Goal: Information Seeking & Learning: Find specific fact

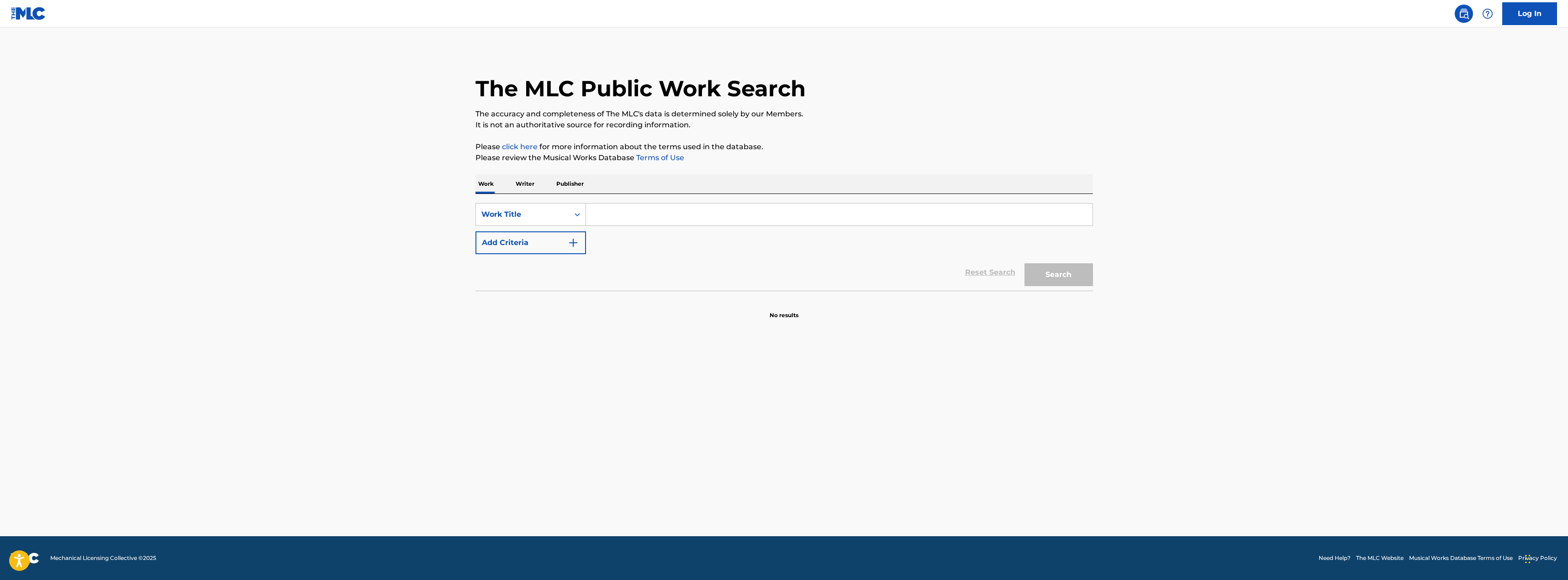
click at [549, 241] on button "Add Criteria" at bounding box center [530, 243] width 110 height 23
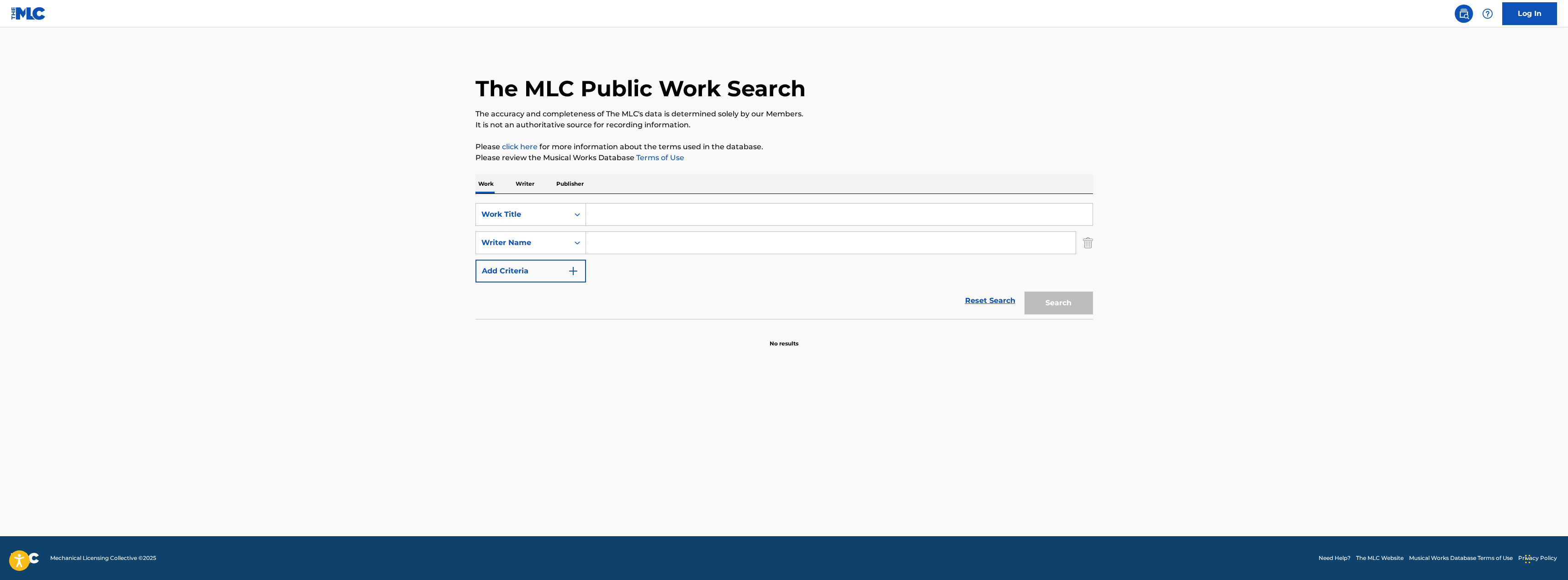
click at [658, 217] on input "Search Form" at bounding box center [839, 214] width 506 height 22
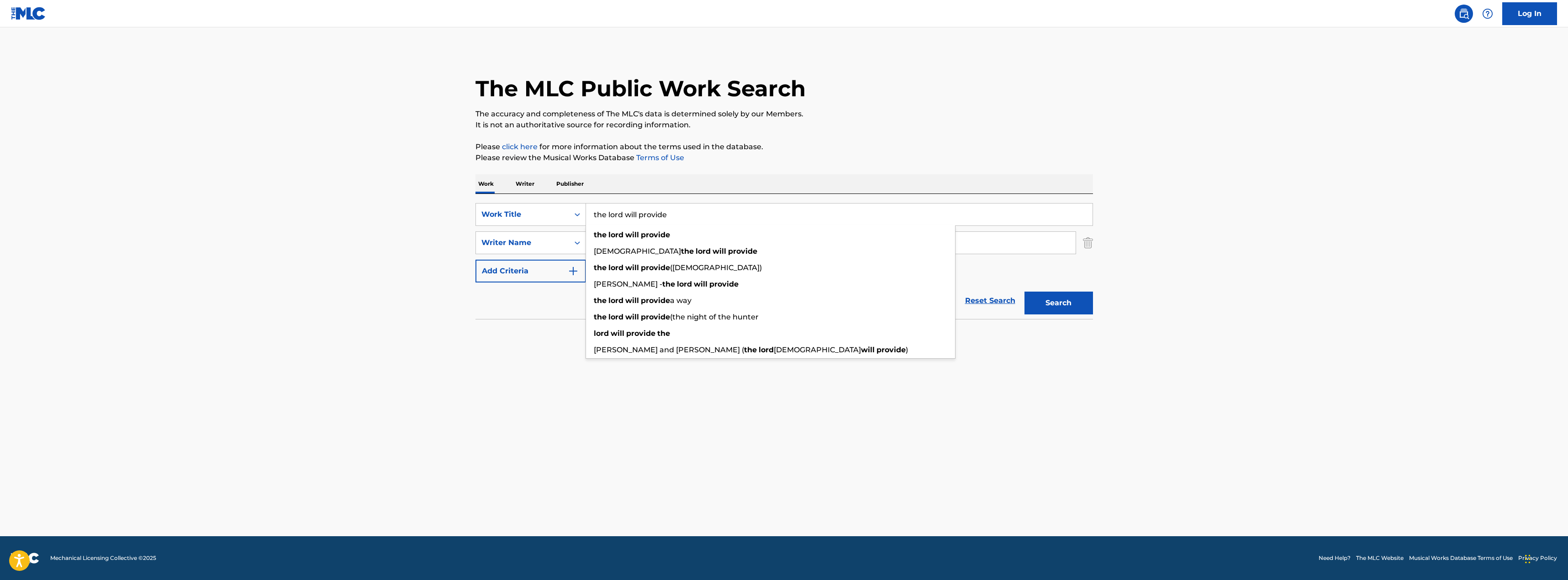
type input "the lord will provide"
click at [1024, 292] on button "Search" at bounding box center [1058, 303] width 69 height 23
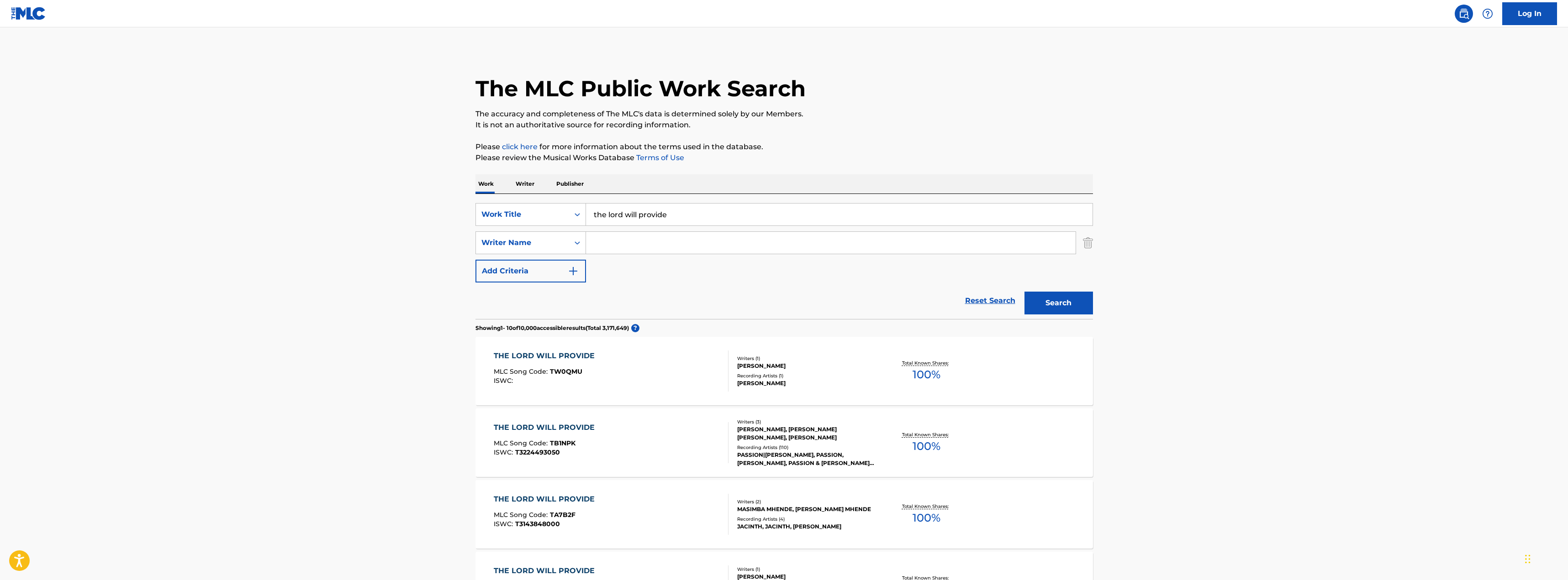
click at [724, 439] on div at bounding box center [724, 443] width 7 height 41
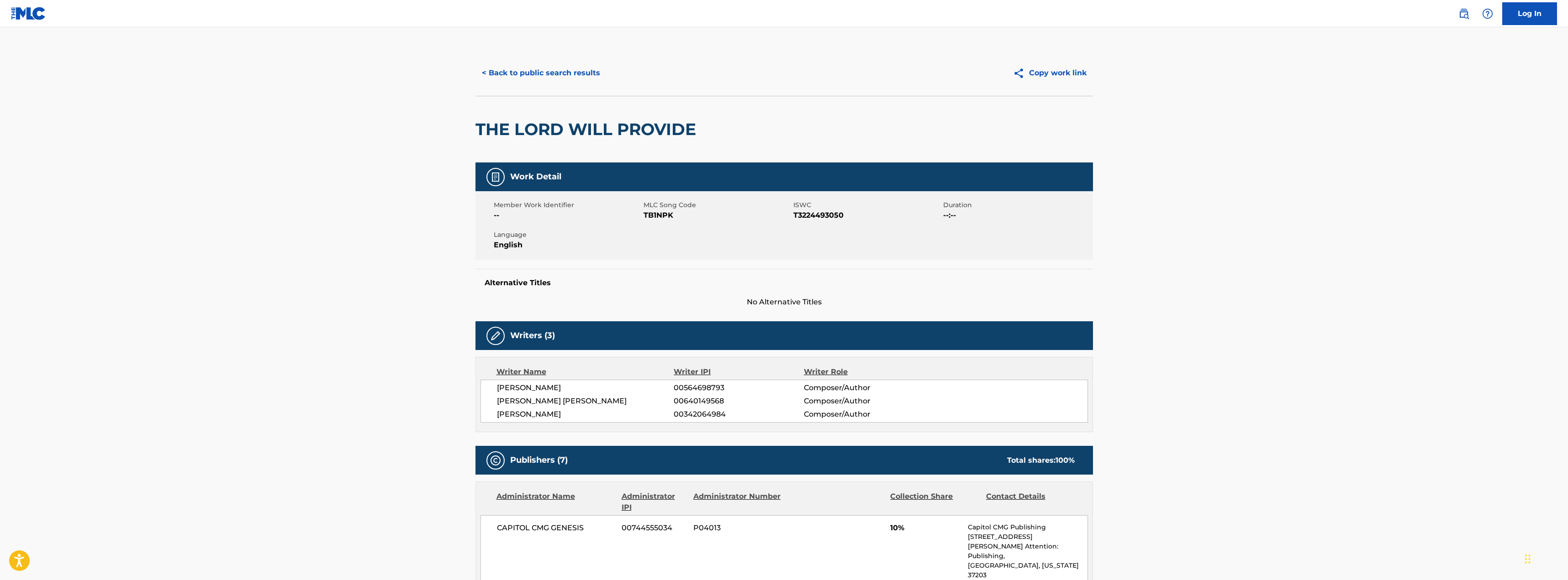
click at [588, 73] on button "< Back to public search results" at bounding box center [540, 73] width 131 height 23
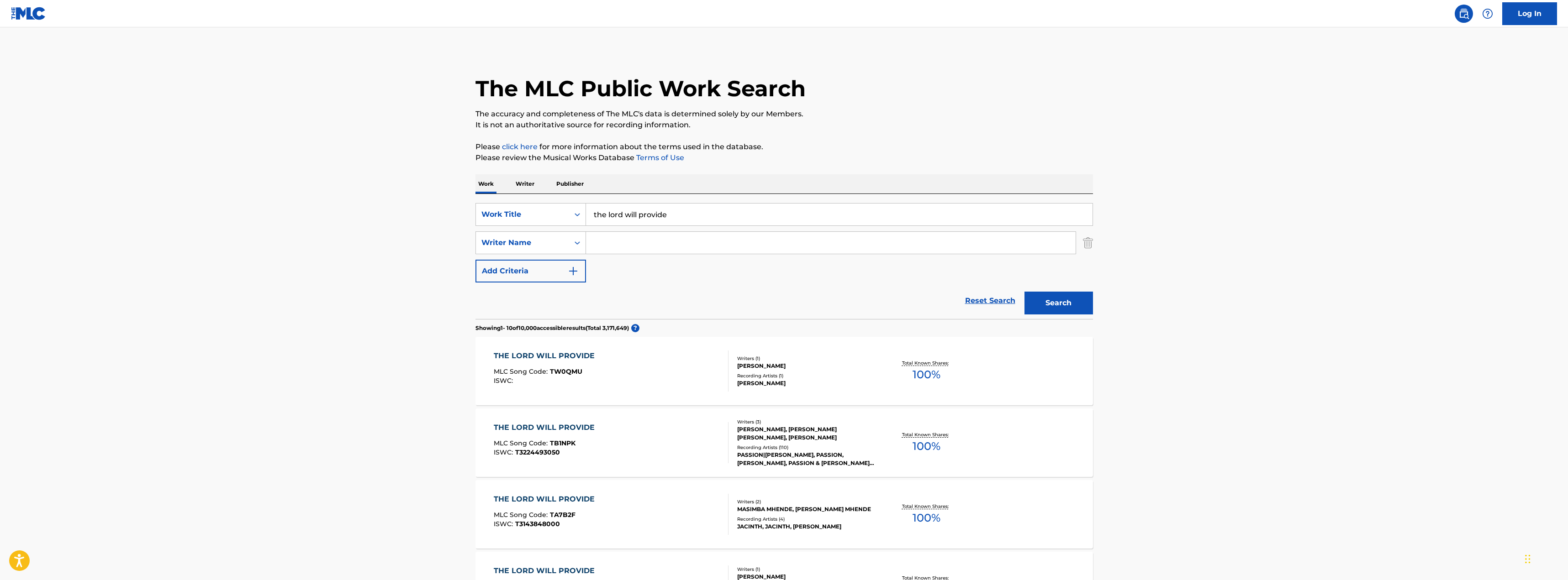
click at [723, 219] on input "the lord will provide" at bounding box center [839, 214] width 506 height 22
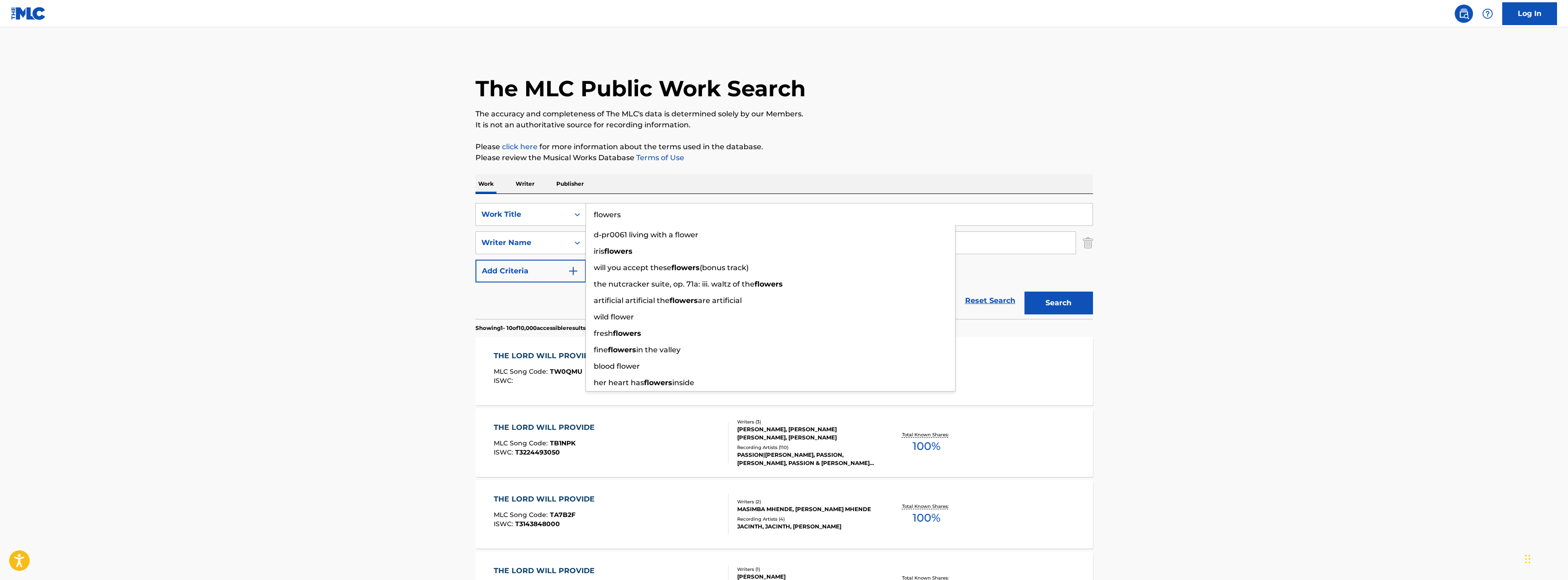
type input "flowers"
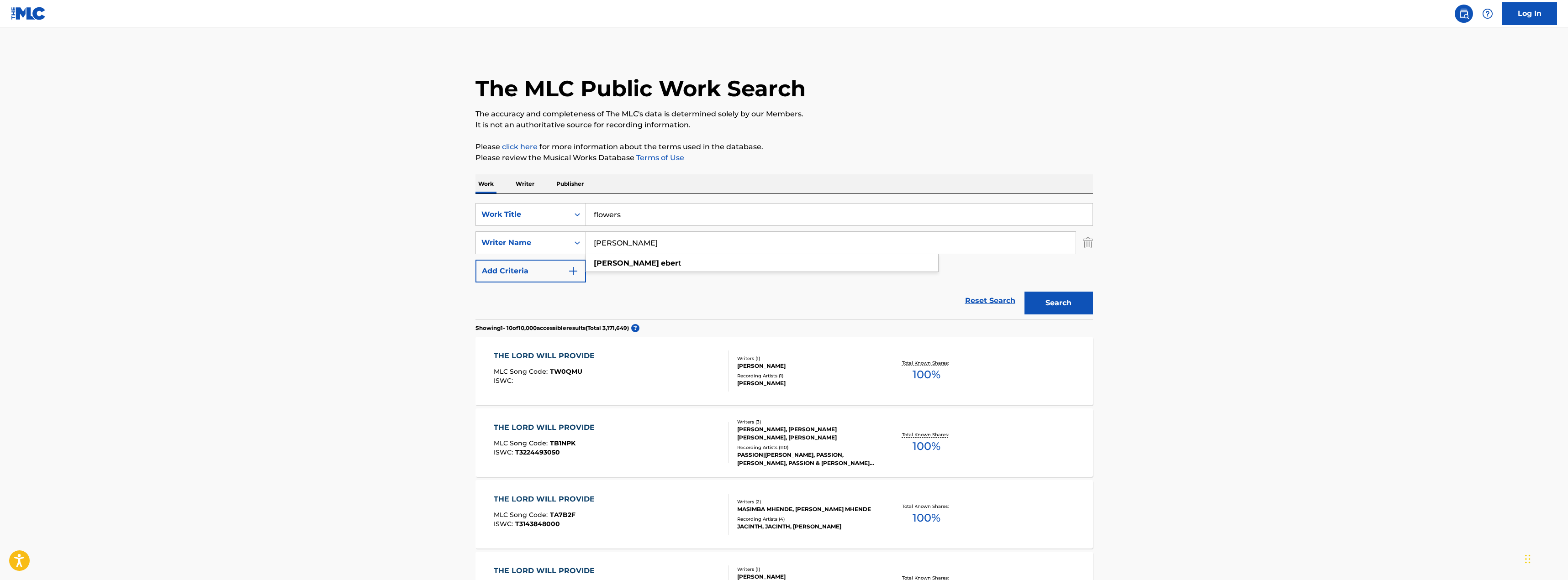
type input "samantha ebert"
click at [1024, 292] on button "Search" at bounding box center [1058, 303] width 69 height 23
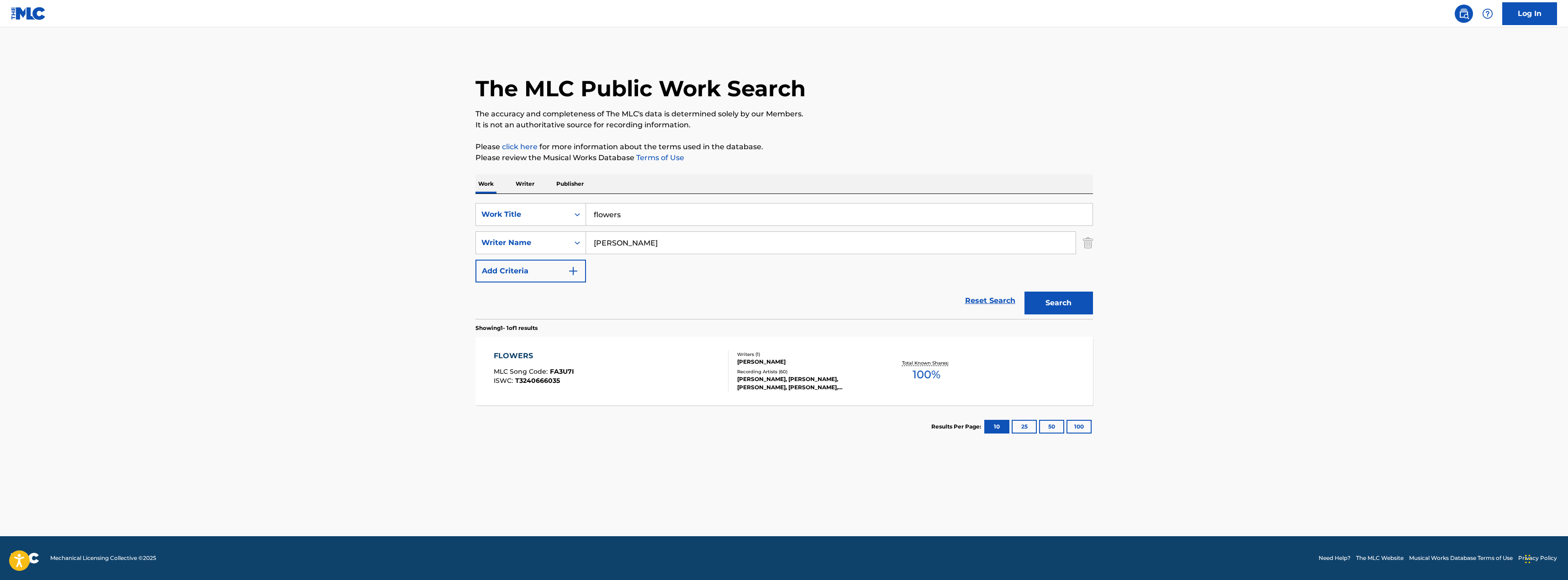
click at [764, 344] on div "FLOWERS MLC Song Code : FA3U7I ISWC : T3240666035 Writers ( 1 ) SAMANTHA EBERT …" at bounding box center [784, 371] width 618 height 68
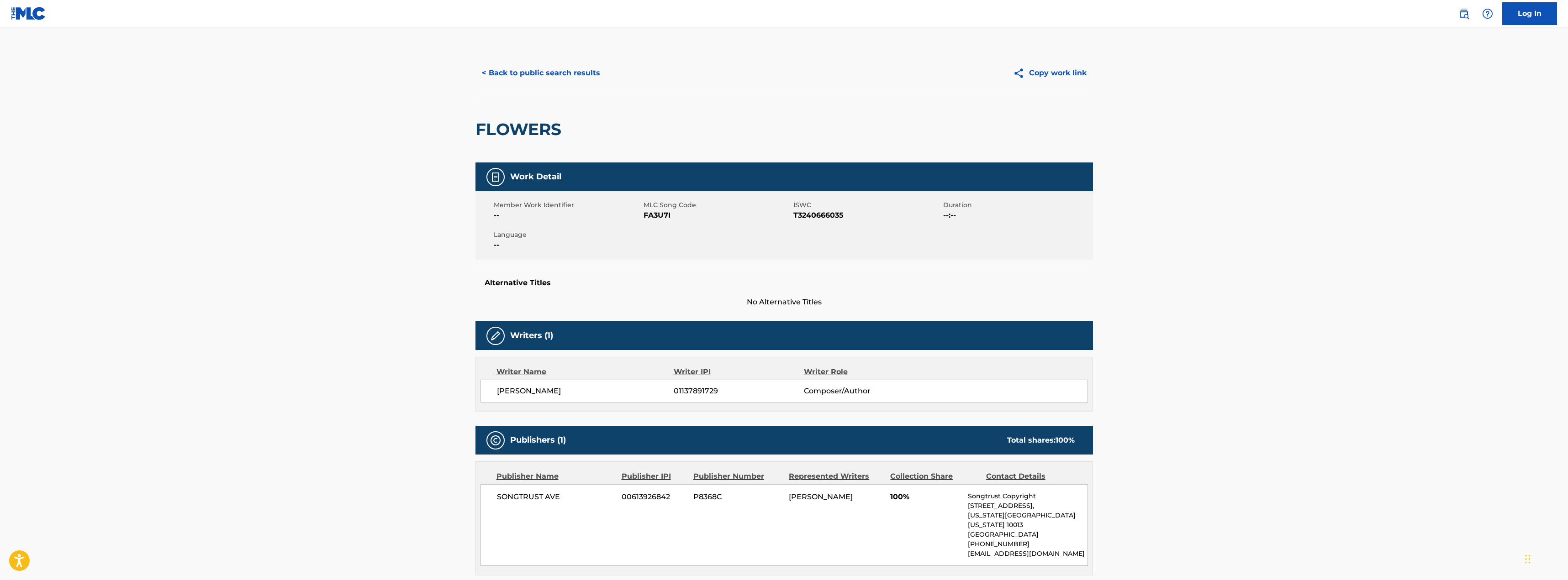
click at [544, 73] on button "< Back to public search results" at bounding box center [540, 73] width 131 height 23
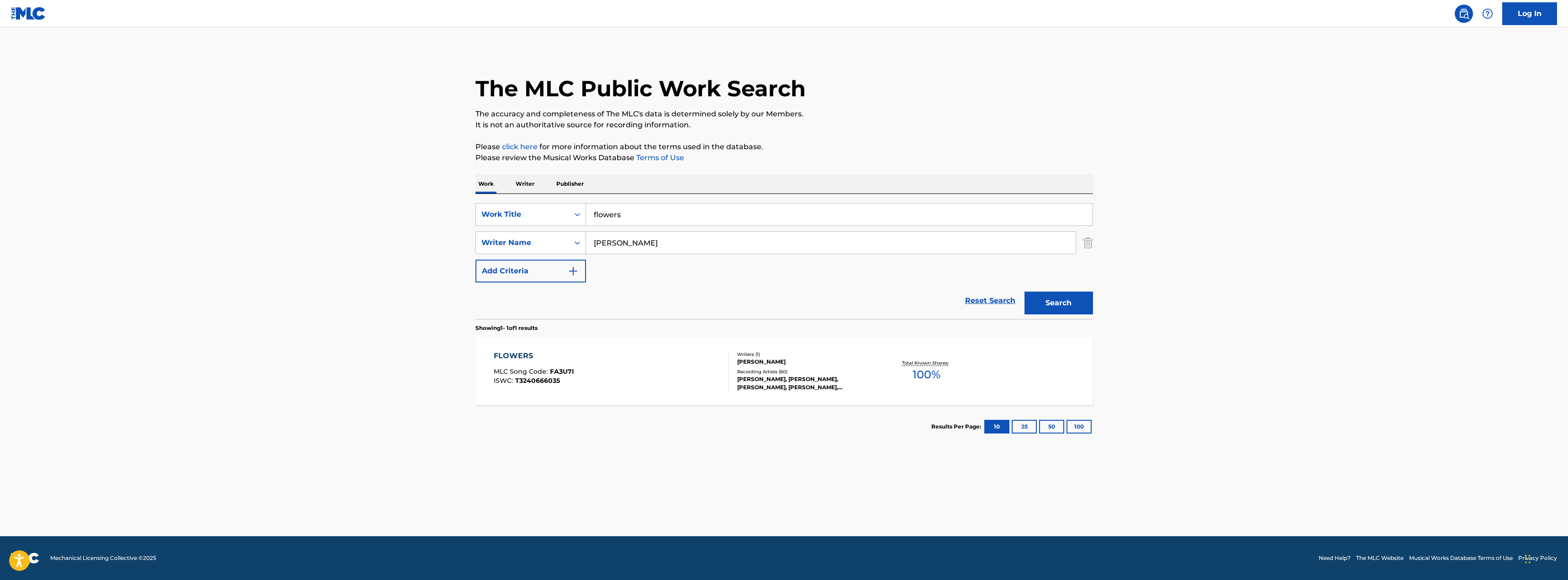
click at [699, 213] on input "flowers" at bounding box center [839, 214] width 506 height 22
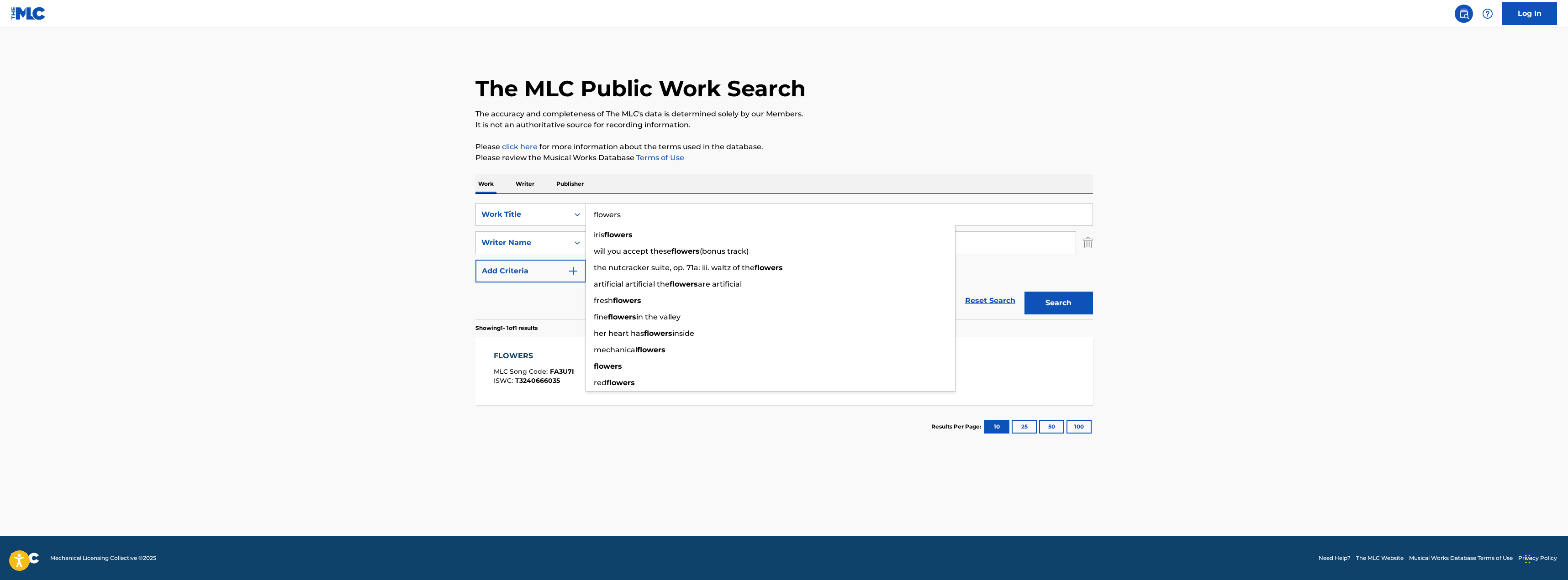
click at [699, 213] on input "flowers" at bounding box center [839, 214] width 506 height 22
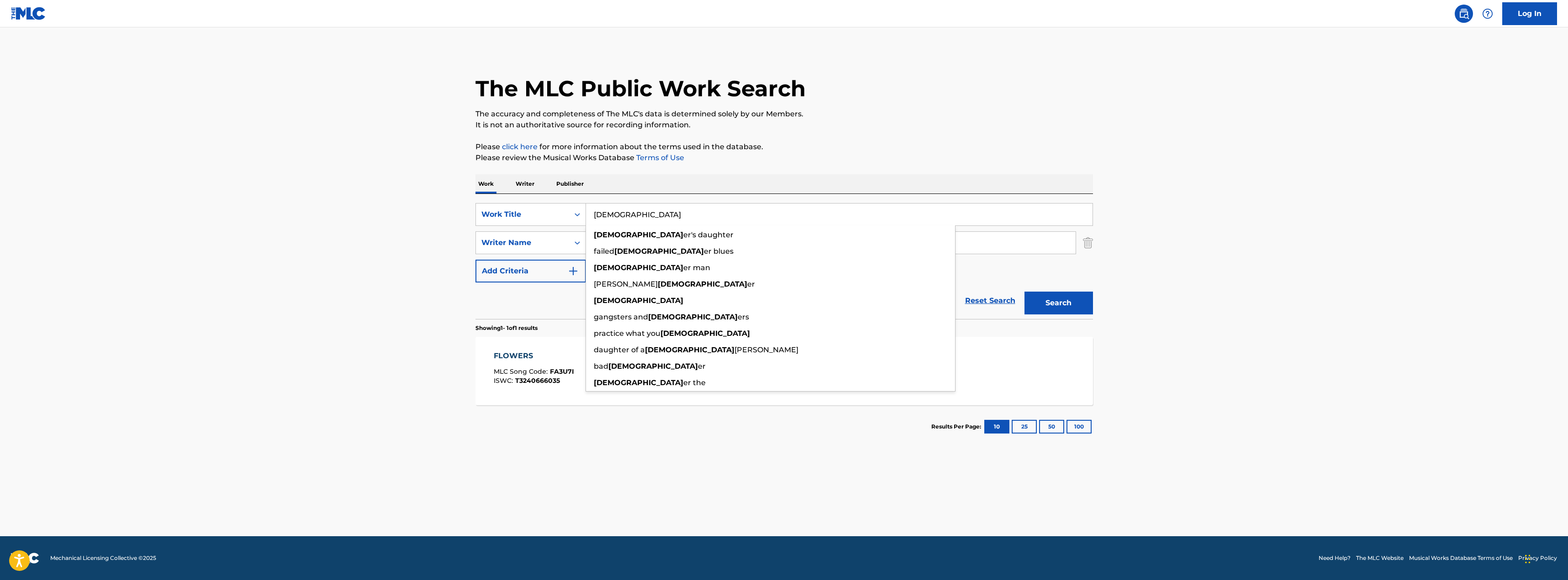
type input "preach"
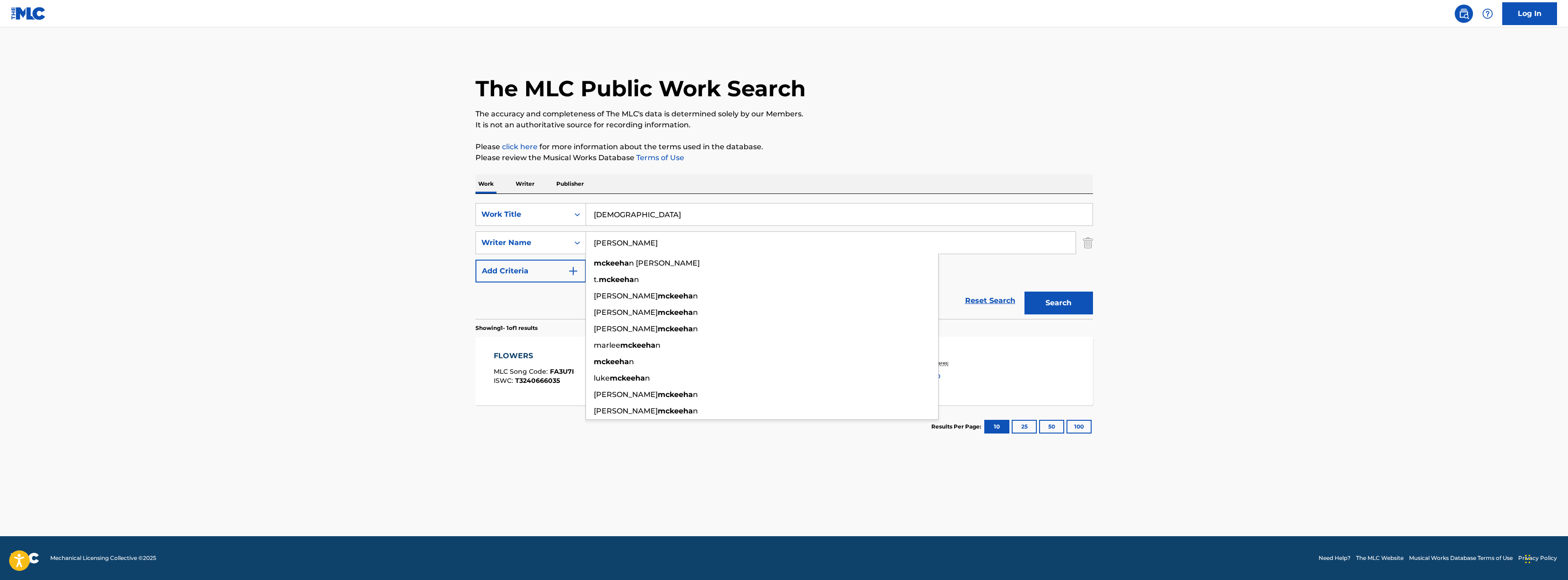
click at [1024, 292] on button "Search" at bounding box center [1058, 303] width 69 height 23
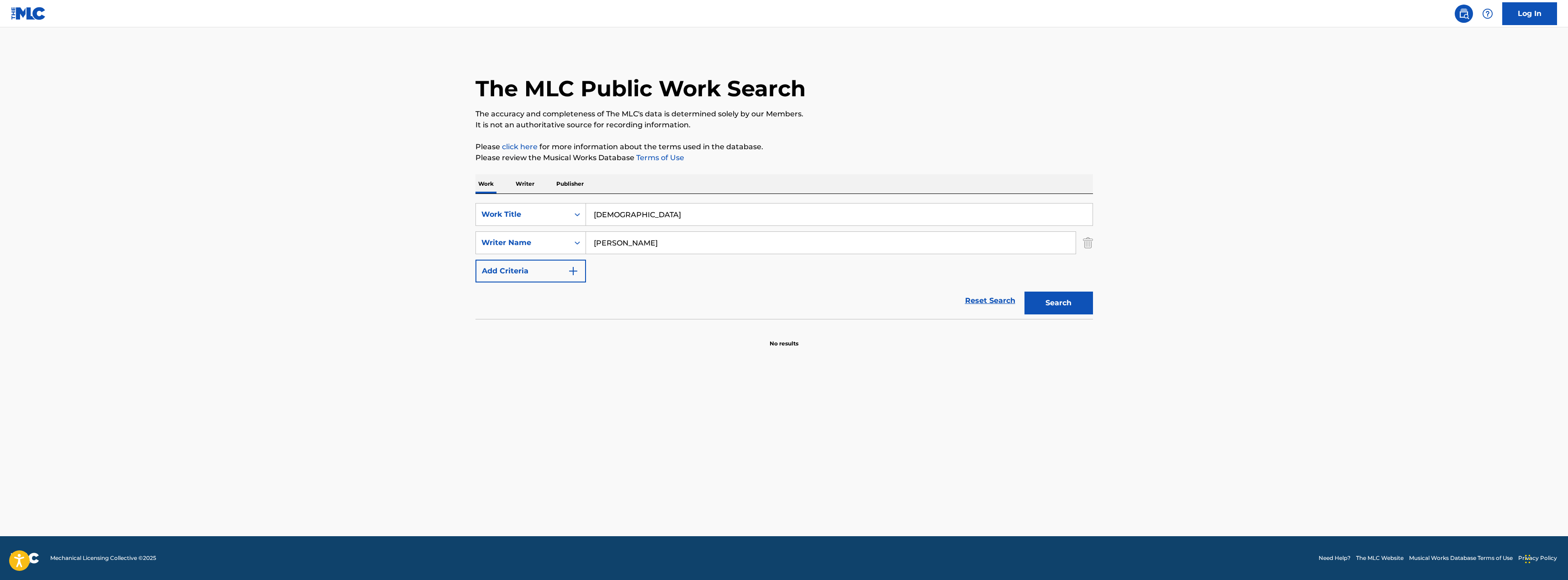
click at [677, 238] on input "mckeehan" at bounding box center [831, 243] width 489 height 22
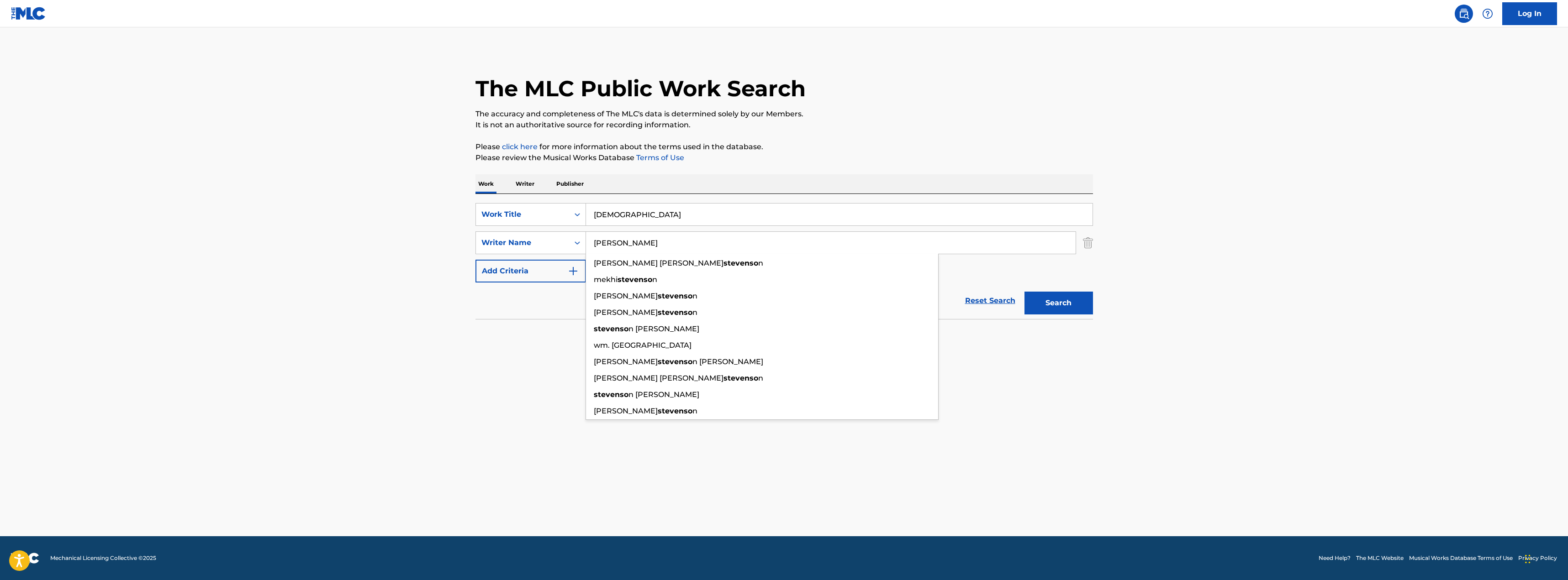
type input "stevenson"
click at [1024, 292] on button "Search" at bounding box center [1058, 303] width 69 height 23
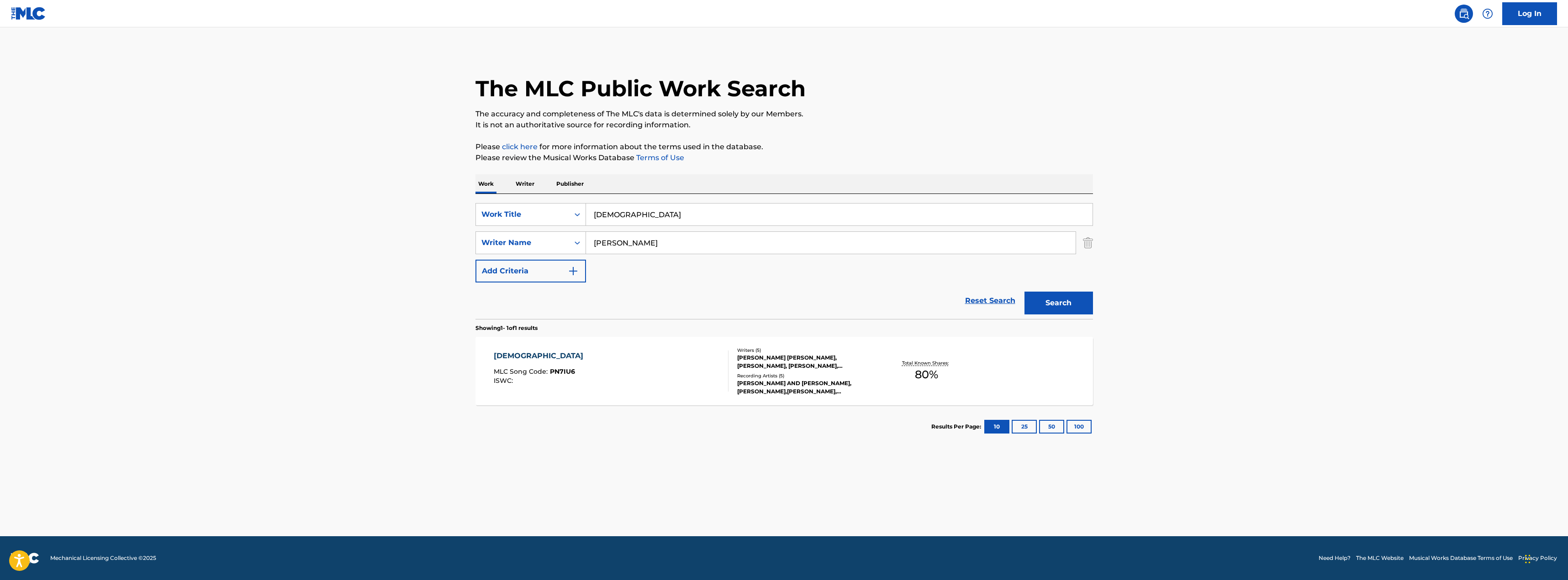
click at [680, 360] on div "PREACH MLC Song Code : PN7IU6 ISWC :" at bounding box center [611, 371] width 235 height 41
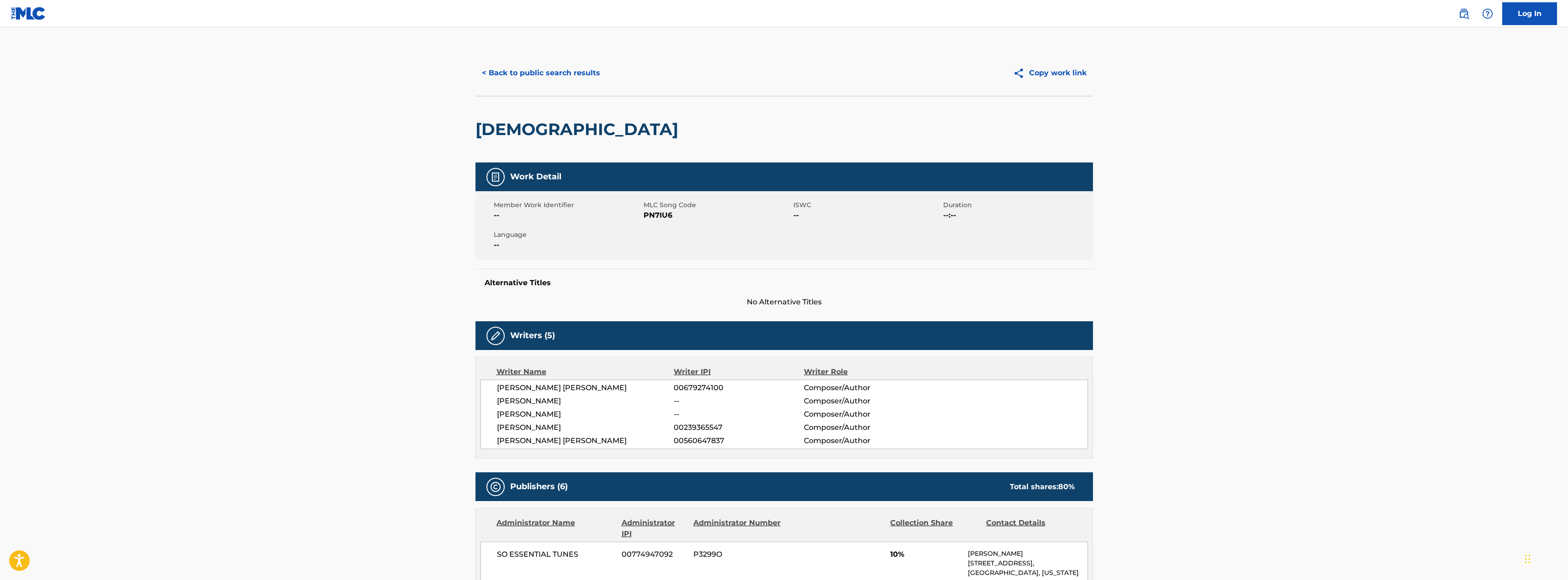
click at [529, 62] on button "< Back to public search results" at bounding box center [540, 73] width 131 height 23
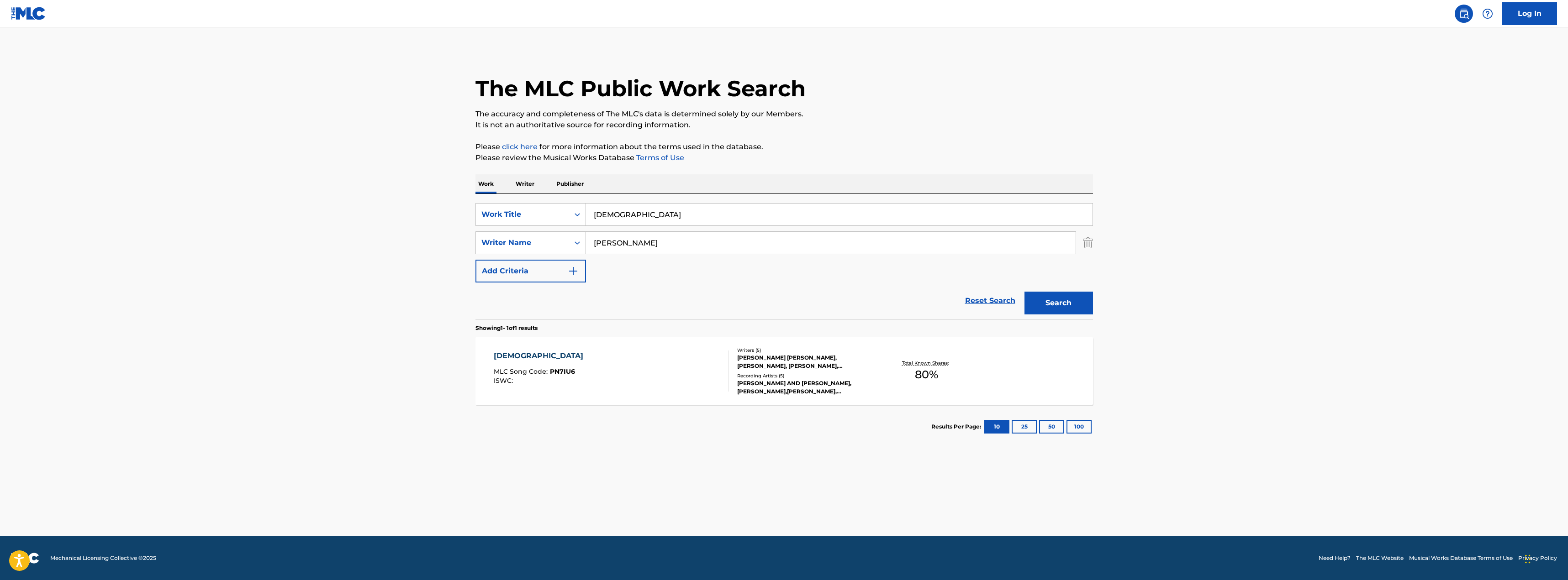
click at [722, 217] on input "preach" at bounding box center [839, 214] width 506 height 22
type input "thank you isn't enough"
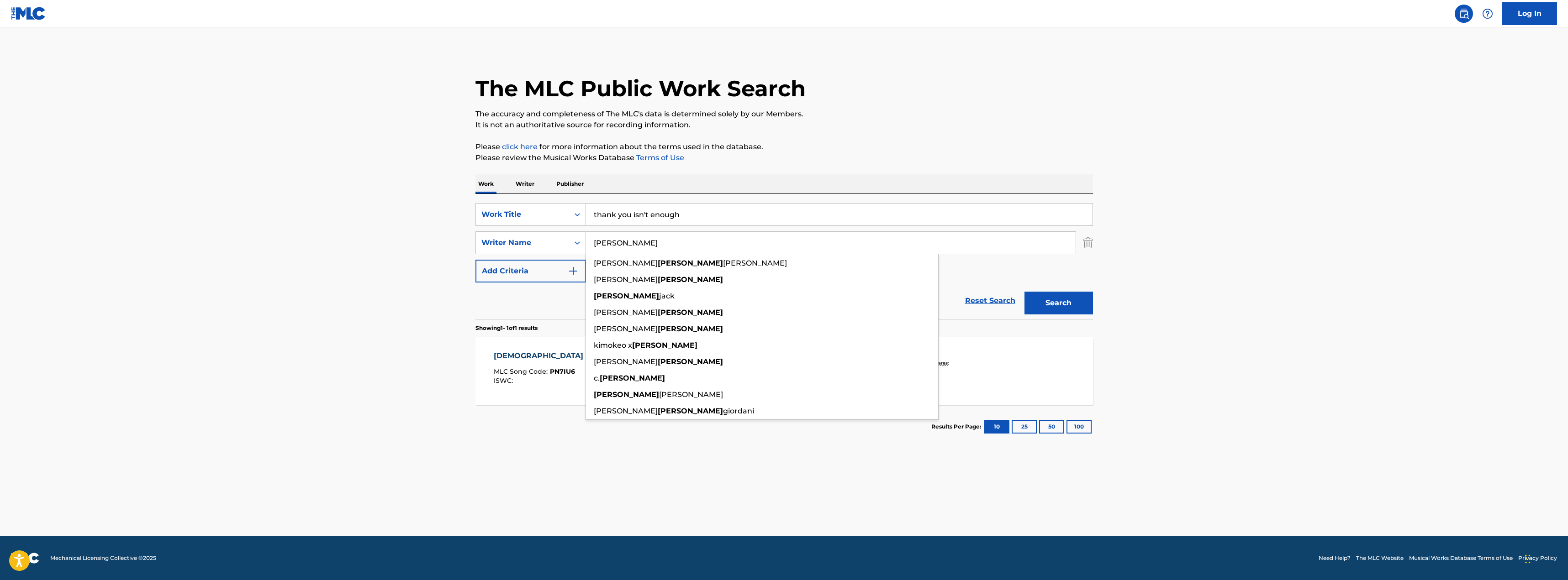
type input "layton"
click at [1024, 292] on button "Search" at bounding box center [1058, 303] width 69 height 23
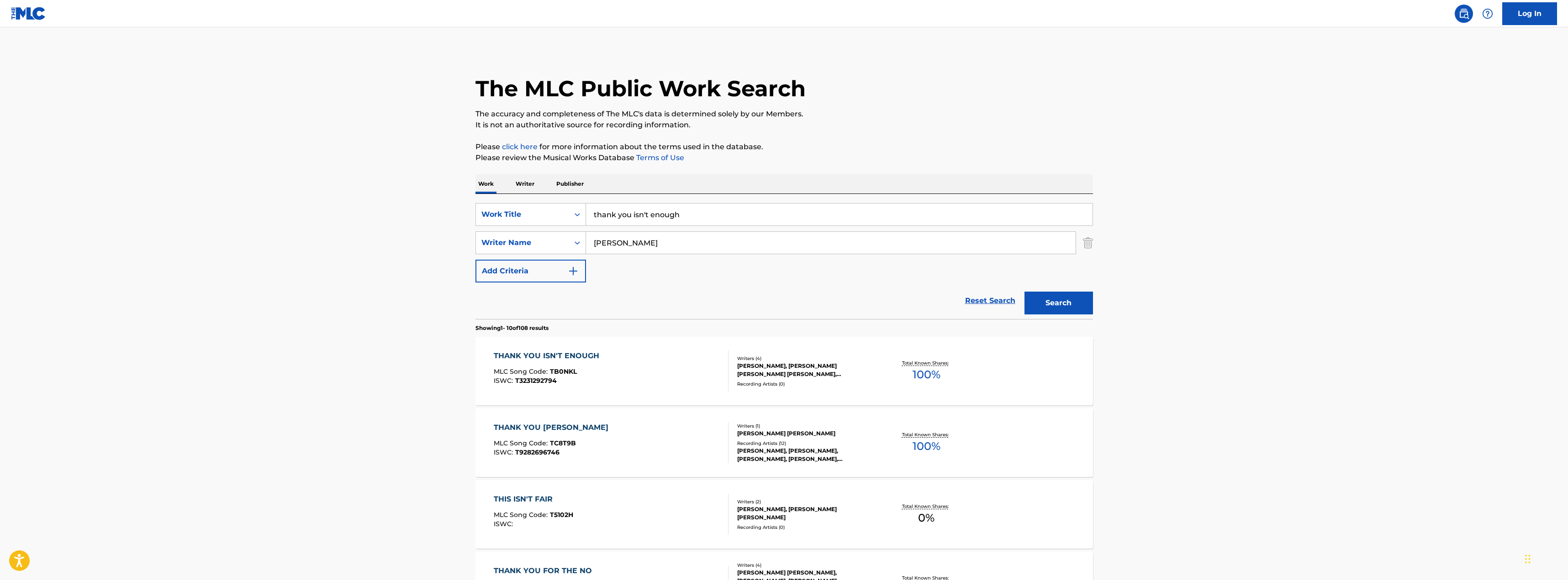
click at [729, 361] on div "Writers ( 4 ) RICKY JACKSON, JESS CLAYTON CATES, KEITH EVERETTE SMITH, TASHA LA…" at bounding box center [802, 371] width 147 height 32
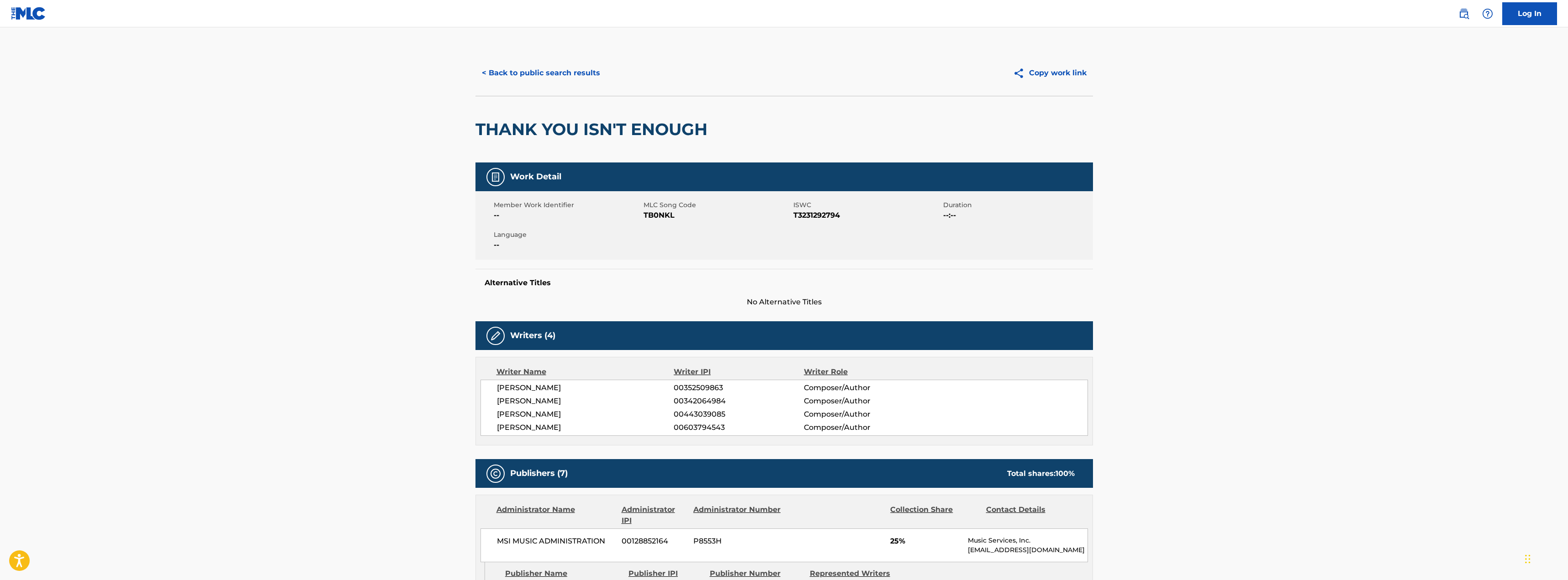
click at [581, 75] on button "< Back to public search results" at bounding box center [540, 73] width 131 height 23
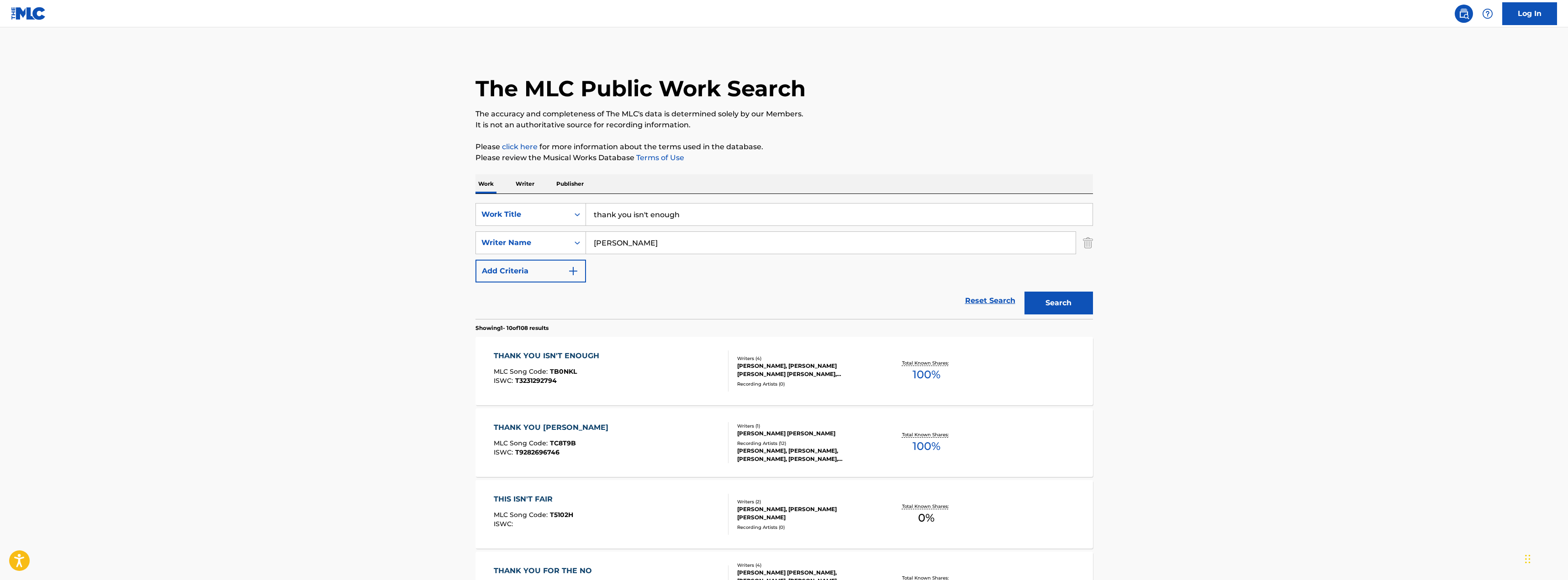
click at [708, 215] on input "thank you isn't enough" at bounding box center [839, 214] width 506 height 22
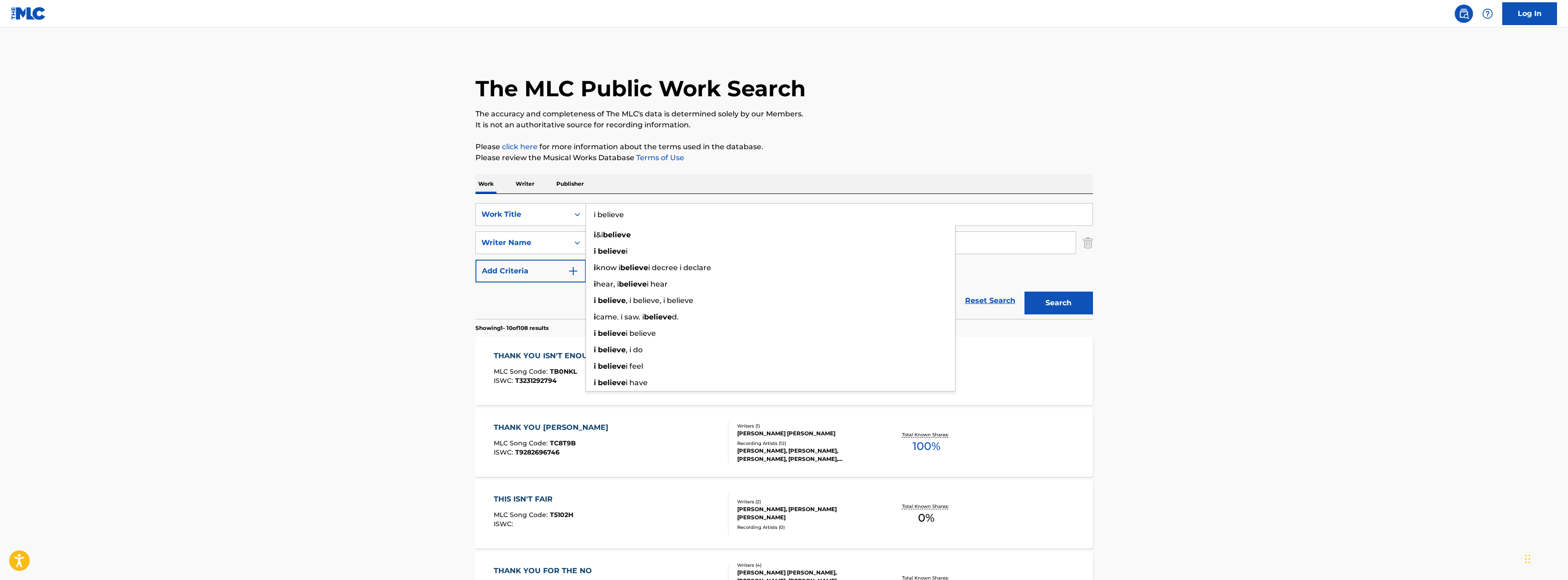
type input "i believe"
type input "gayle"
click at [1024, 292] on button "Search" at bounding box center [1058, 303] width 69 height 23
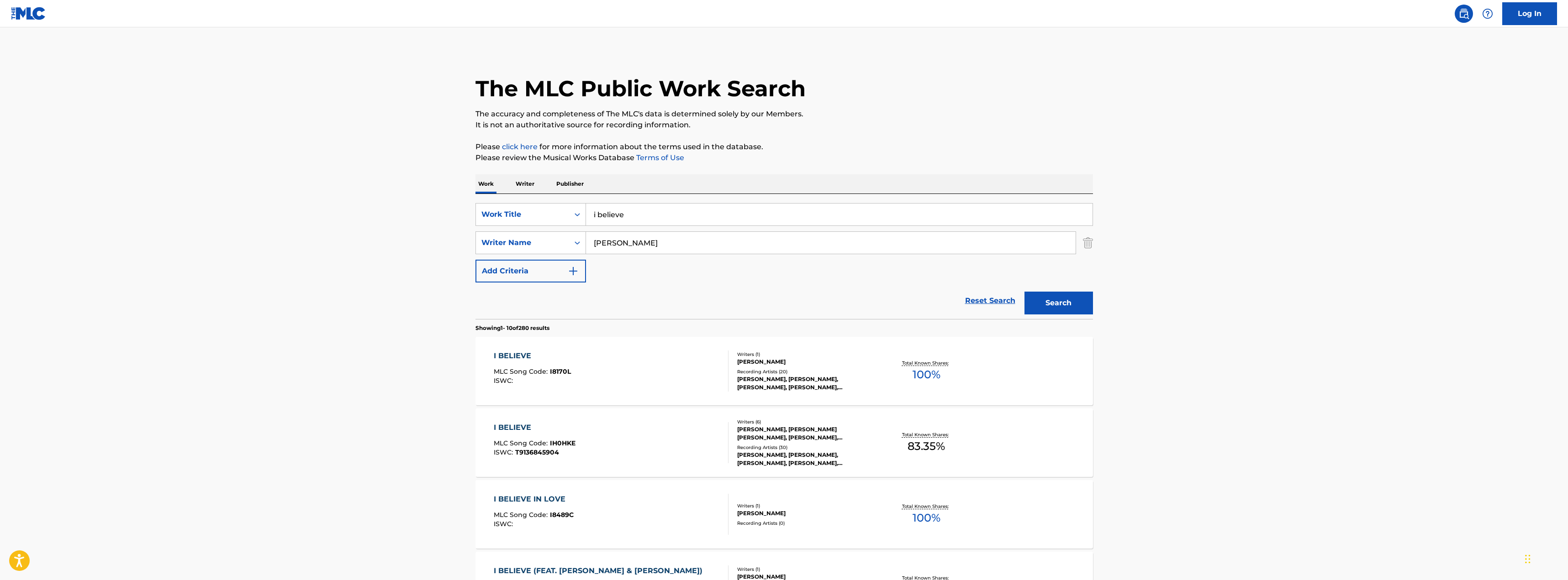
click at [734, 439] on div "Writers ( 6 ) MELANIE TIERCE, KADEN WARREN SLAY, CHARITY GAYLE, RYAN KENNEDY, S…" at bounding box center [802, 443] width 147 height 49
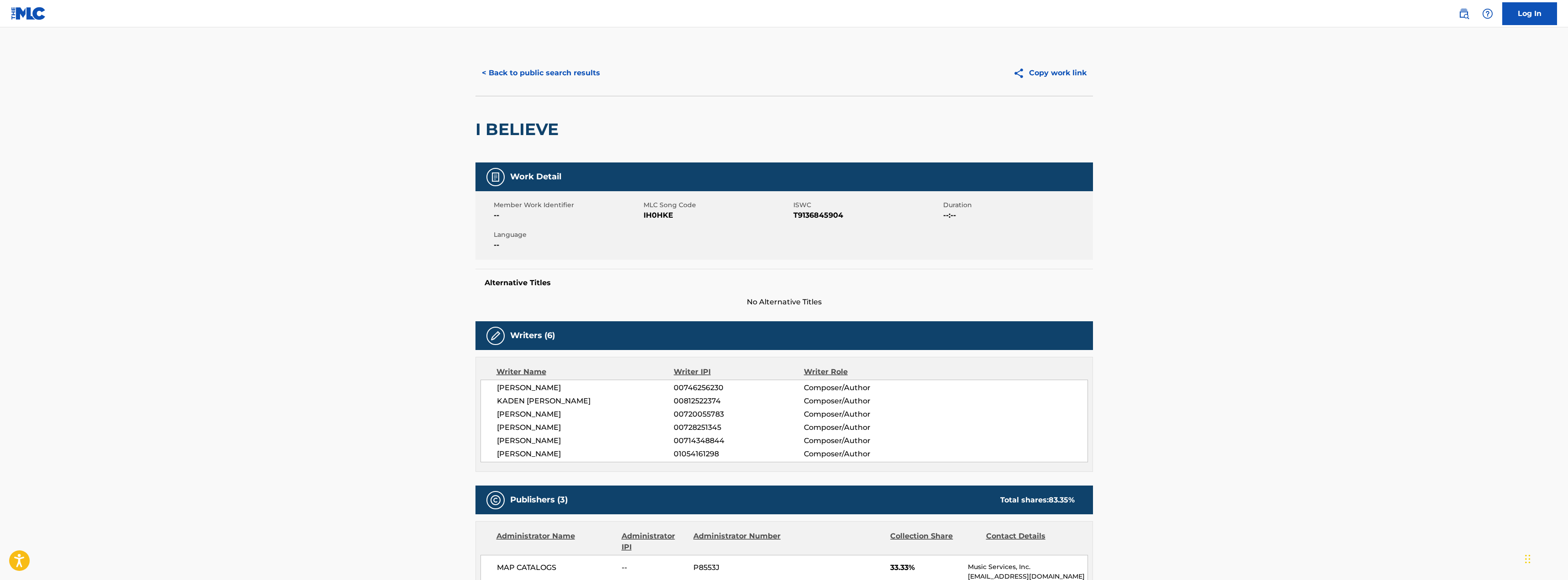
click at [557, 68] on button "< Back to public search results" at bounding box center [540, 73] width 131 height 23
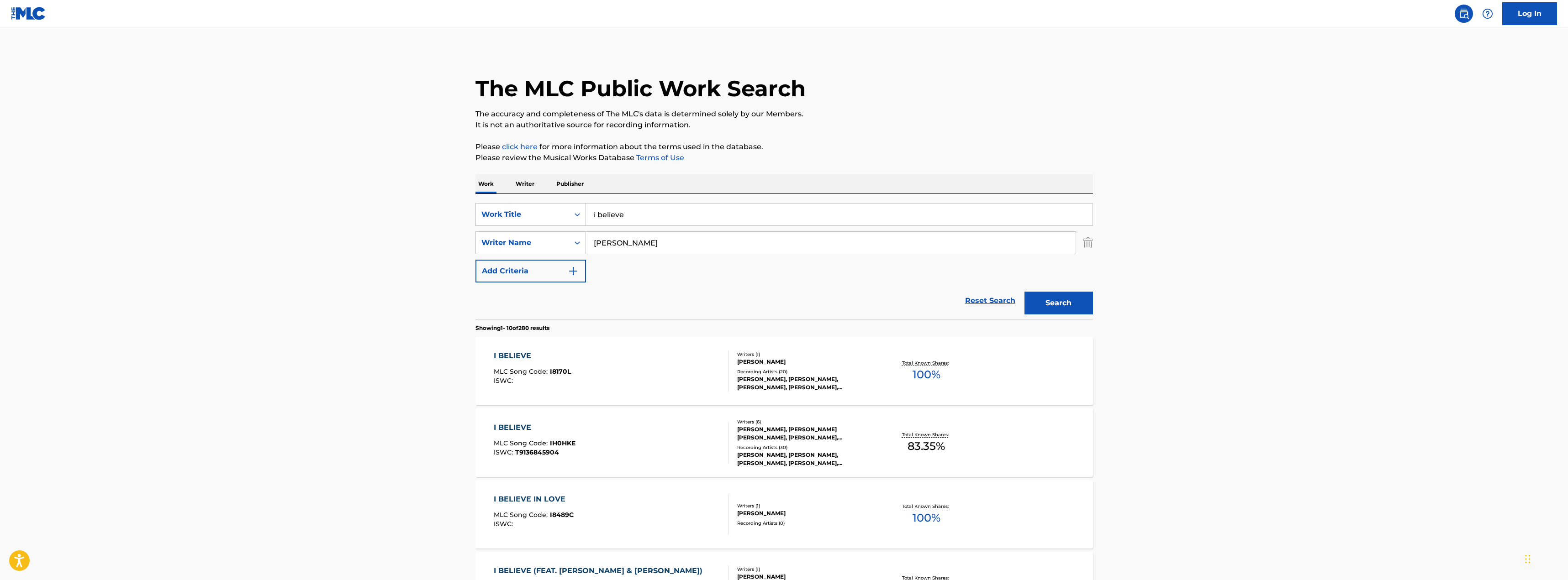
click at [755, 209] on input "i believe" at bounding box center [839, 214] width 506 height 22
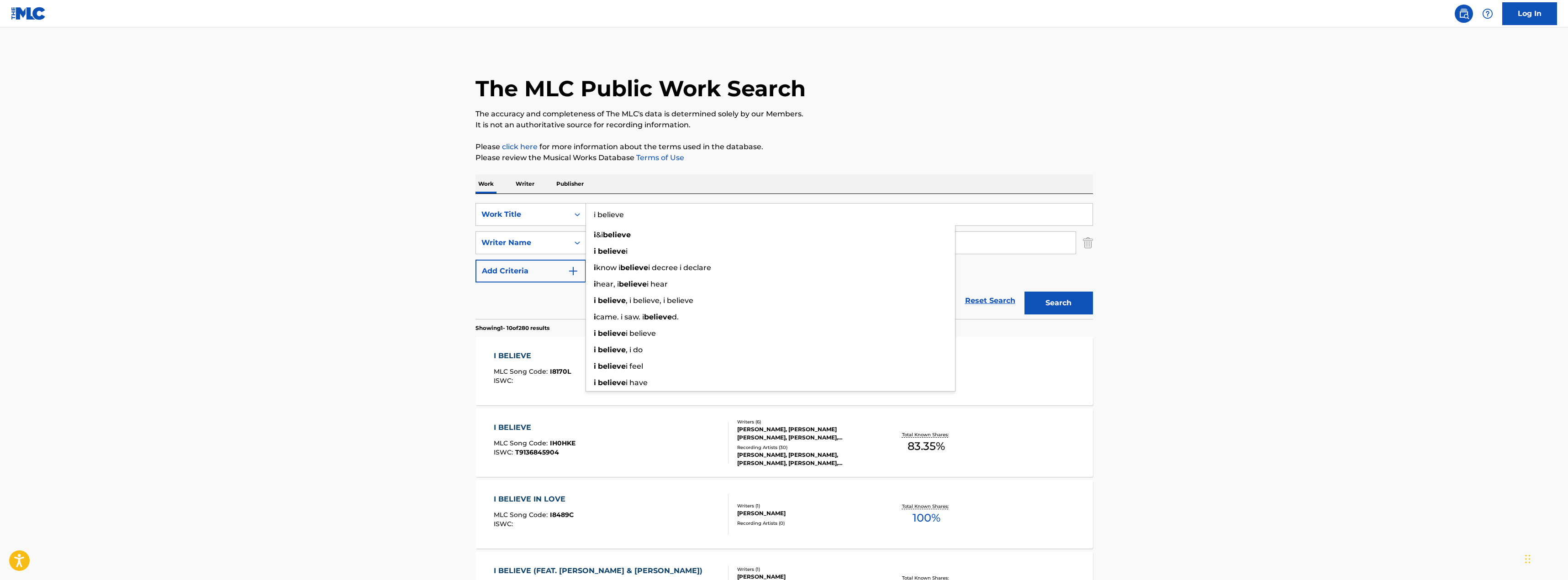
click at [755, 209] on input "i believe" at bounding box center [839, 214] width 506 height 22
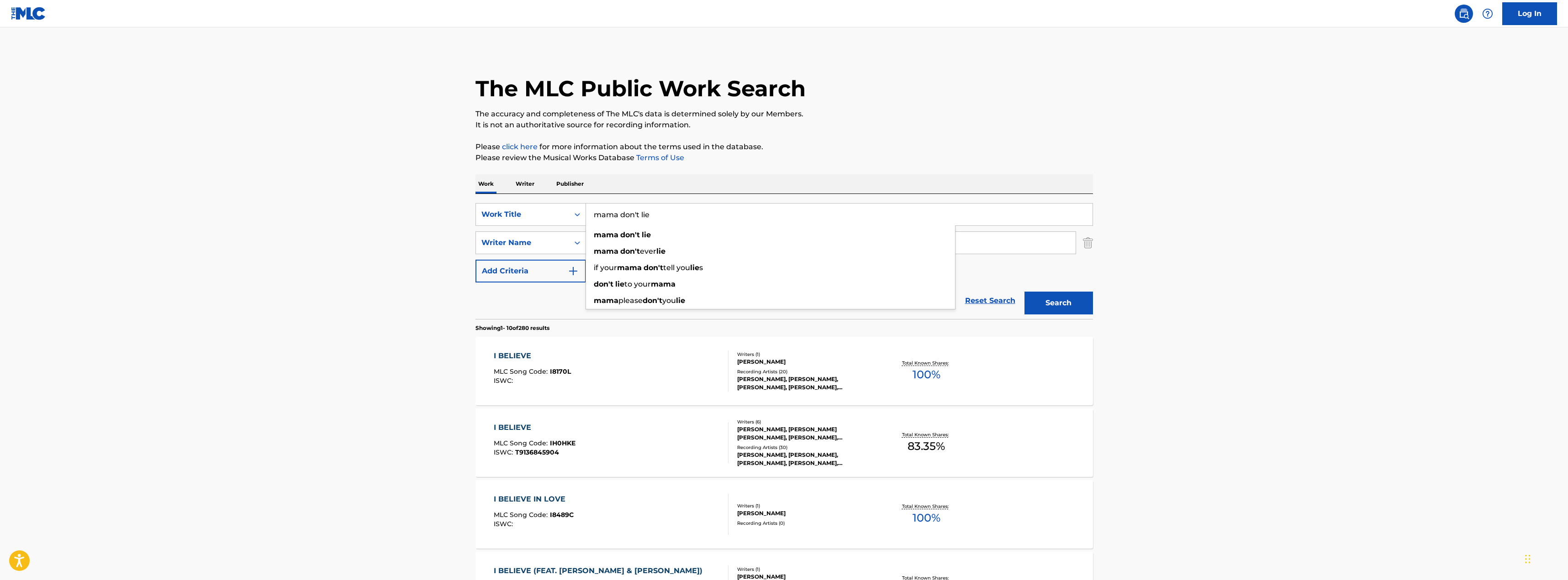
type input "mama don't lie"
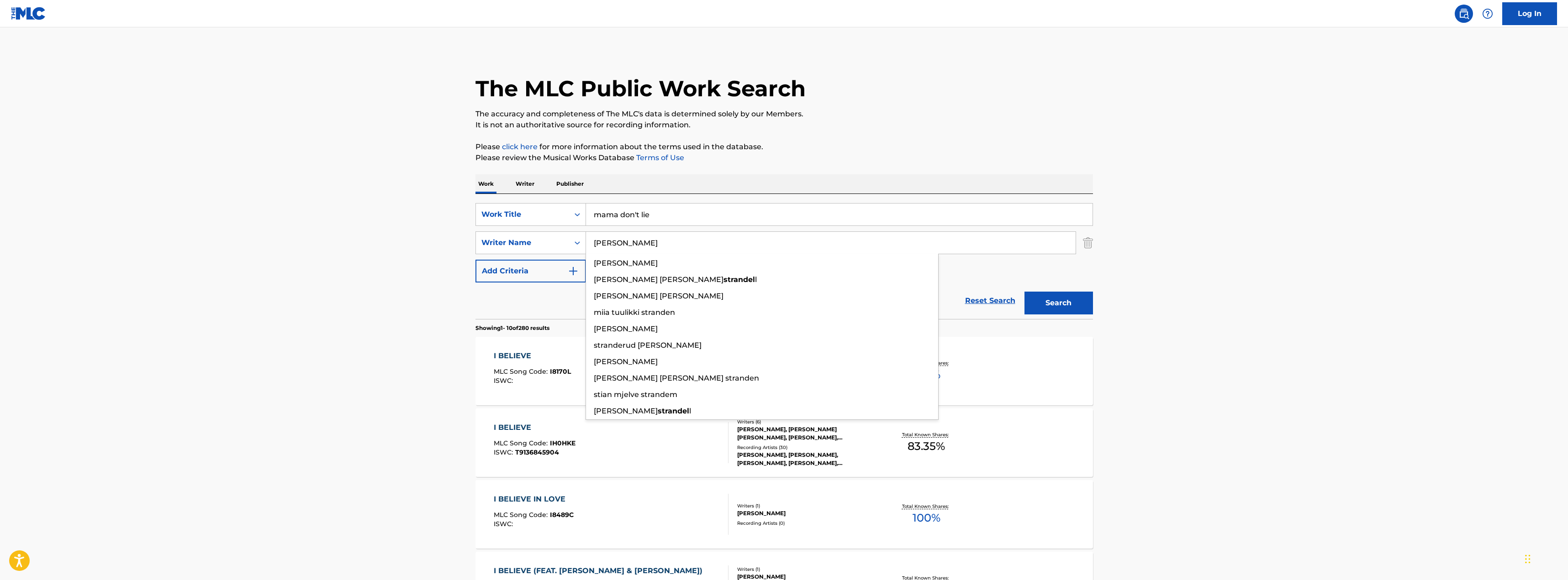
type input "strandell"
click at [1024, 292] on button "Search" at bounding box center [1058, 303] width 69 height 23
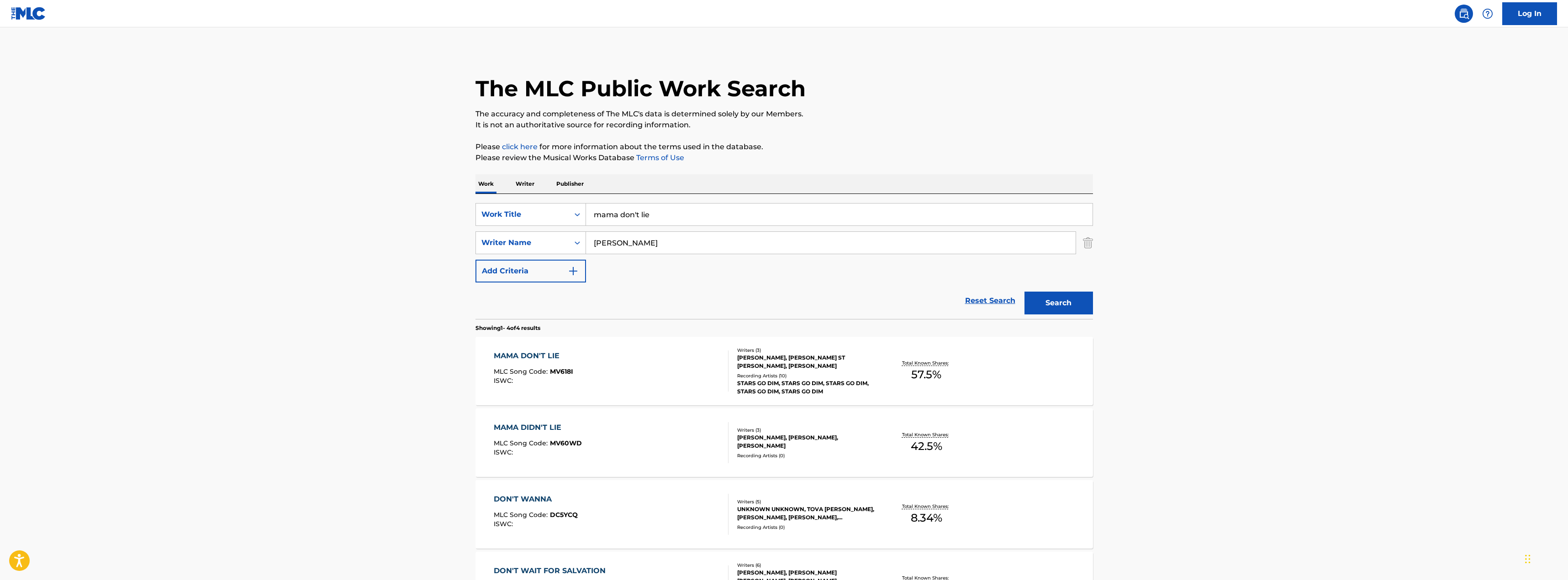
click at [764, 352] on div "Writers ( 3 )" at bounding box center [806, 350] width 138 height 7
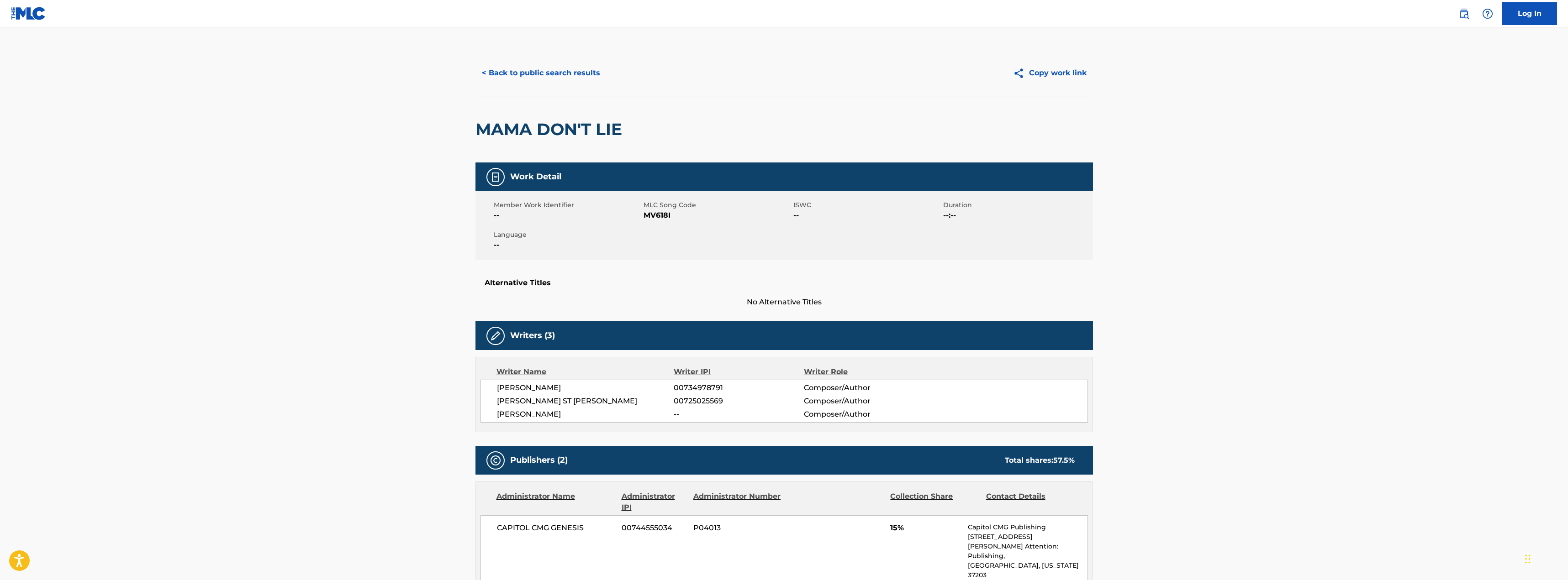
click at [595, 79] on button "< Back to public search results" at bounding box center [540, 73] width 131 height 23
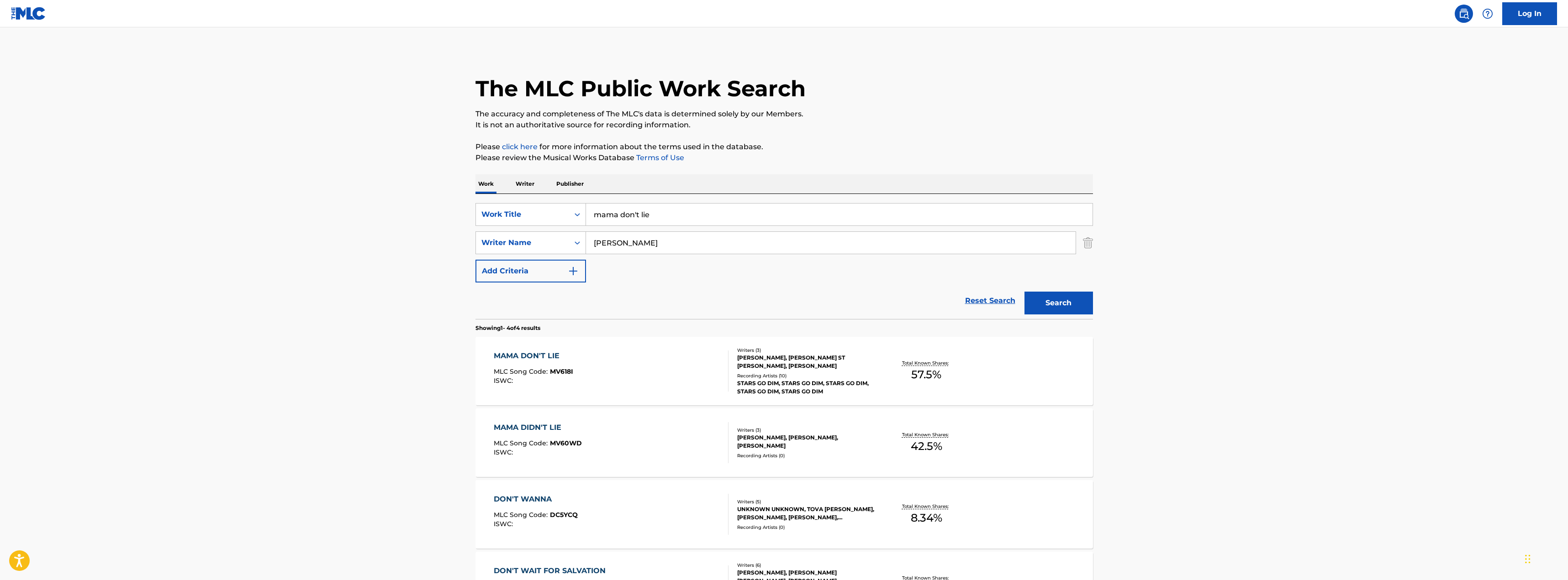
click at [733, 212] on input "mama don't lie" at bounding box center [839, 214] width 506 height 22
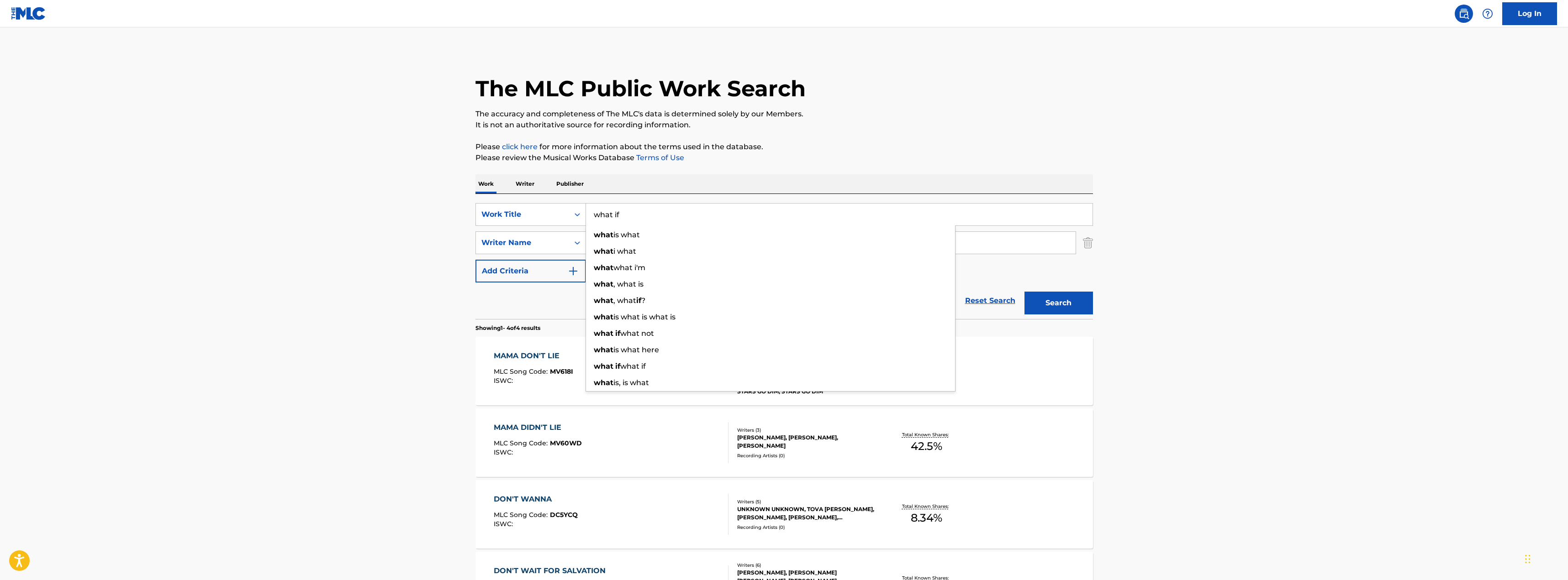
type input "what if"
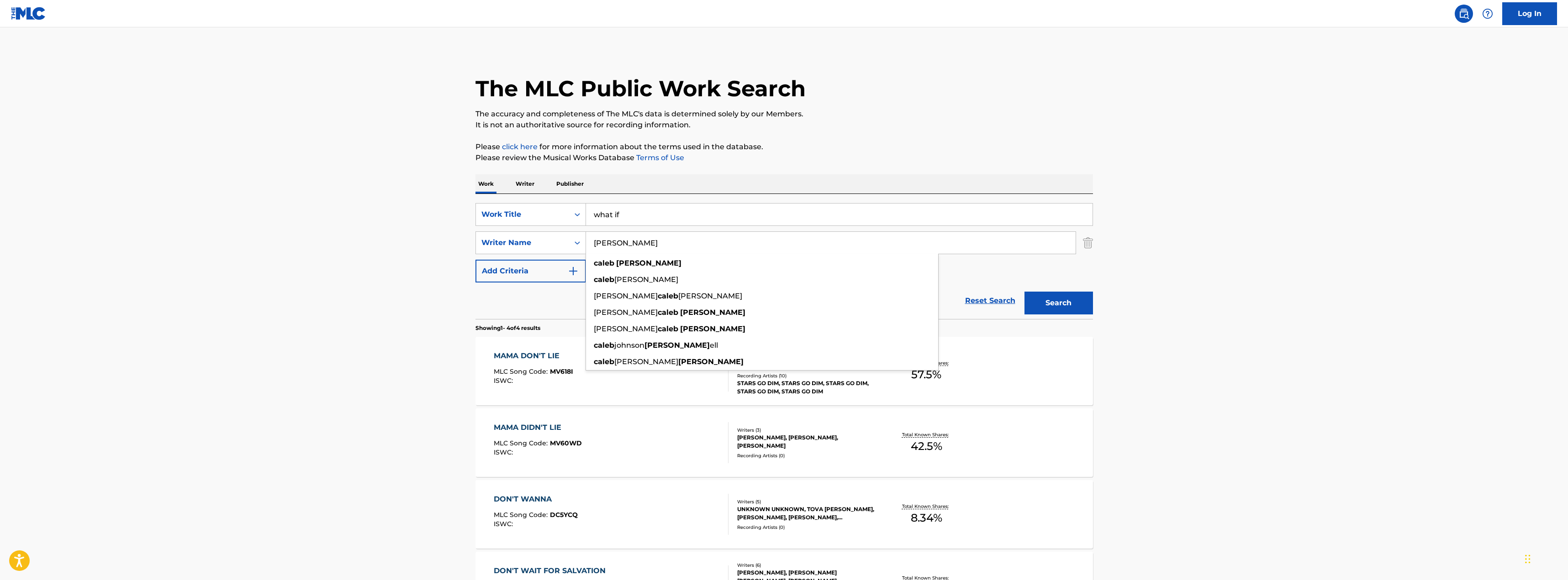
type input "caleb ward"
click at [1024, 292] on button "Search" at bounding box center [1058, 303] width 69 height 23
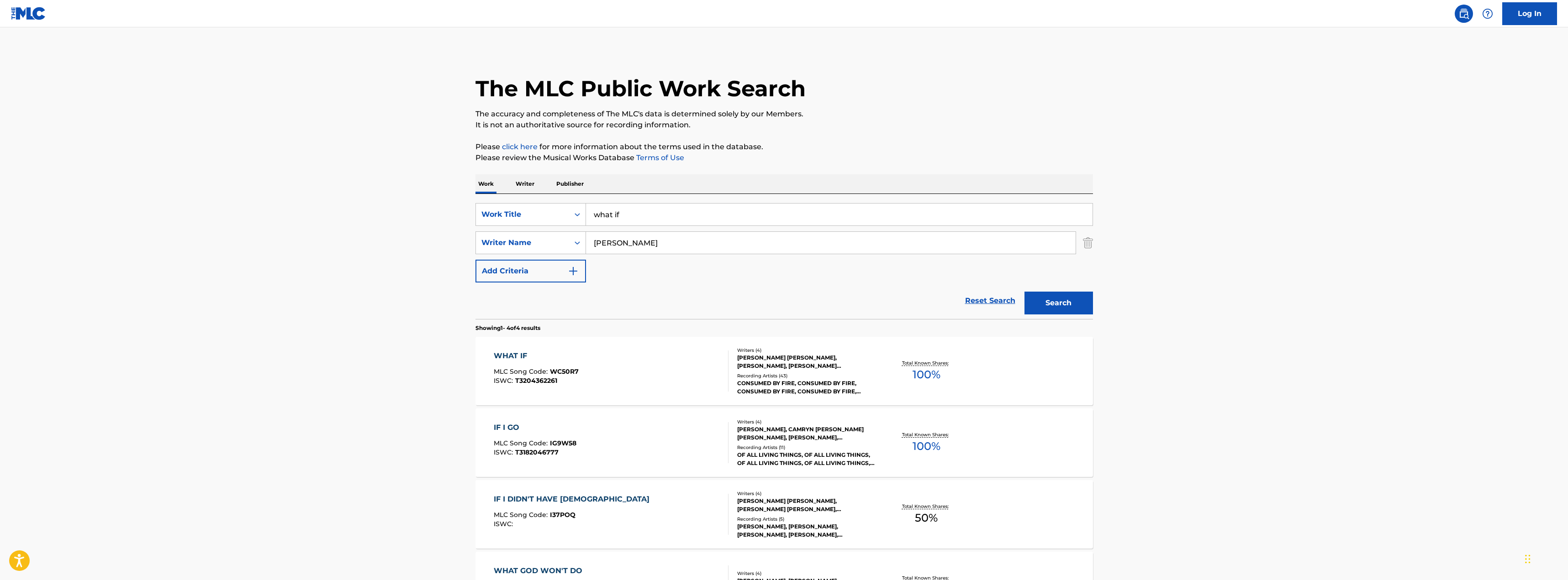
click at [803, 377] on div "Recording Artists ( 43 )" at bounding box center [806, 376] width 138 height 7
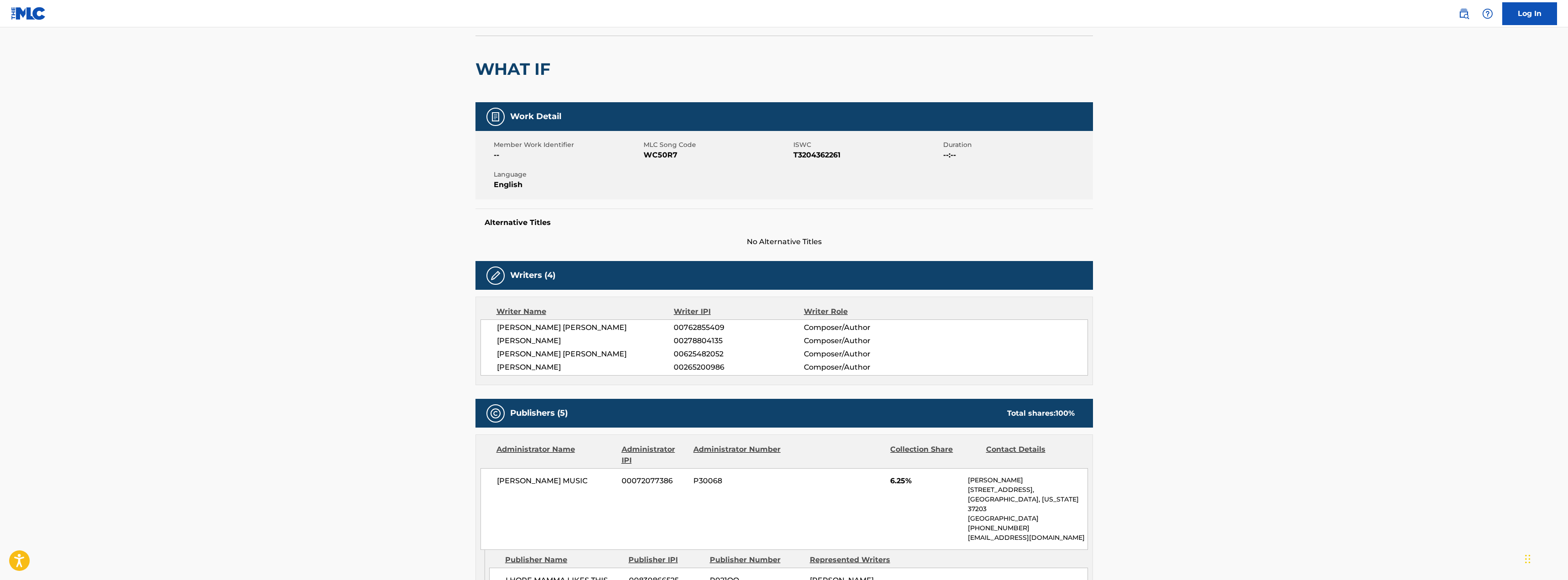
scroll to position [45, 0]
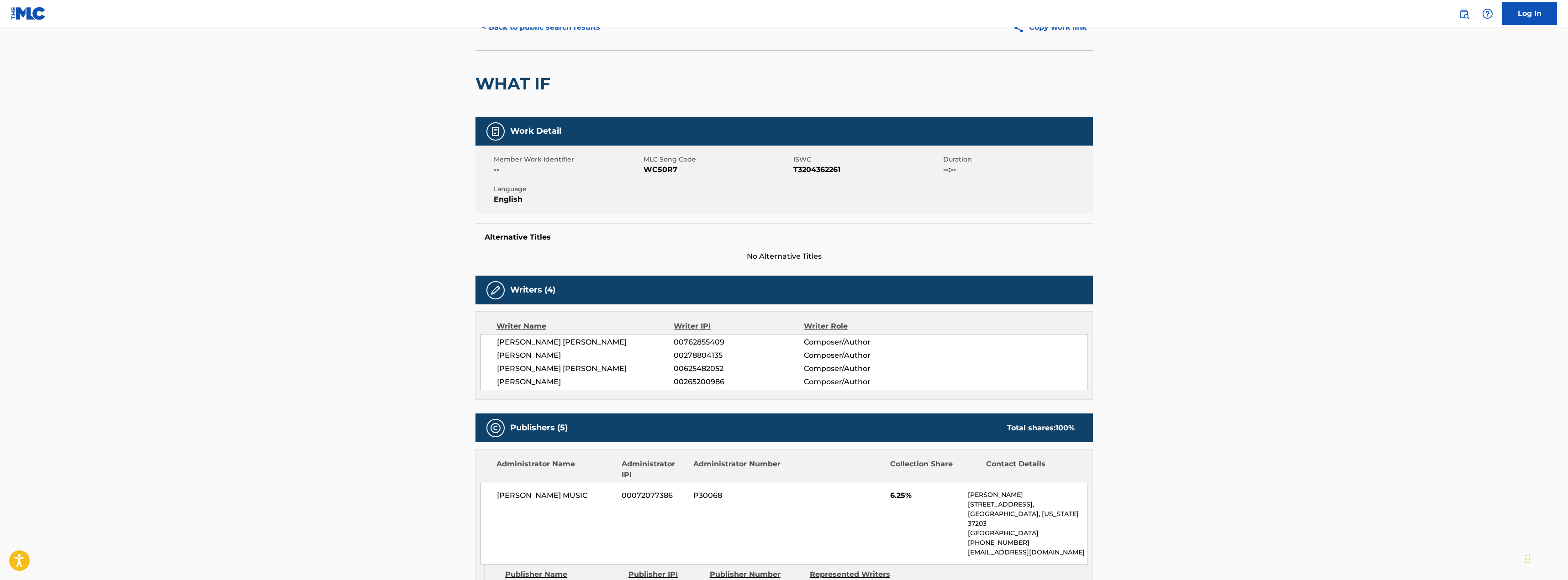
click at [549, 32] on button "< Back to public search results" at bounding box center [540, 28] width 131 height 23
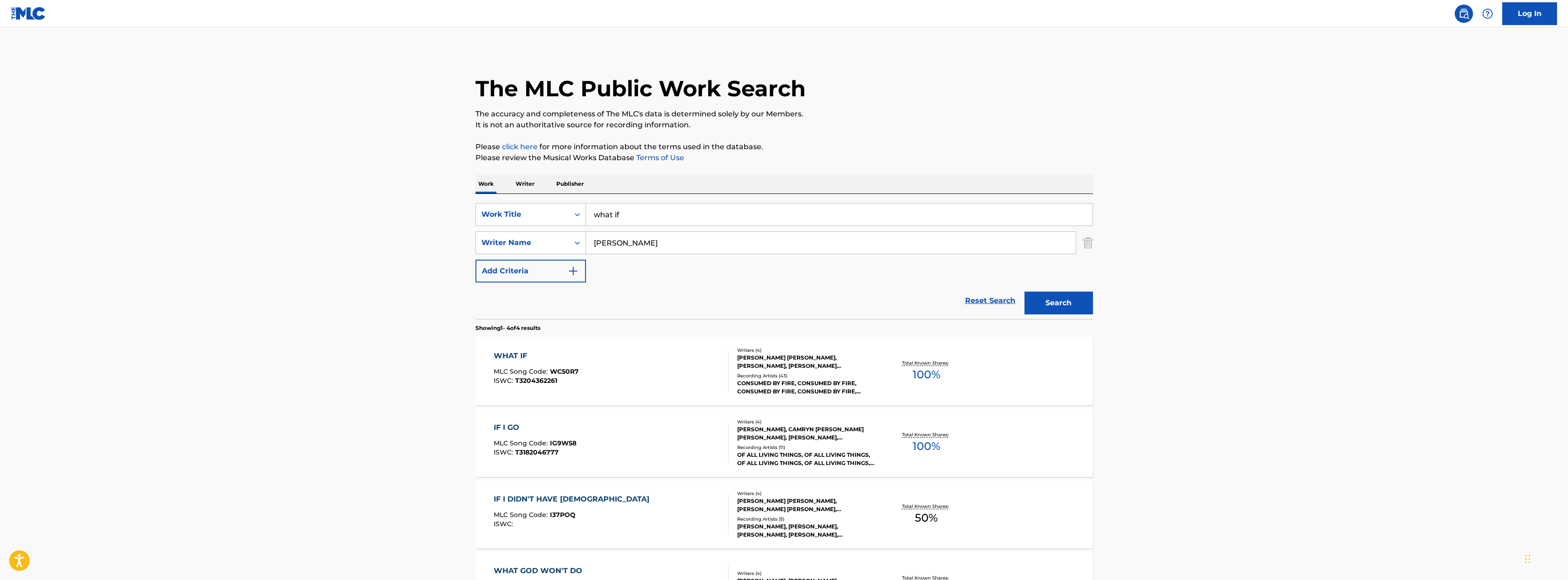
click at [833, 213] on input "what if" at bounding box center [839, 214] width 506 height 22
type input "mama don't lie"
click at [1024, 292] on button "Search" at bounding box center [1058, 303] width 69 height 23
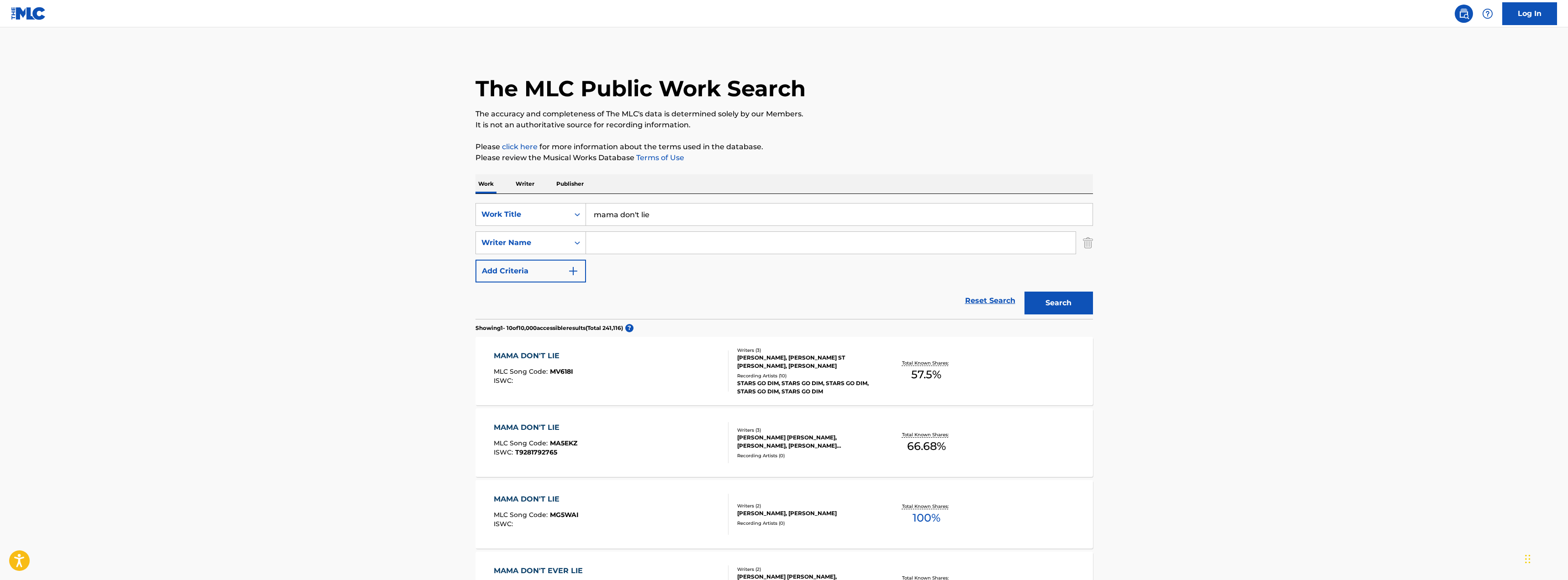
click at [798, 391] on div "STARS GO DIM, STARS GO DIM, STARS GO DIM, STARS GO DIM, STARS GO DIM" at bounding box center [806, 388] width 138 height 16
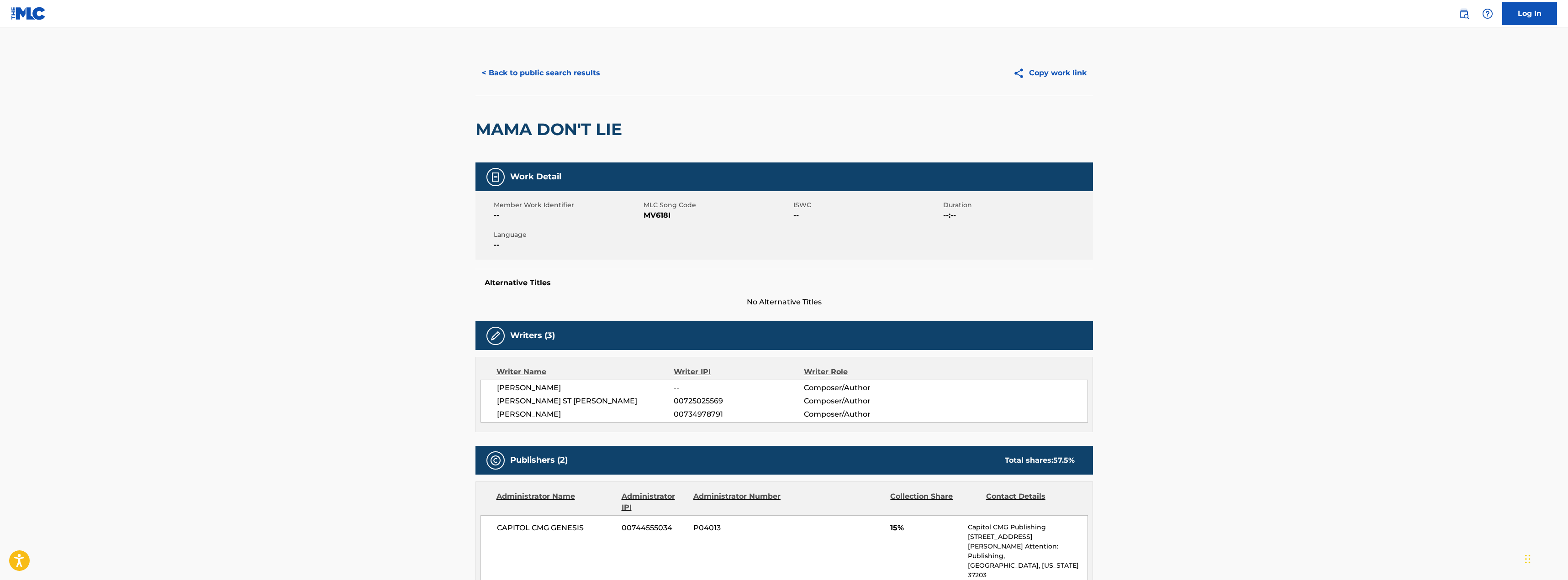
click at [589, 73] on button "< Back to public search results" at bounding box center [540, 73] width 131 height 23
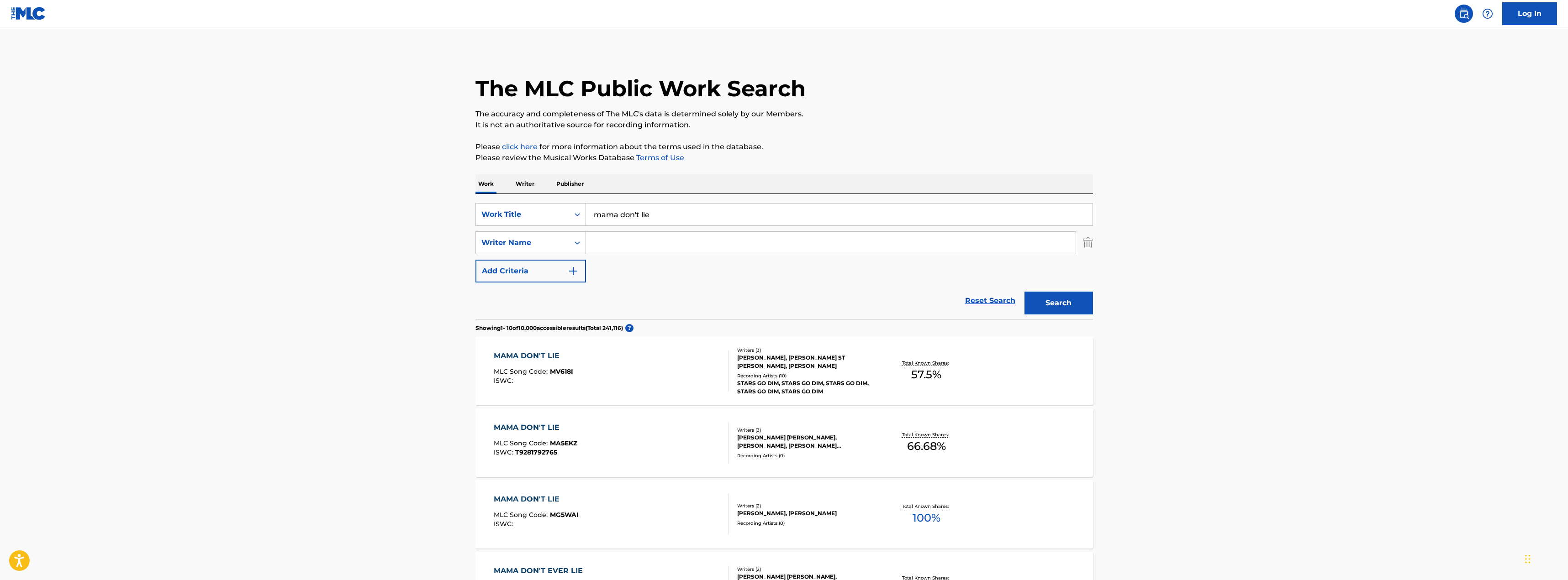
click at [723, 223] on input "mama don't lie" at bounding box center [839, 214] width 506 height 22
click at [723, 222] on input "mama don't lie" at bounding box center [839, 214] width 506 height 22
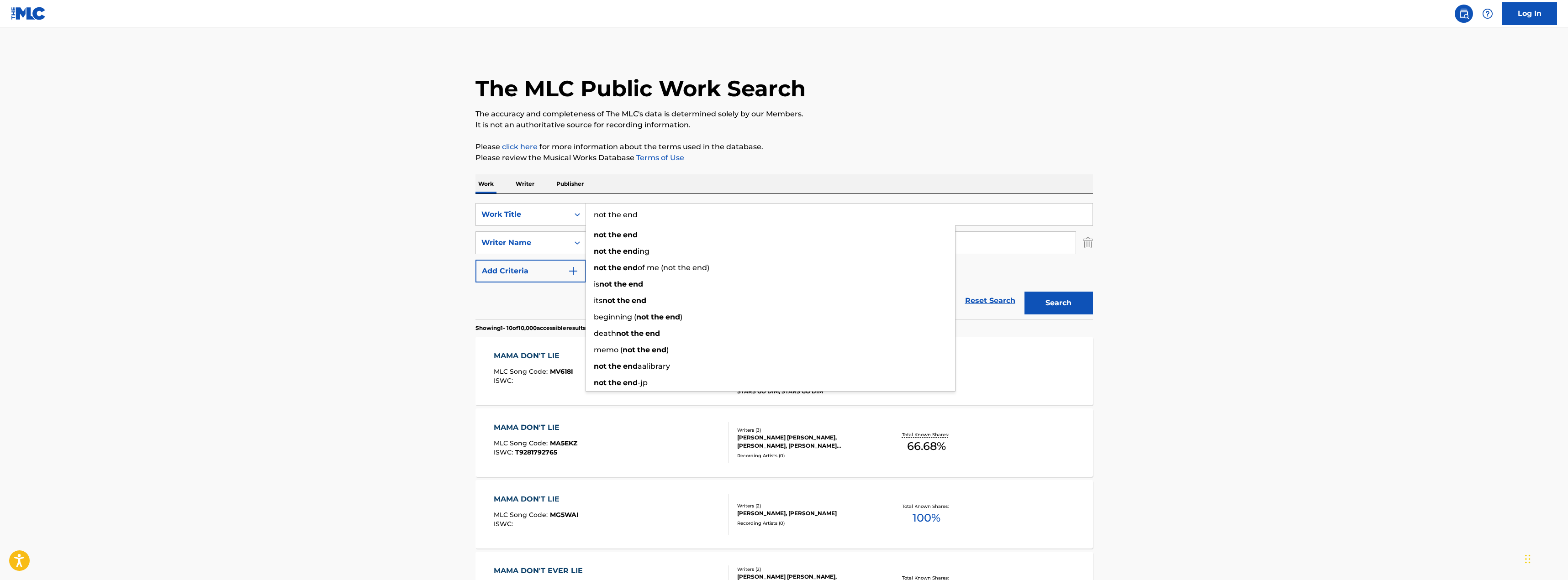
type input "not the end"
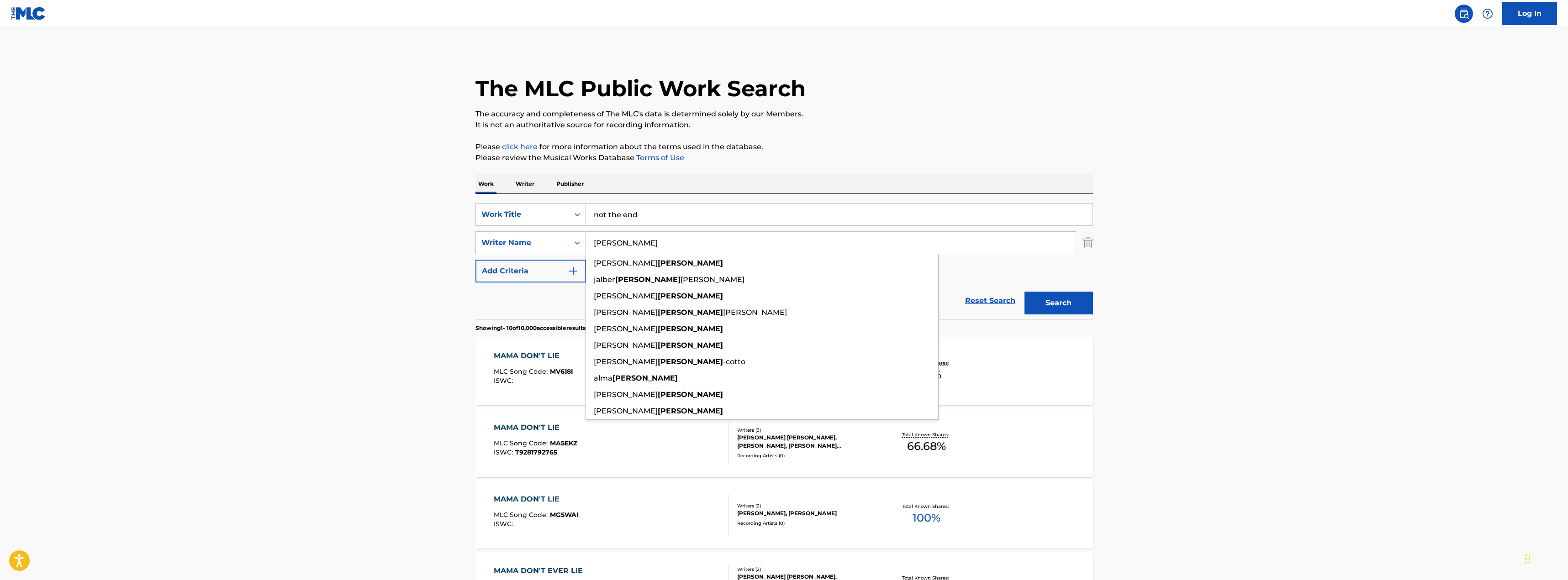
type input "rivera"
click at [1024, 292] on button "Search" at bounding box center [1058, 303] width 69 height 23
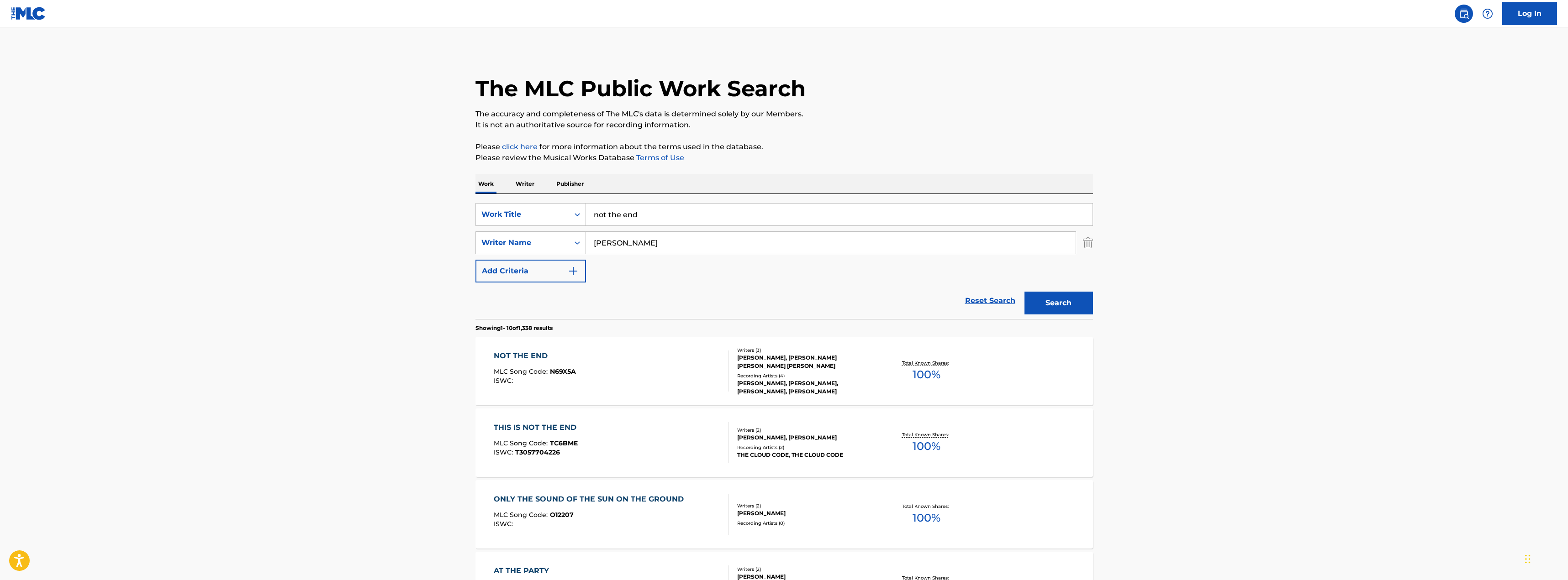
click at [774, 388] on div "EDWARD RIVERA, EDWARD RIVERA, EDWARD RIVERA, EDWARD RIVERA" at bounding box center [806, 388] width 138 height 16
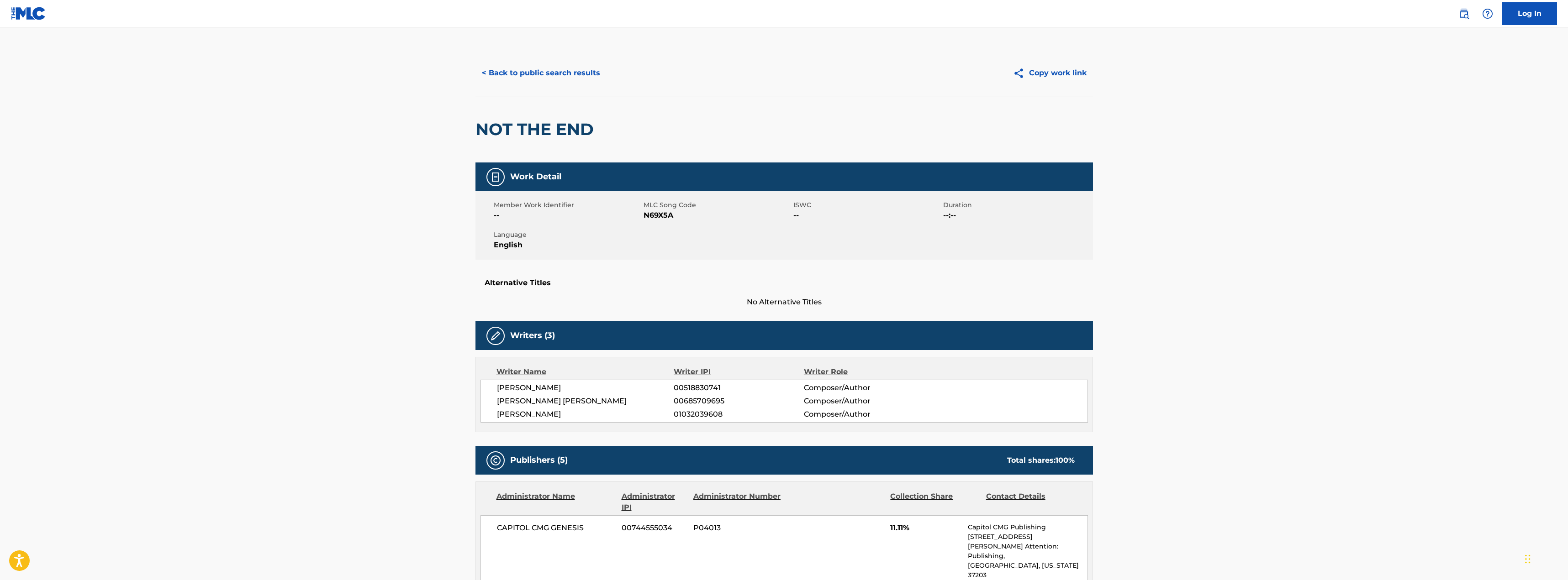
click at [541, 62] on button "< Back to public search results" at bounding box center [540, 73] width 131 height 23
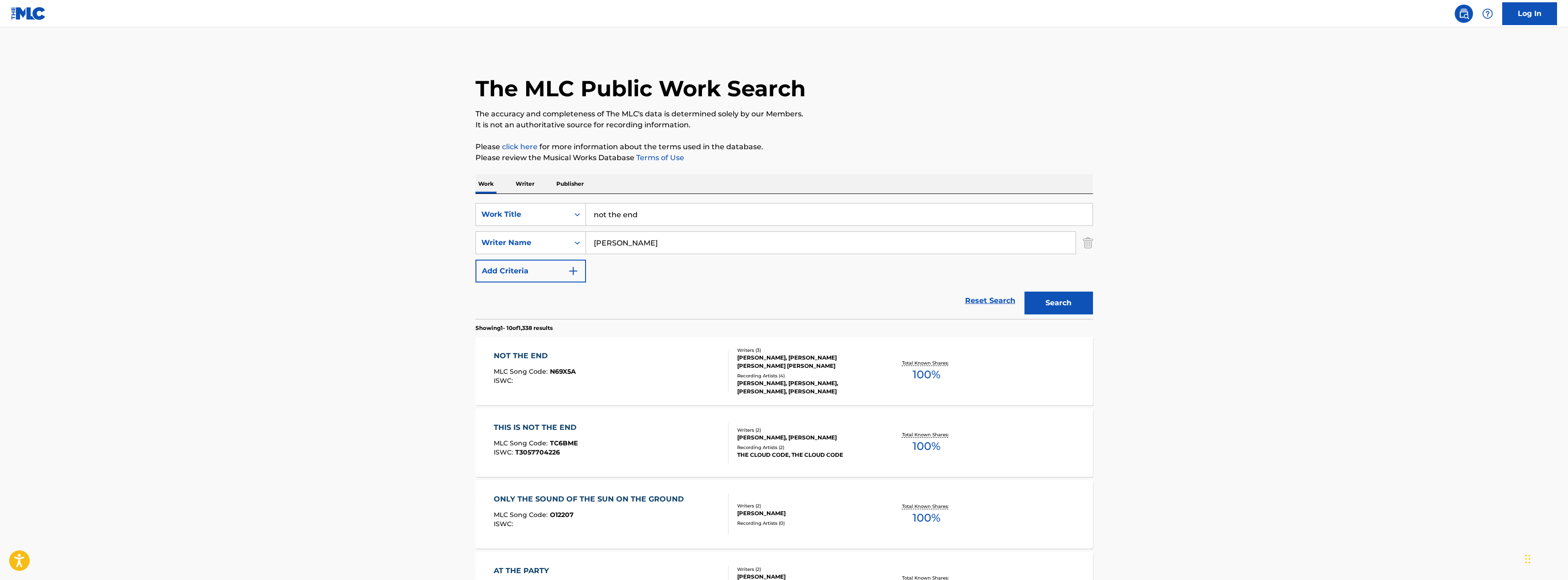
click at [689, 209] on input "not the end" at bounding box center [839, 214] width 506 height 22
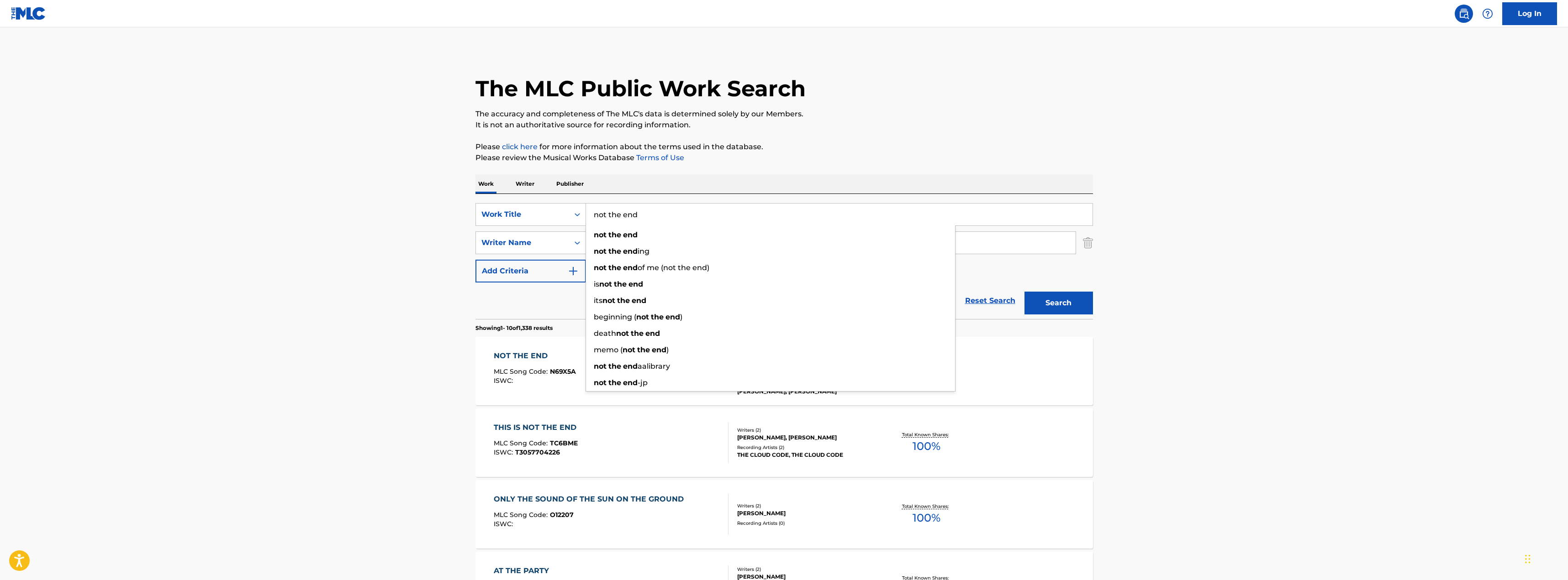
click at [689, 209] on input "not the end" at bounding box center [839, 214] width 506 height 22
type input "nothing else"
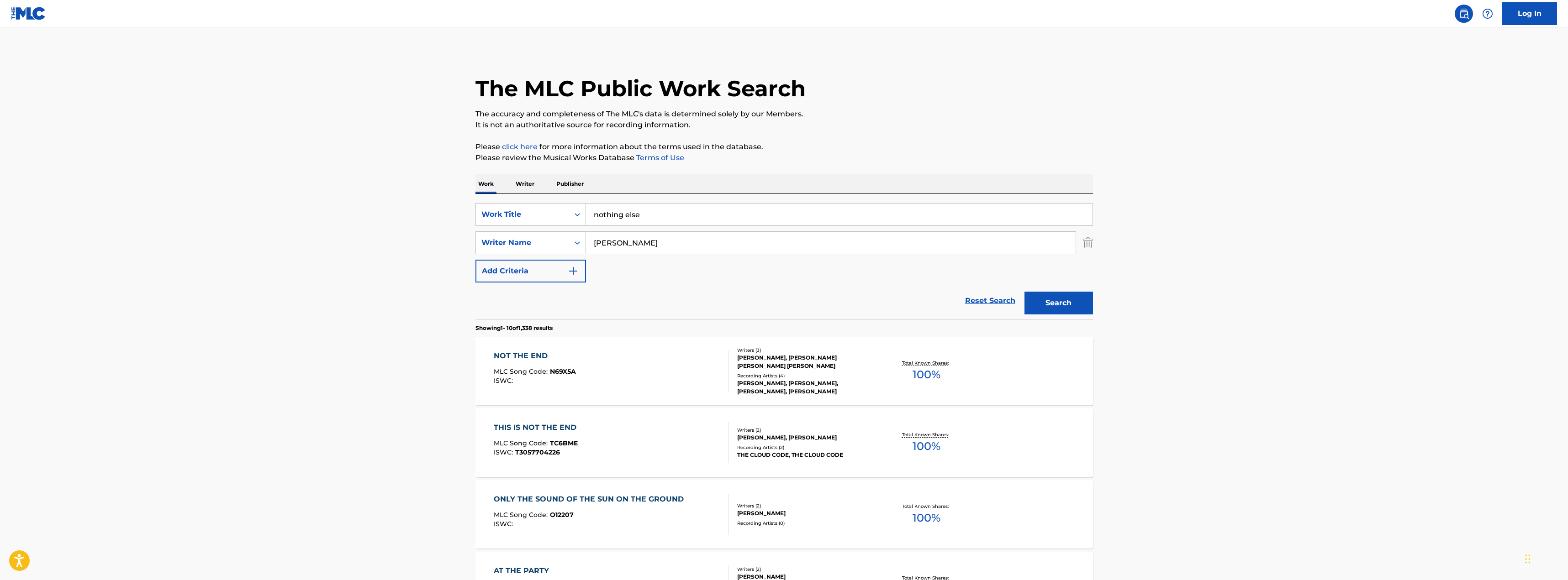
type input "frank"
click at [1024, 292] on button "Search" at bounding box center [1058, 303] width 69 height 23
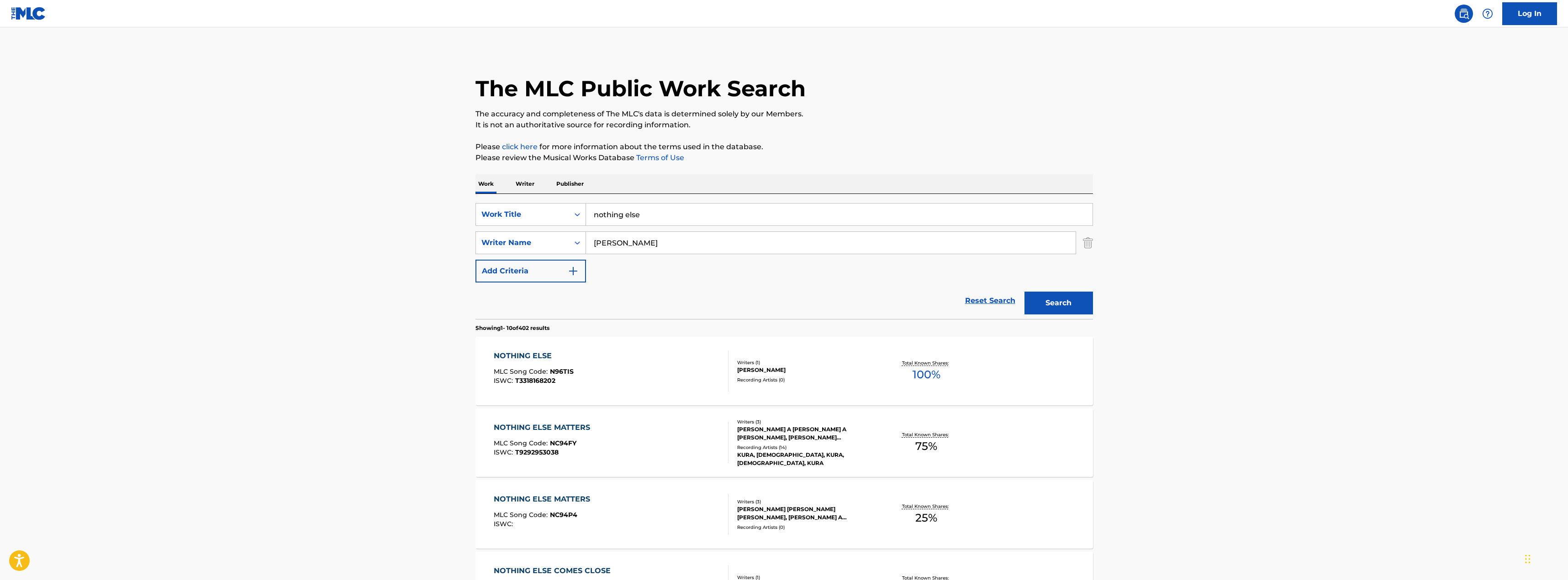
click at [415, 340] on main "The MLC Public Work Search The accuracy and completeness of The MLC's data is d…" at bounding box center [784, 565] width 1568 height 1075
click at [594, 363] on div "NOTHING ELSE MLC Song Code : N96TIS ISWC : T3318168202" at bounding box center [611, 371] width 235 height 41
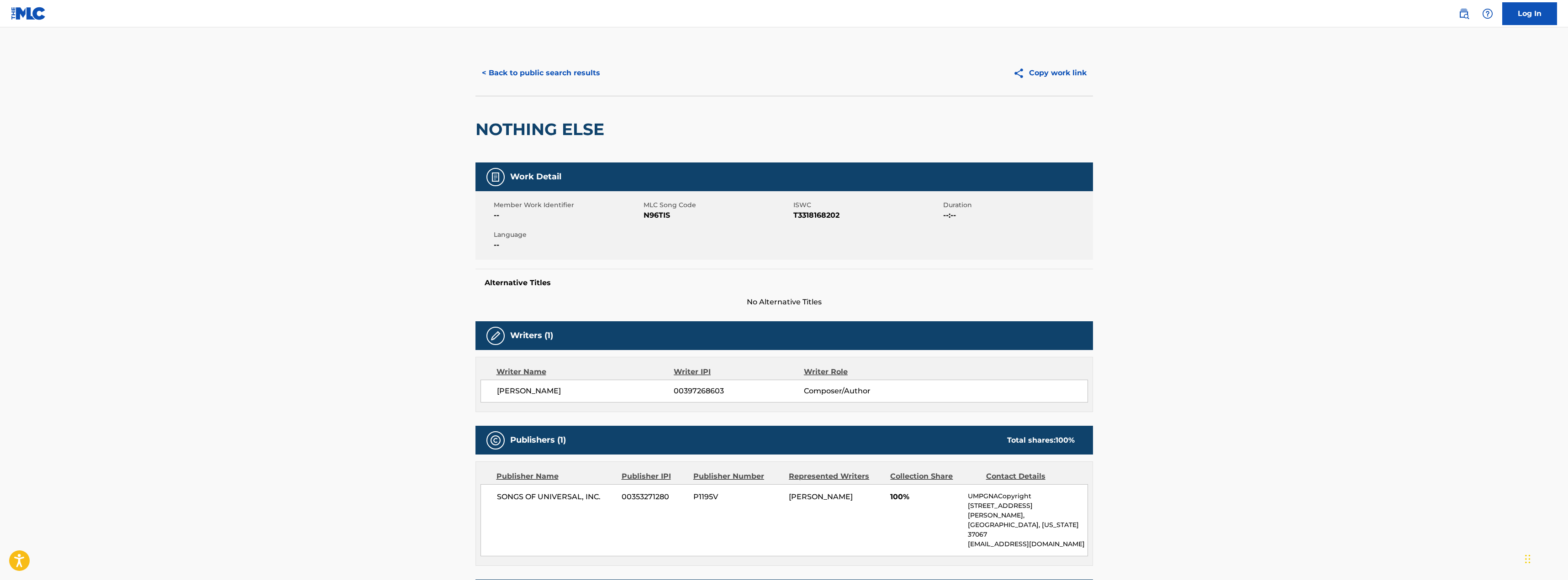
click at [607, 81] on div "< Back to public search results" at bounding box center [629, 73] width 309 height 23
click at [586, 65] on button "< Back to public search results" at bounding box center [540, 73] width 131 height 23
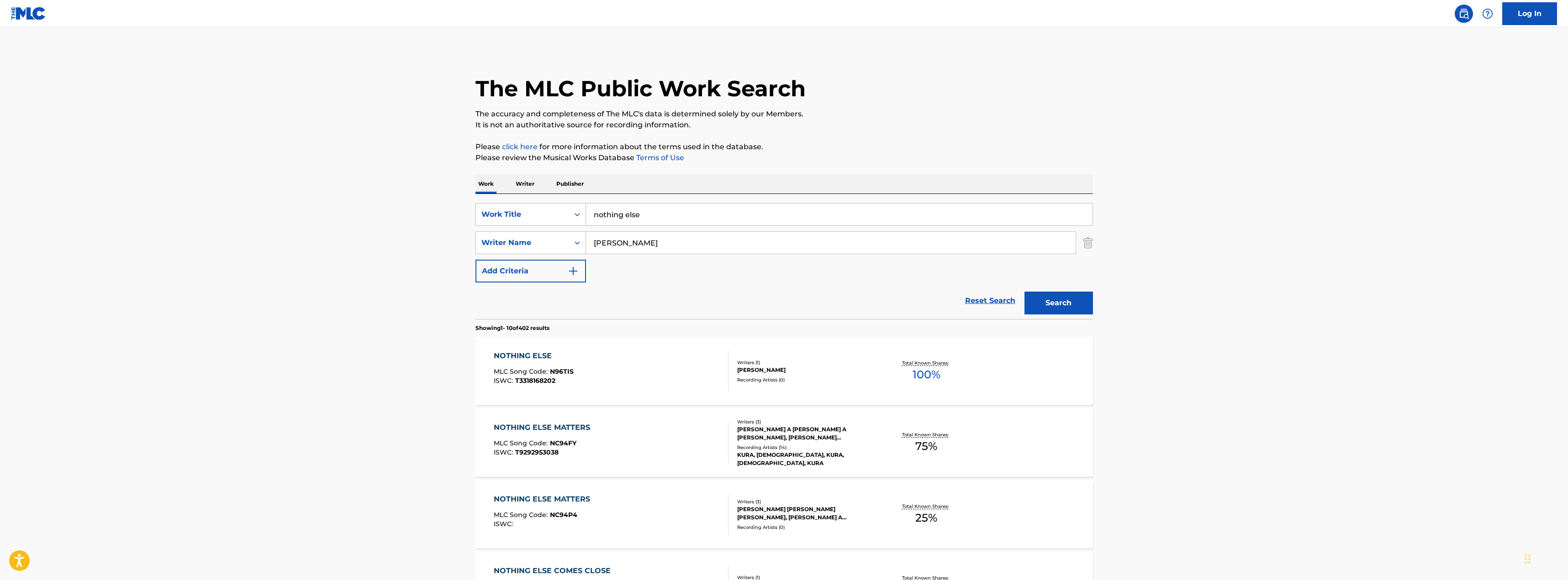
click at [766, 231] on div "SearchWithCriteria66018bea-44cc-436c-9c72-f7123691ac9c Work Title nothing else …" at bounding box center [784, 242] width 618 height 79
click at [761, 217] on input "nothing else" at bounding box center [839, 214] width 506 height 22
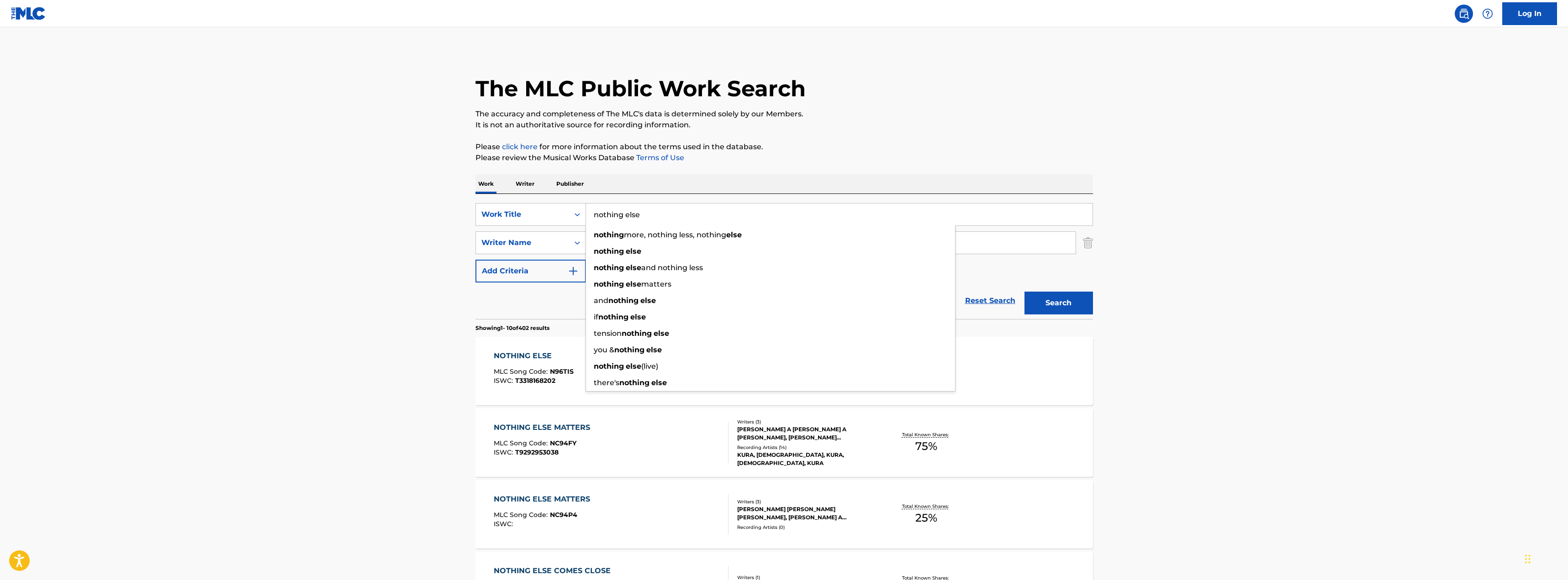
click at [761, 217] on input "nothing else" at bounding box center [839, 214] width 506 height 22
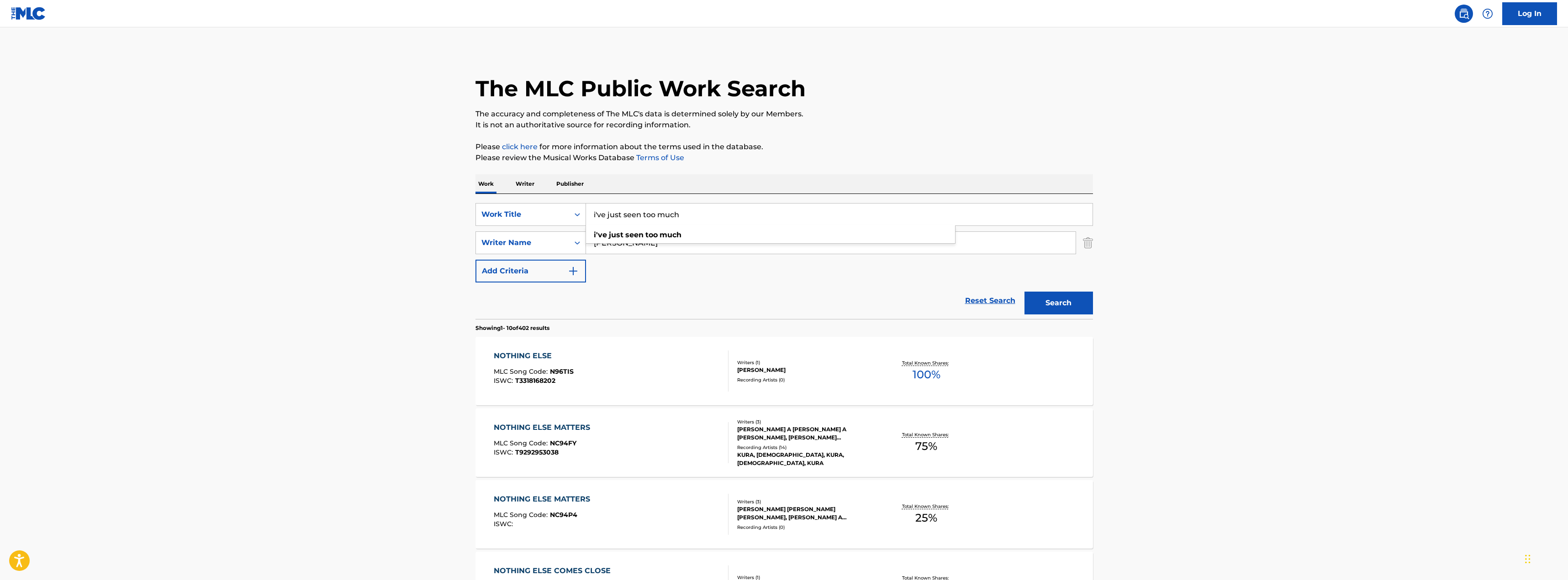
type input "i've just seen too much"
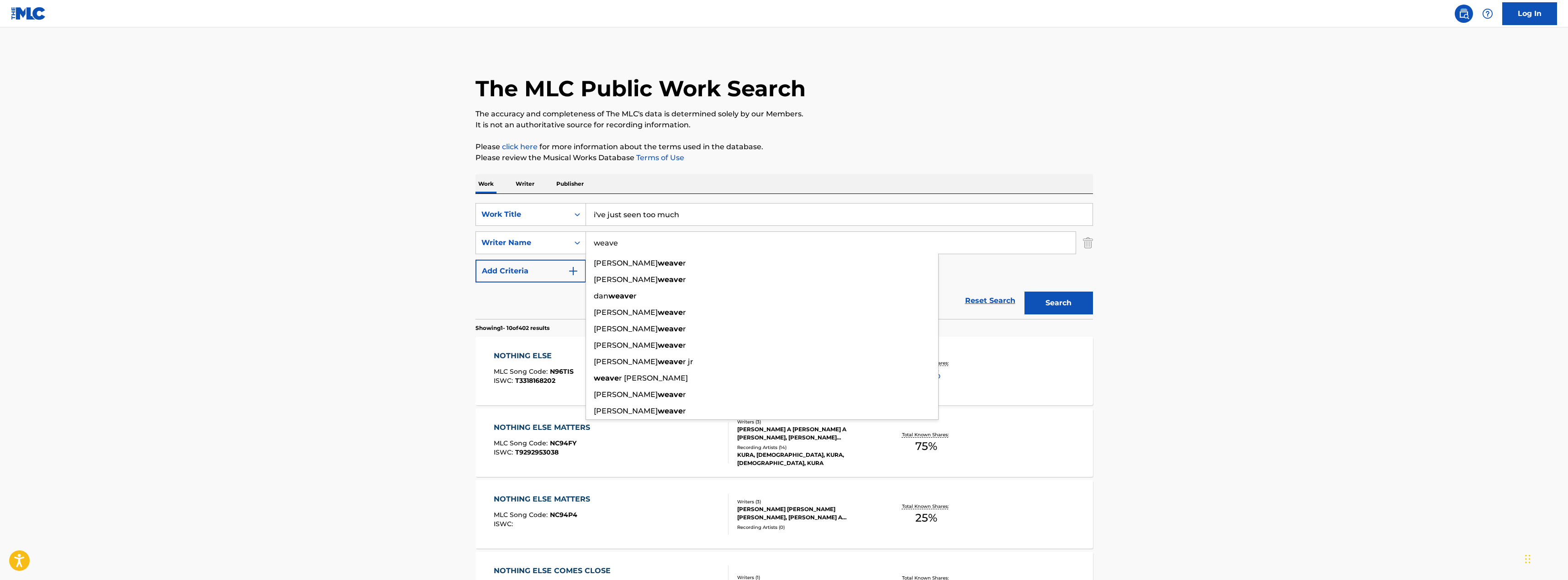
type input "weave"
click at [1024, 292] on button "Search" at bounding box center [1058, 303] width 69 height 23
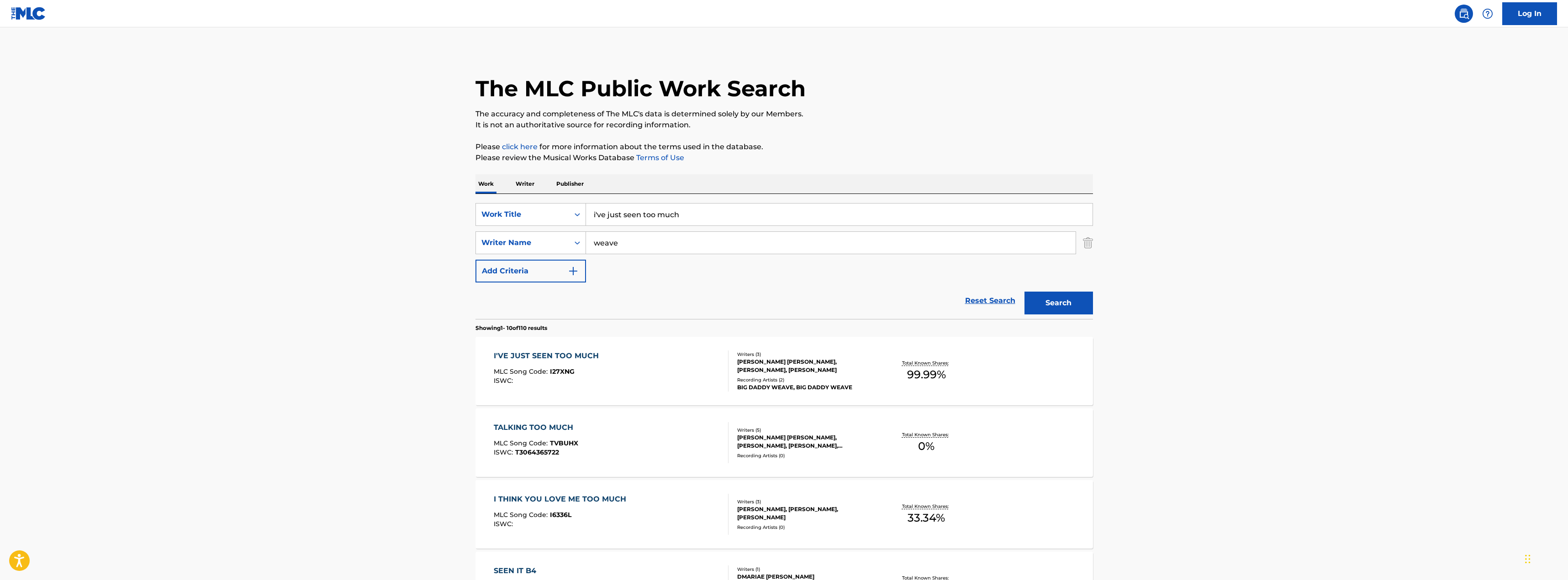
click at [796, 383] on div "BIG DADDY WEAVE, BIG DADDY WEAVE" at bounding box center [806, 387] width 138 height 8
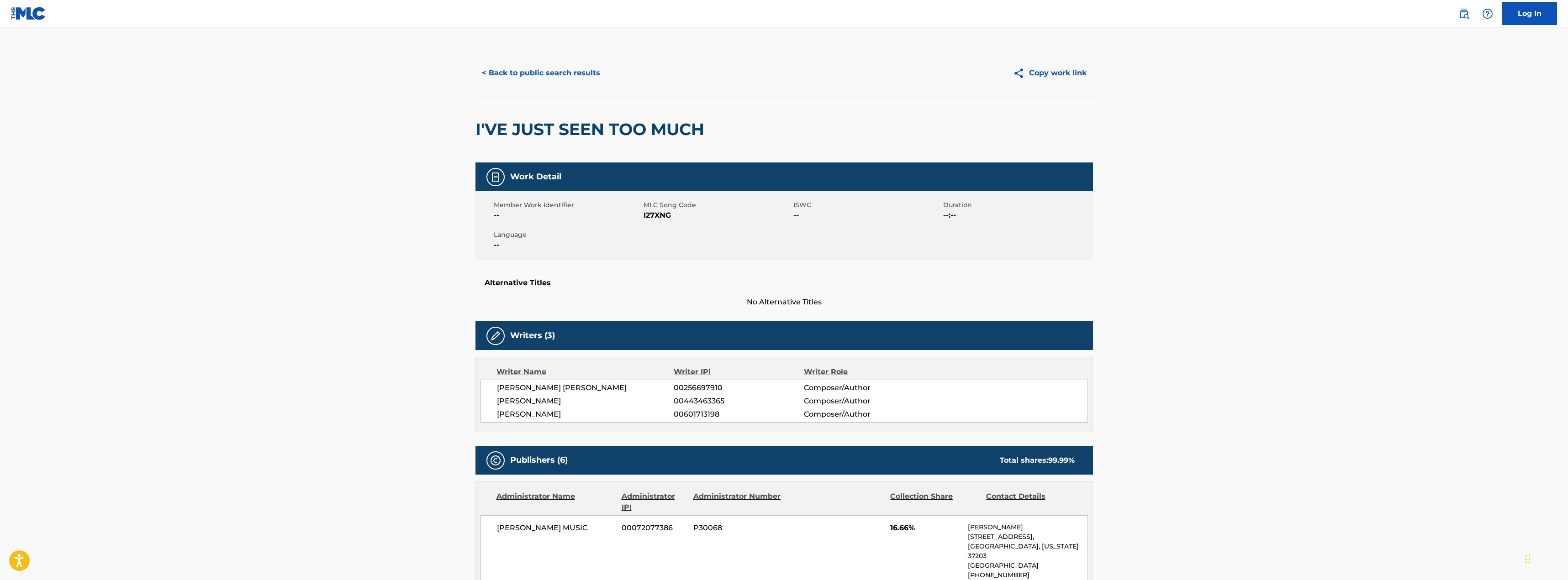
click at [553, 79] on button "< Back to public search results" at bounding box center [540, 73] width 131 height 23
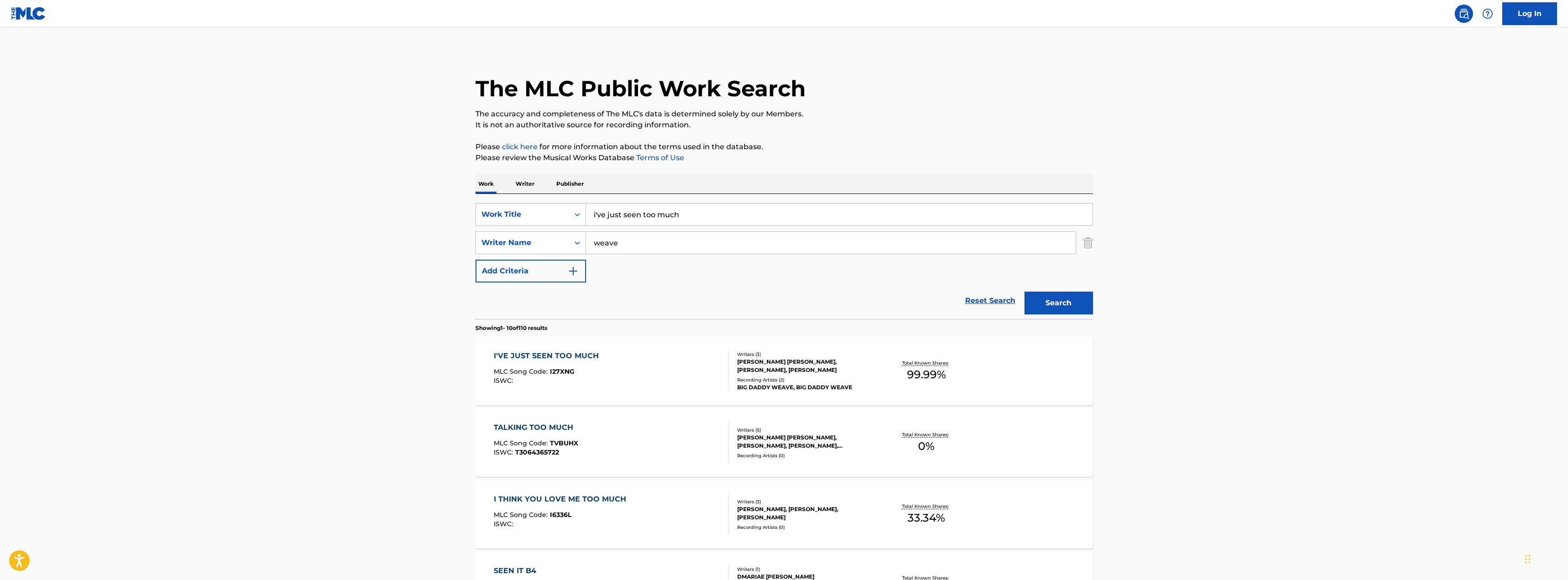
click at [770, 214] on input "i've just seen too much" at bounding box center [839, 214] width 506 height 22
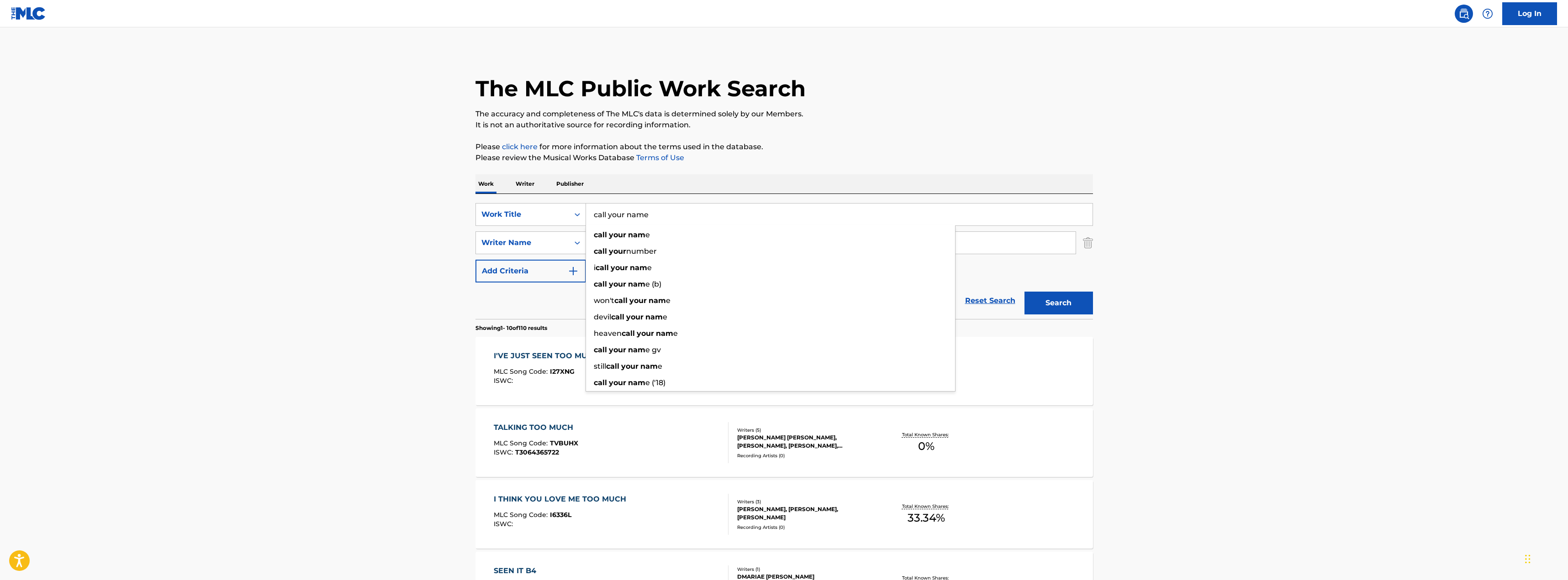
type input "call your name"
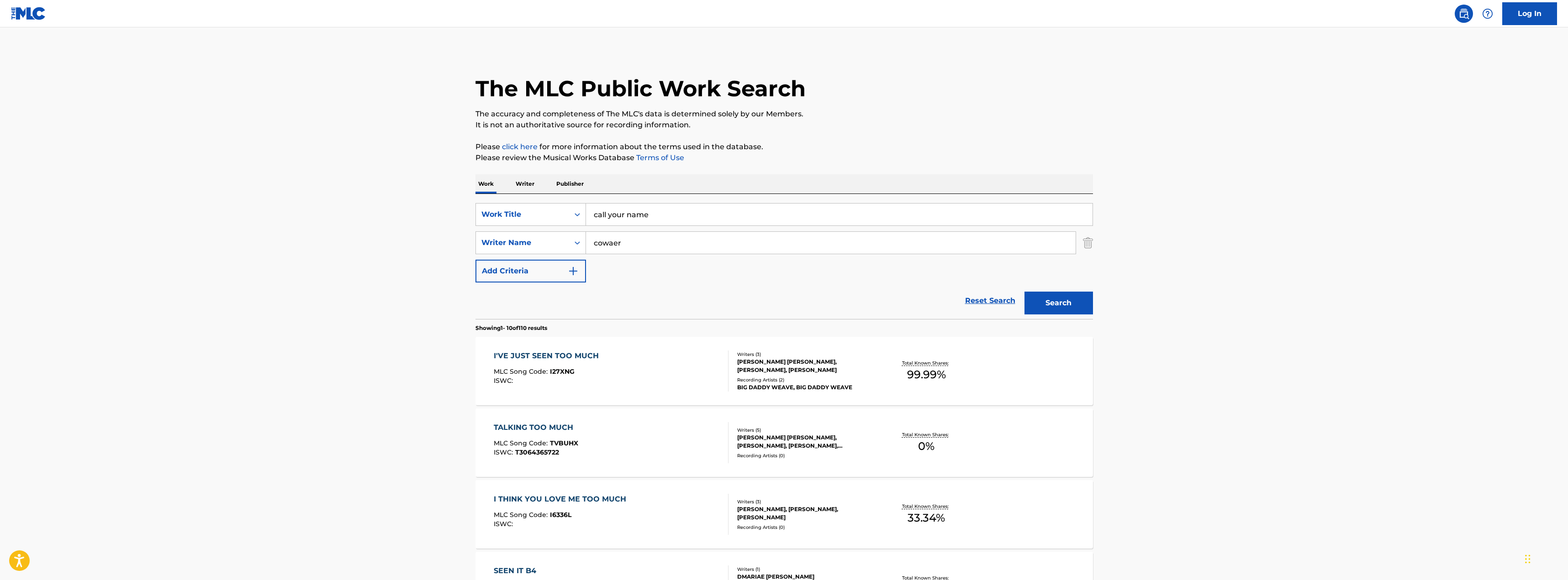
click at [1024, 292] on button "Search" at bounding box center [1058, 303] width 69 height 23
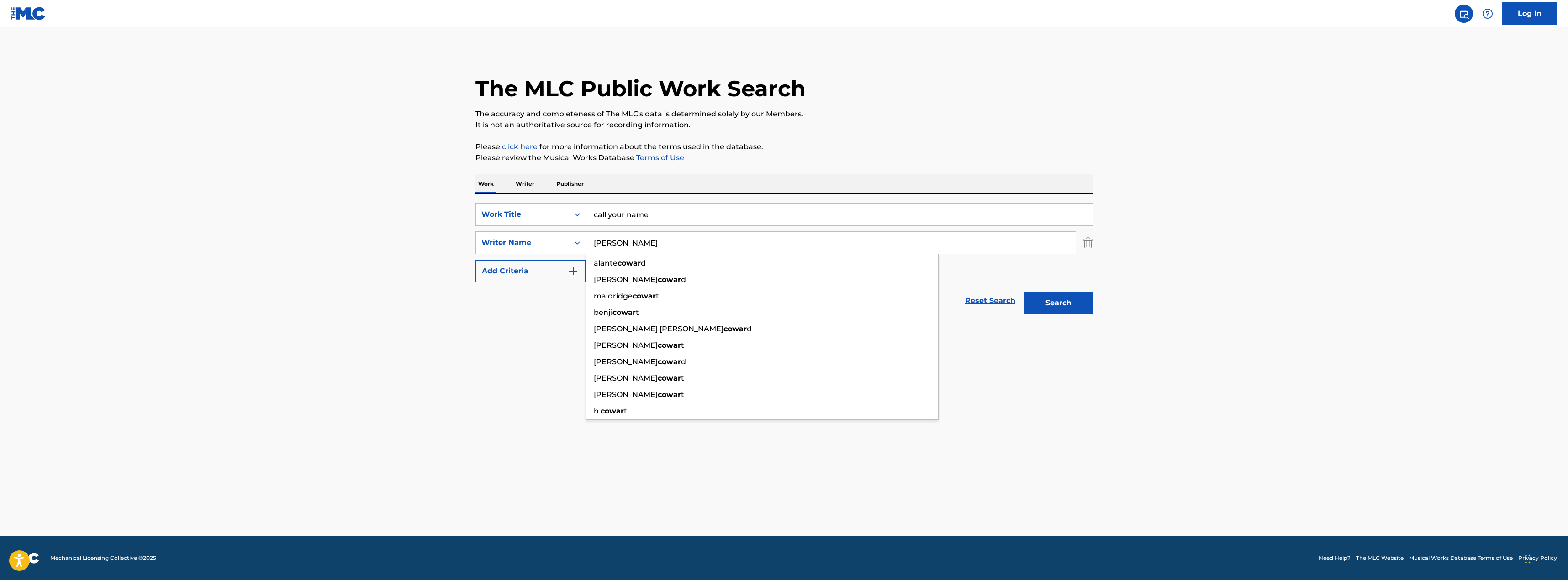
type input "cowart"
click at [1024, 292] on button "Search" at bounding box center [1058, 303] width 69 height 23
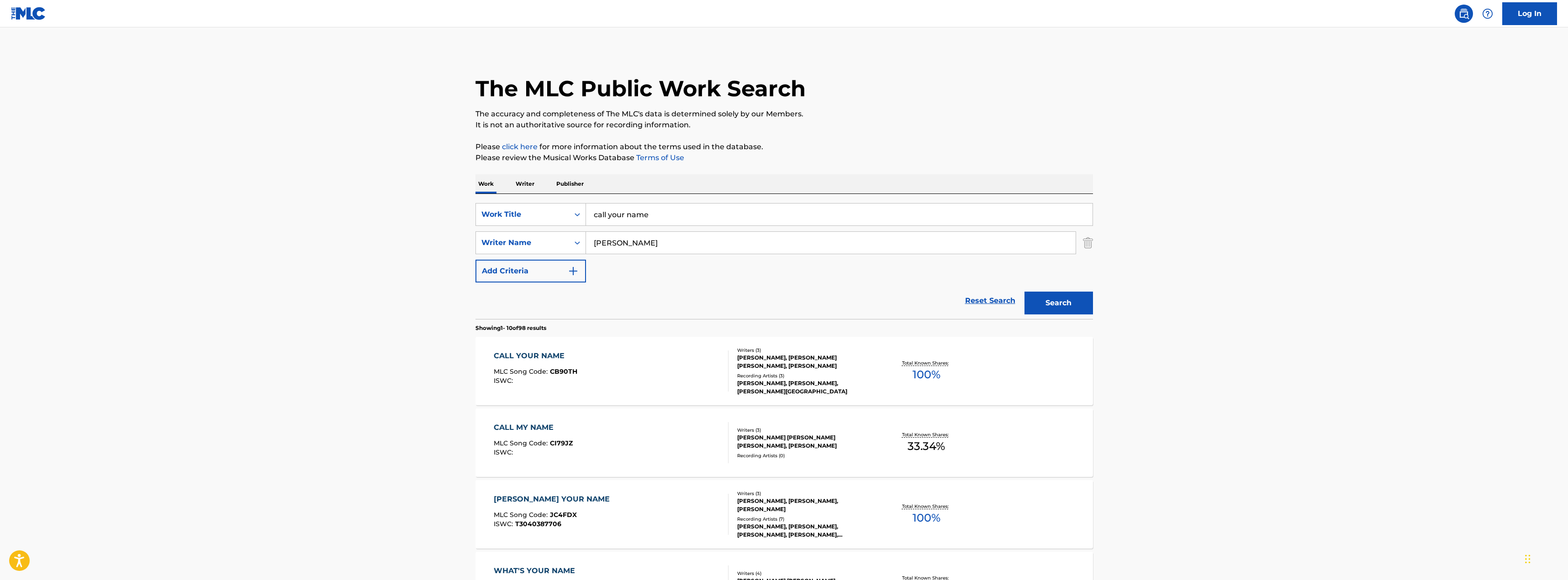
click at [814, 370] on div "HOWARD BENJAMIN COWART, JORDAN NICHOLAS MOHILOWSKI, DAN BREMNES" at bounding box center [806, 362] width 138 height 16
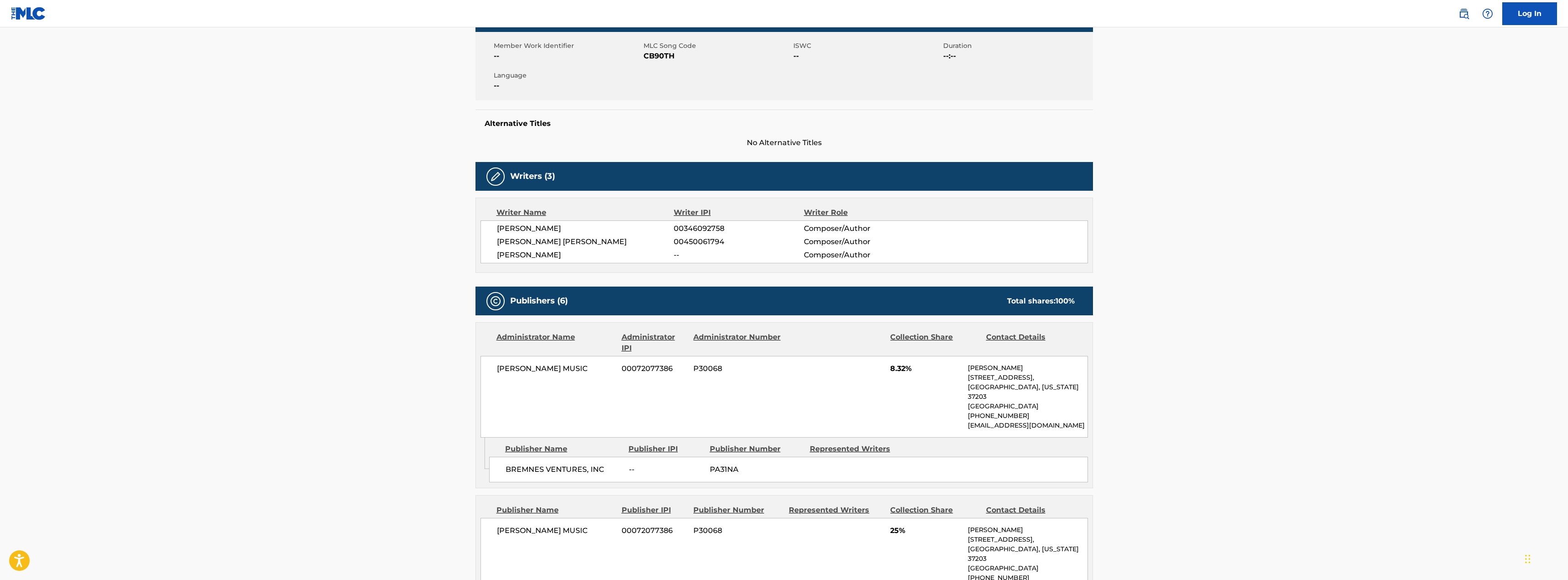
scroll to position [44, 0]
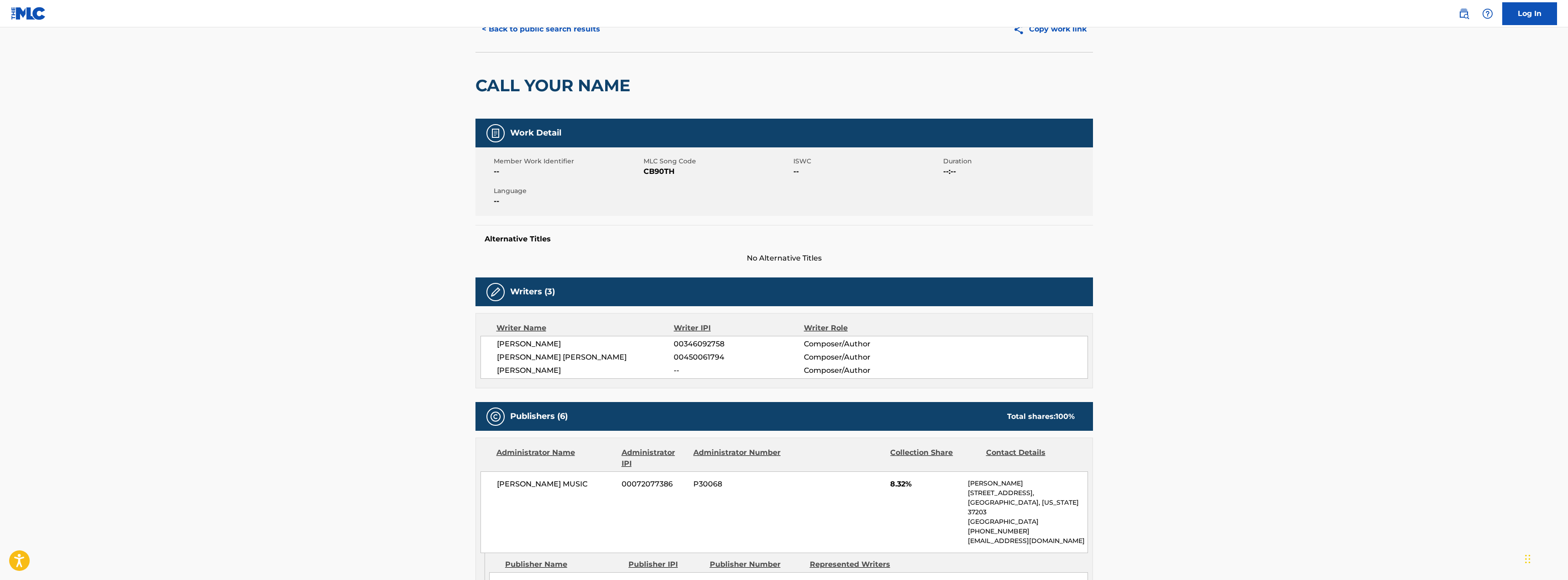
click at [594, 28] on button "< Back to public search results" at bounding box center [540, 29] width 131 height 23
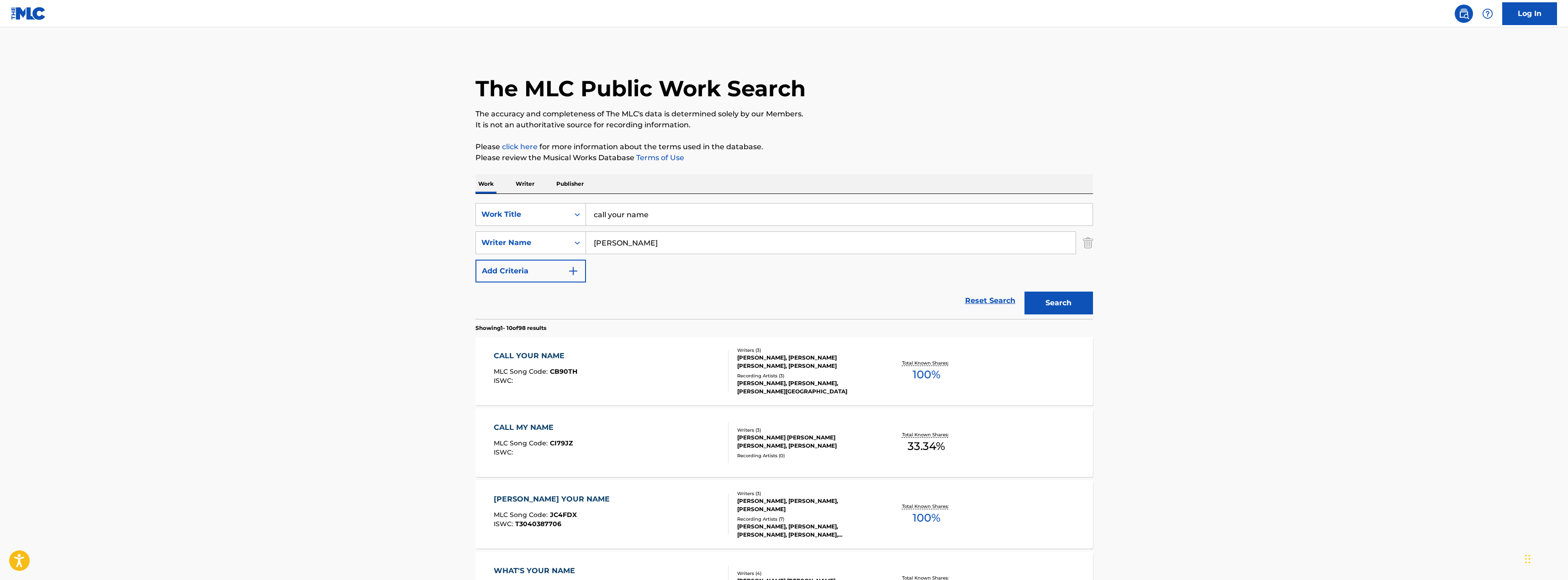
click at [671, 222] on input "call your name" at bounding box center [839, 214] width 506 height 22
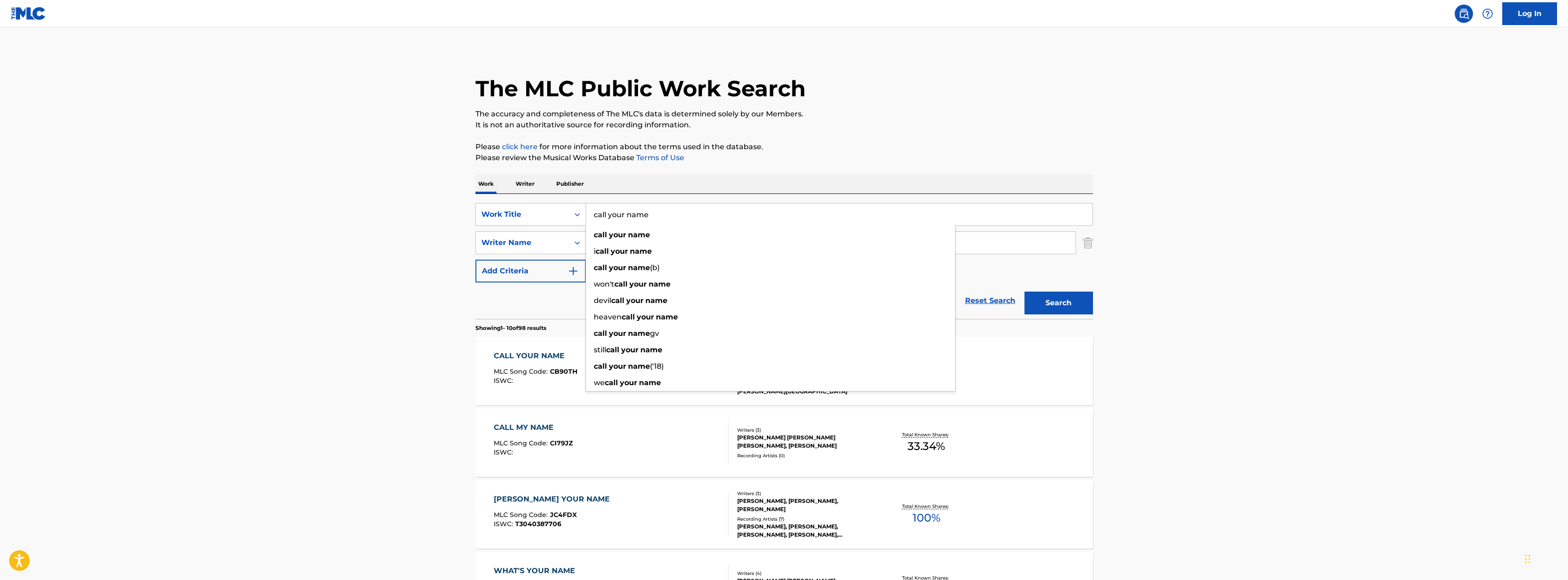
click at [671, 222] on input "call your name" at bounding box center [839, 214] width 506 height 22
type input "a thousand times"
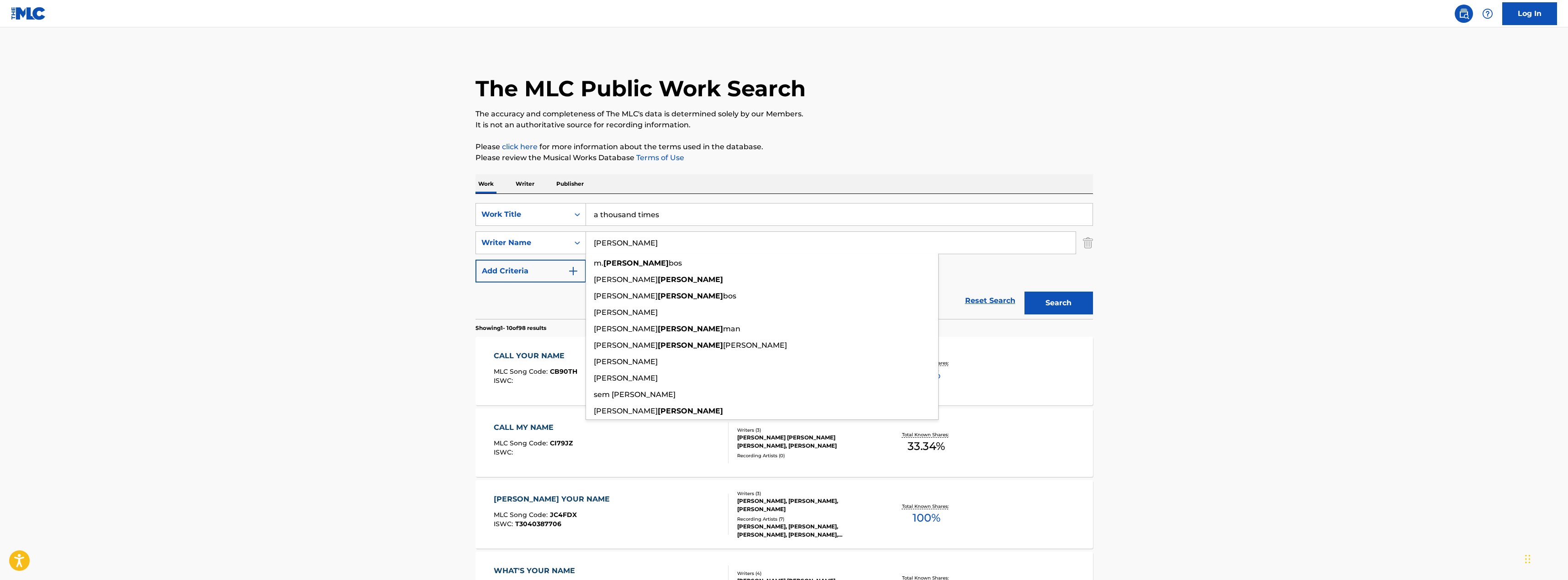
type input "hulse"
click at [1024, 292] on button "Search" at bounding box center [1058, 303] width 69 height 23
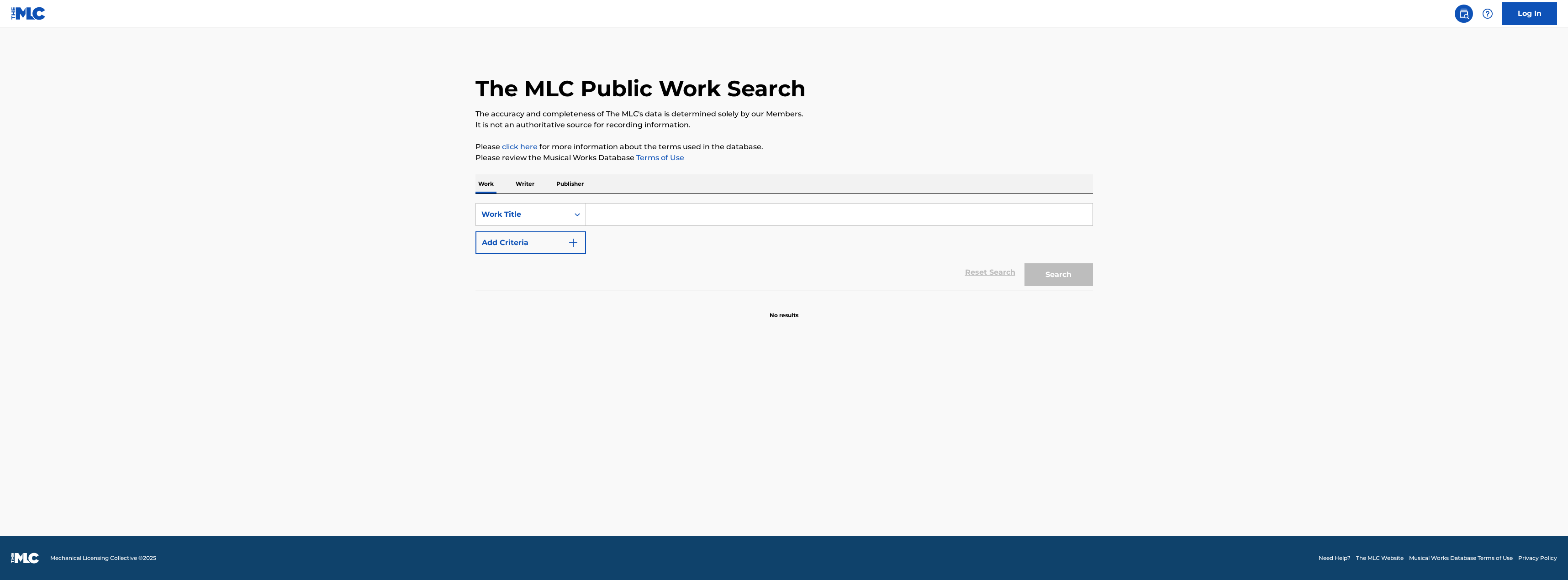
click at [641, 221] on input "Search Form" at bounding box center [839, 214] width 506 height 22
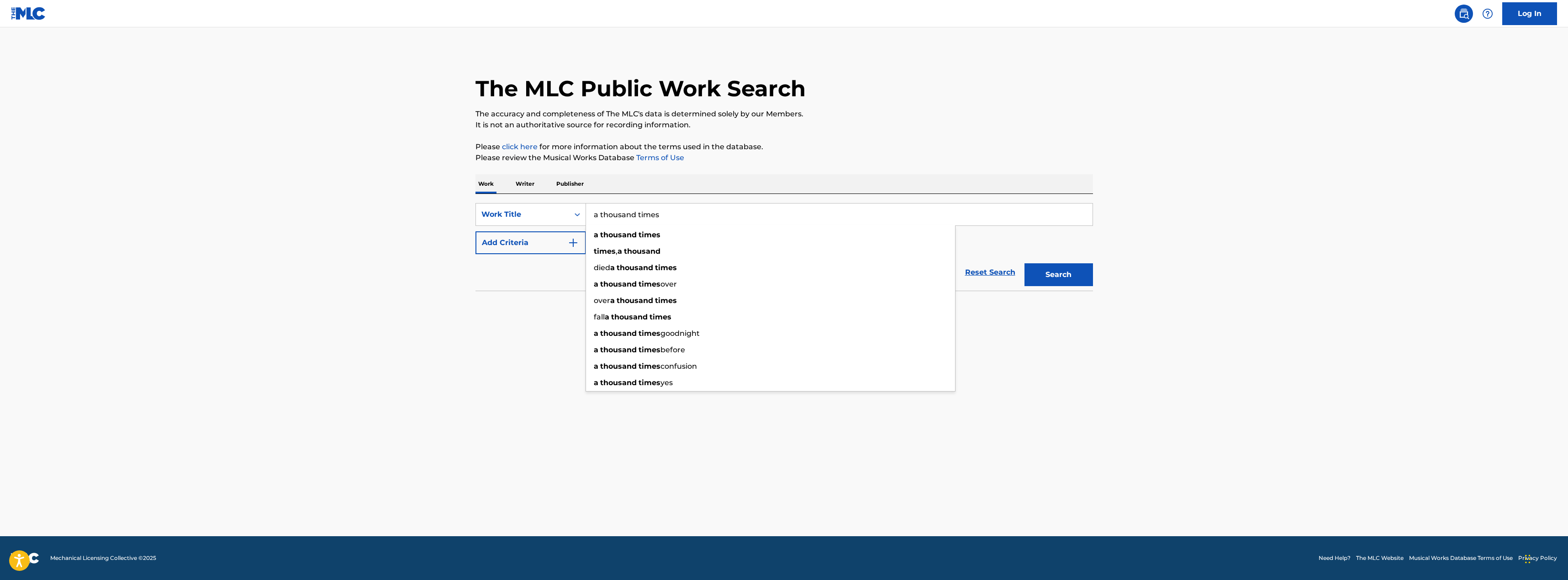
type input "a thousand times"
click at [563, 239] on button "Add Criteria" at bounding box center [530, 243] width 110 height 23
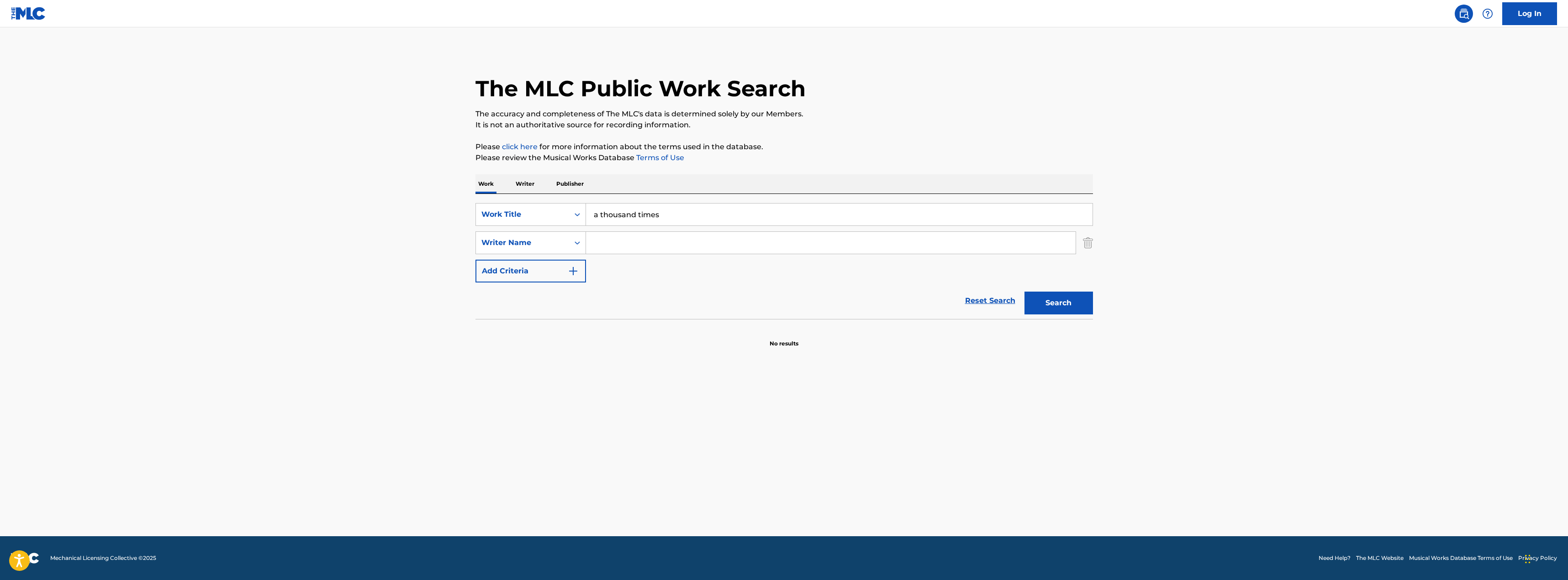
click at [652, 234] on input "Search Form" at bounding box center [831, 243] width 489 height 22
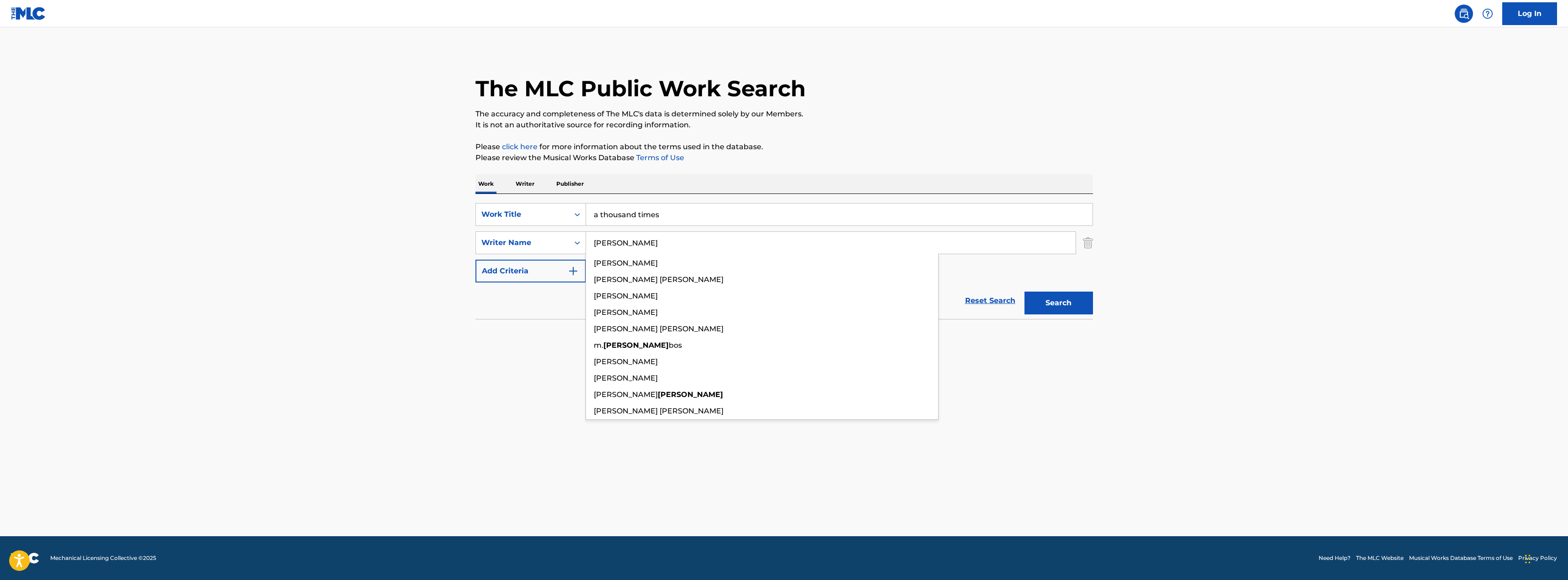
click at [1024, 292] on button "Search" at bounding box center [1058, 303] width 69 height 23
click at [672, 245] on input "hulse" at bounding box center [831, 243] width 489 height 22
type input "smith"
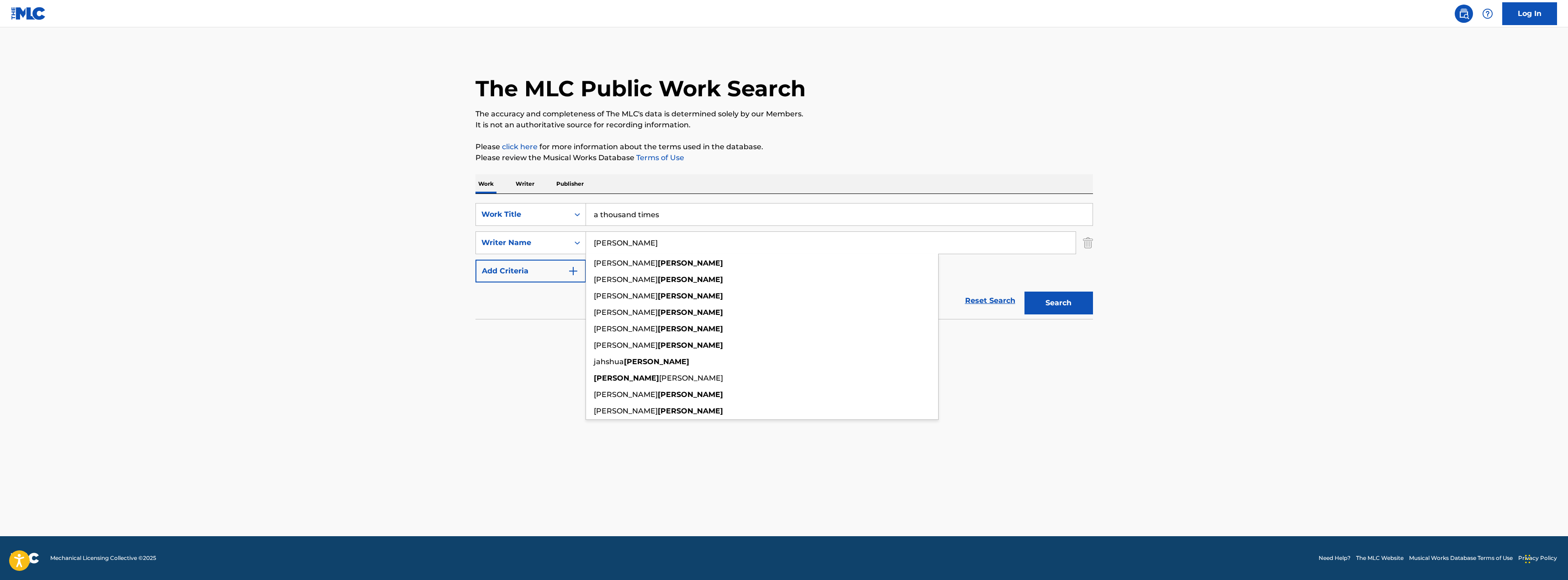
click at [1024, 292] on button "Search" at bounding box center [1058, 303] width 69 height 23
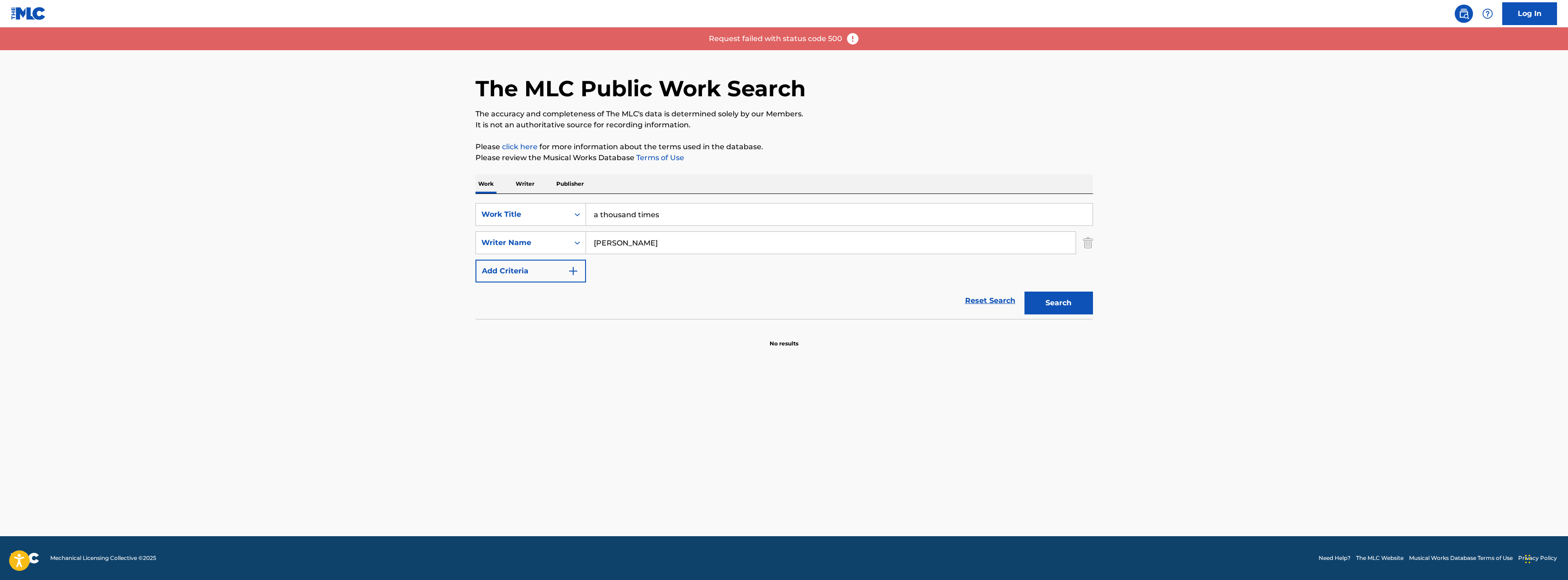
click at [683, 201] on div "SearchWithCriteriada024548-4a14-4d9a-8f14-5dd113ee8a08 Work Title a thousand ti…" at bounding box center [784, 256] width 618 height 125
click at [683, 213] on input "a thousand times" at bounding box center [839, 214] width 506 height 22
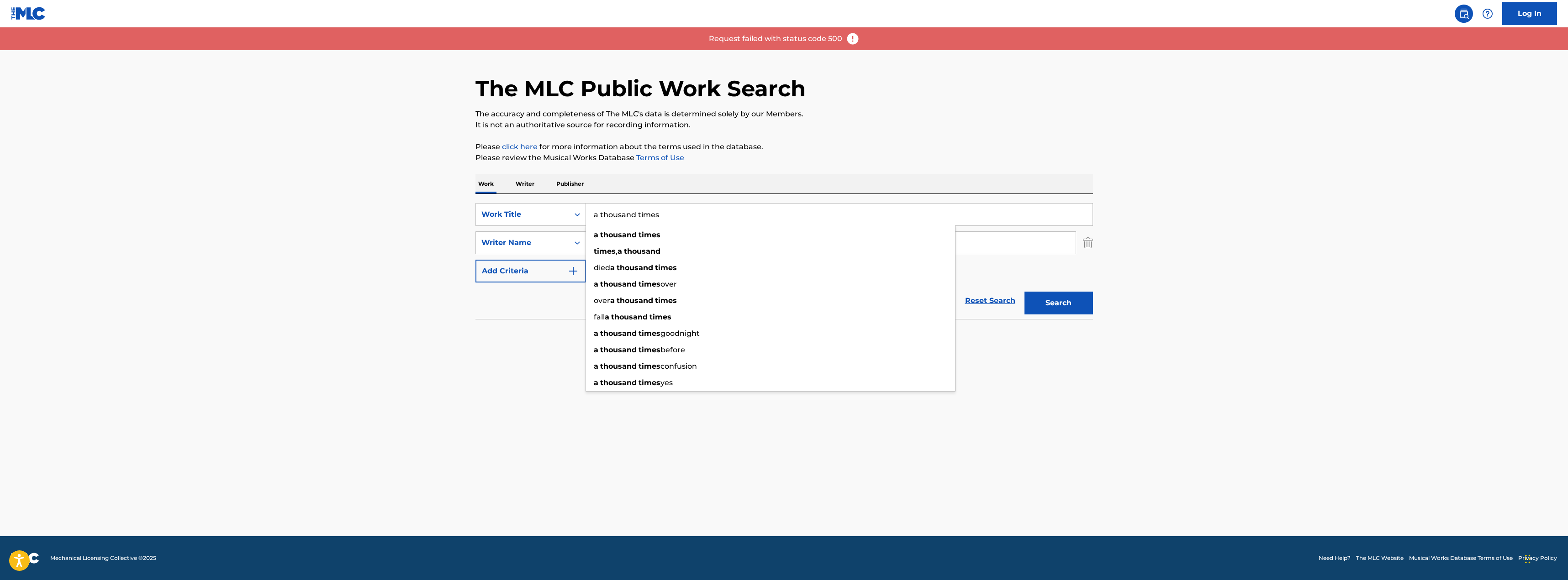
click at [683, 213] on input "a thousand times" at bounding box center [839, 214] width 506 height 22
type input "oceans"
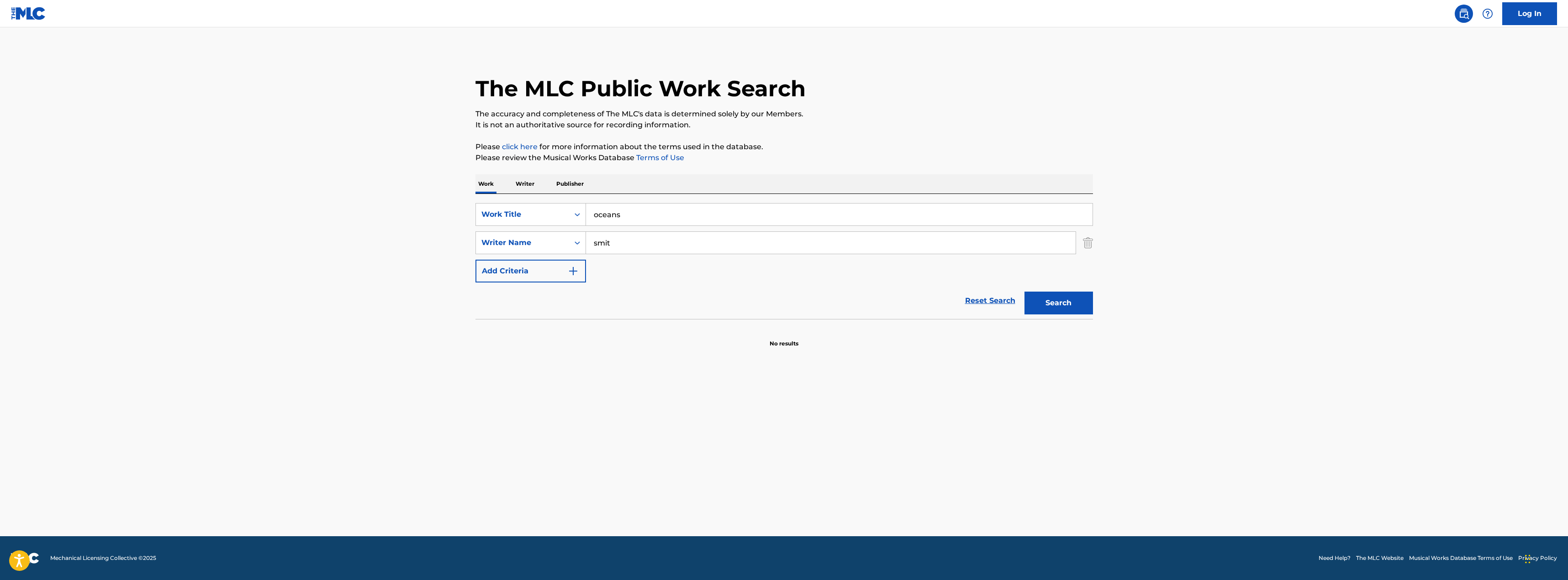
type input "smith"
click at [1024, 292] on button "Search" at bounding box center [1058, 303] width 69 height 23
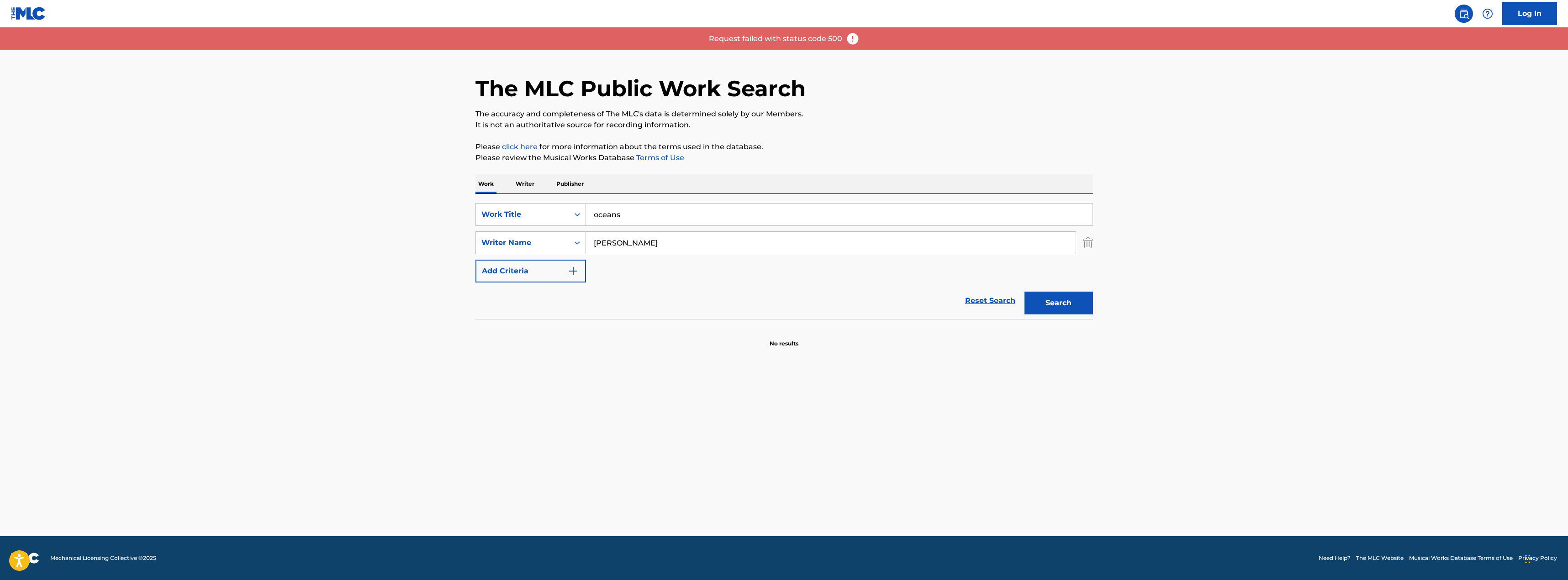
click at [683, 213] on input "oceans" at bounding box center [839, 214] width 506 height 22
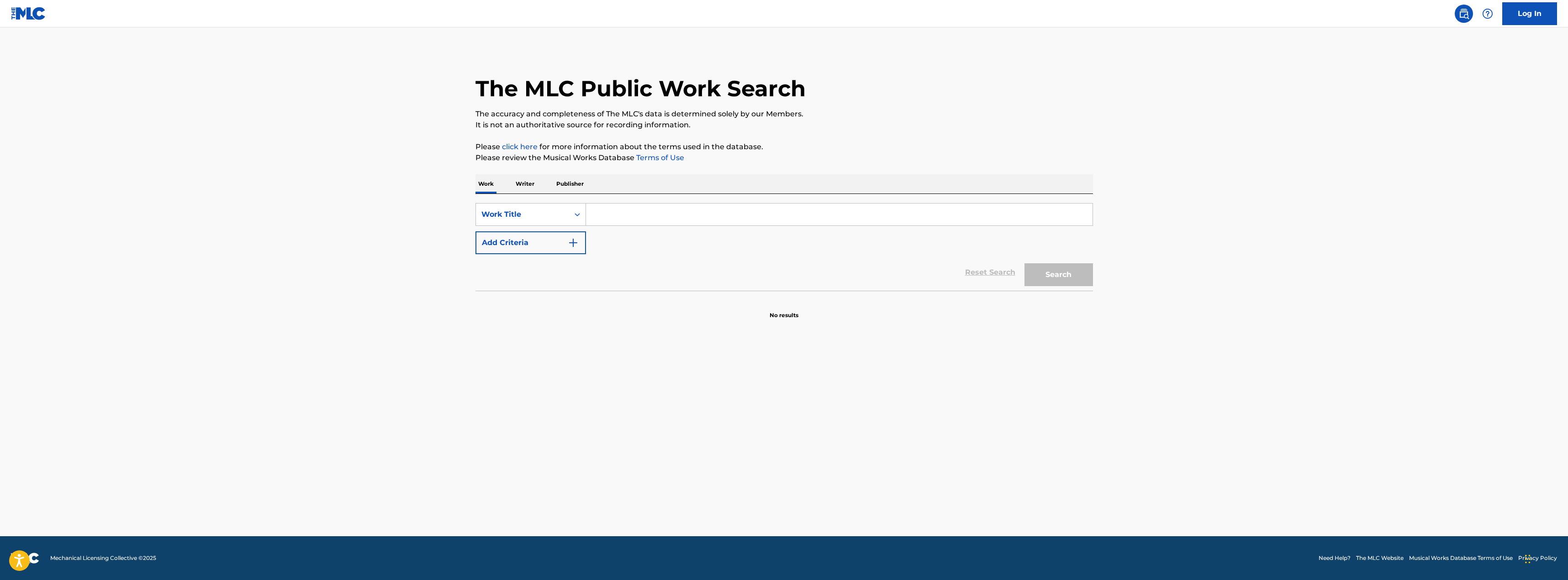
click at [725, 222] on input "Search Form" at bounding box center [839, 214] width 506 height 22
click at [505, 237] on button "Add Criteria" at bounding box center [530, 243] width 110 height 23
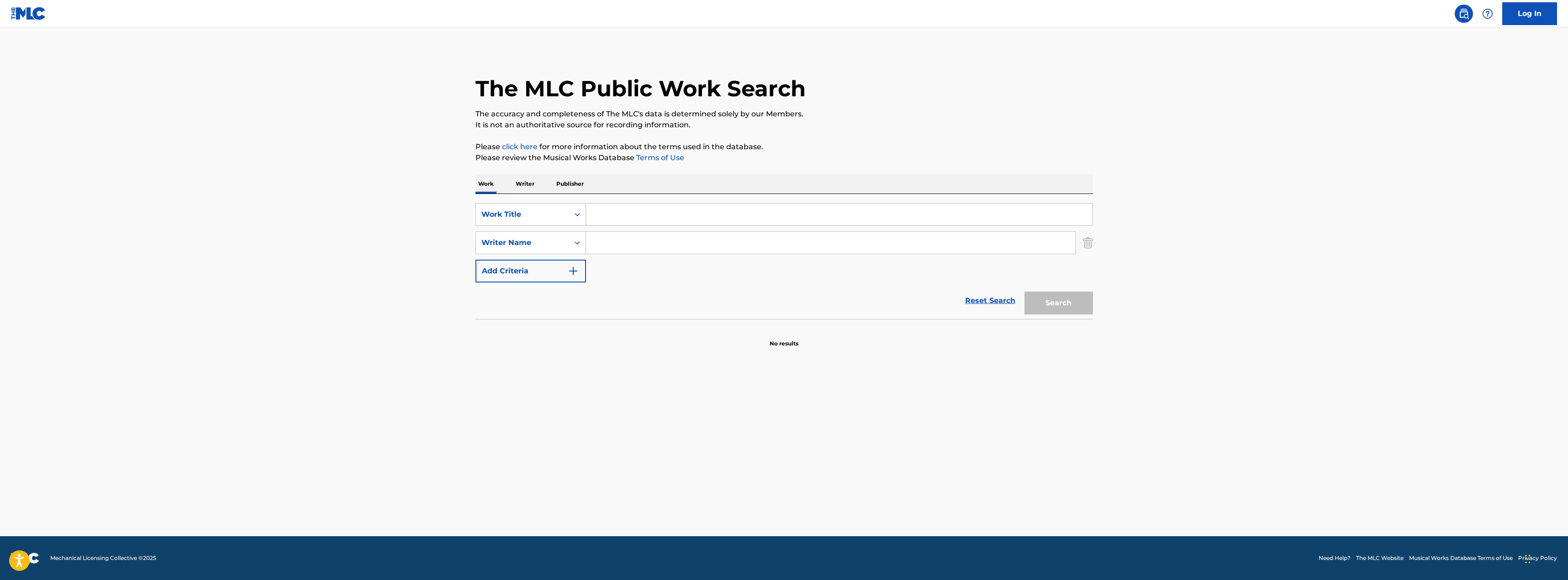
click at [619, 214] on input "Search Form" at bounding box center [839, 214] width 506 height 22
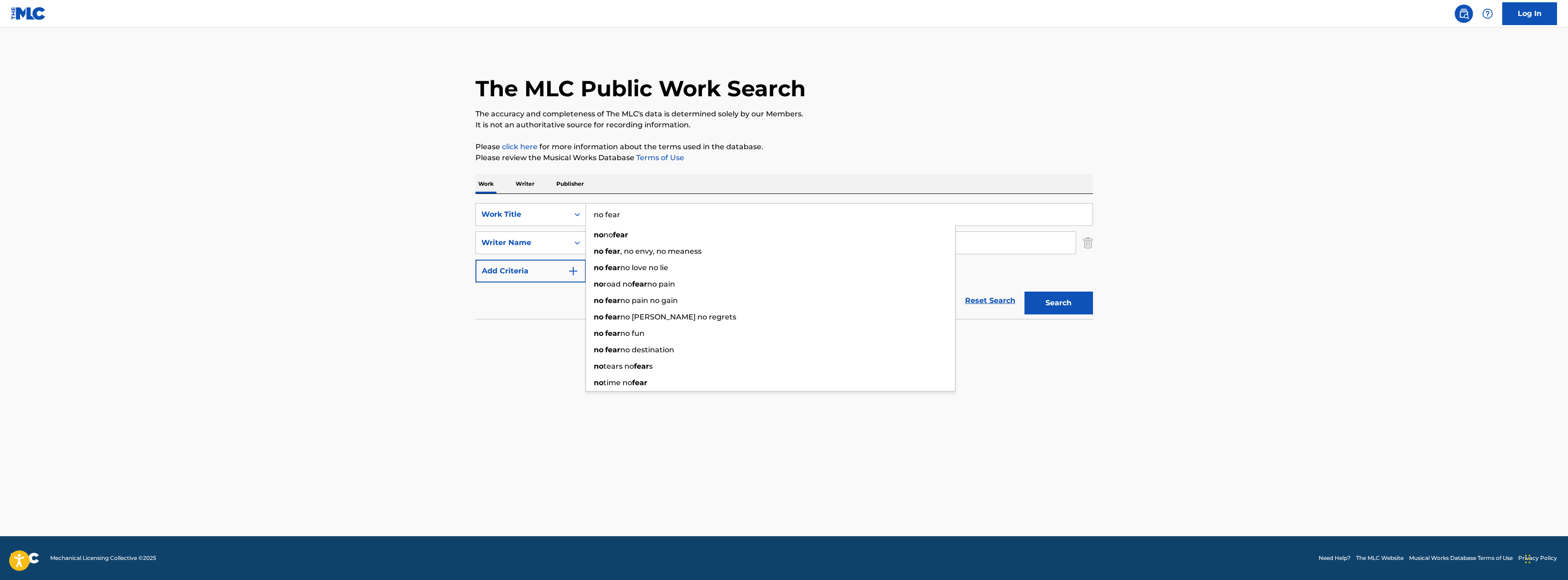
type input "no fear"
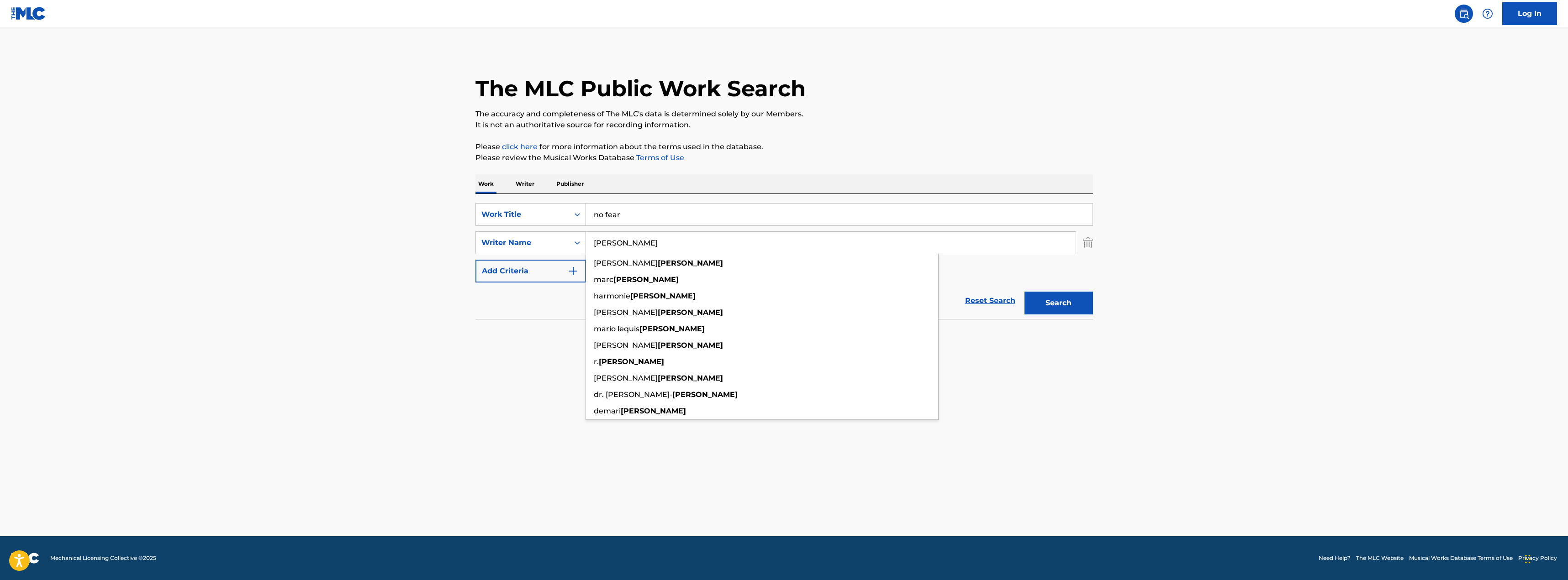
type input "reddick"
click at [1024, 292] on button "Search" at bounding box center [1058, 303] width 69 height 23
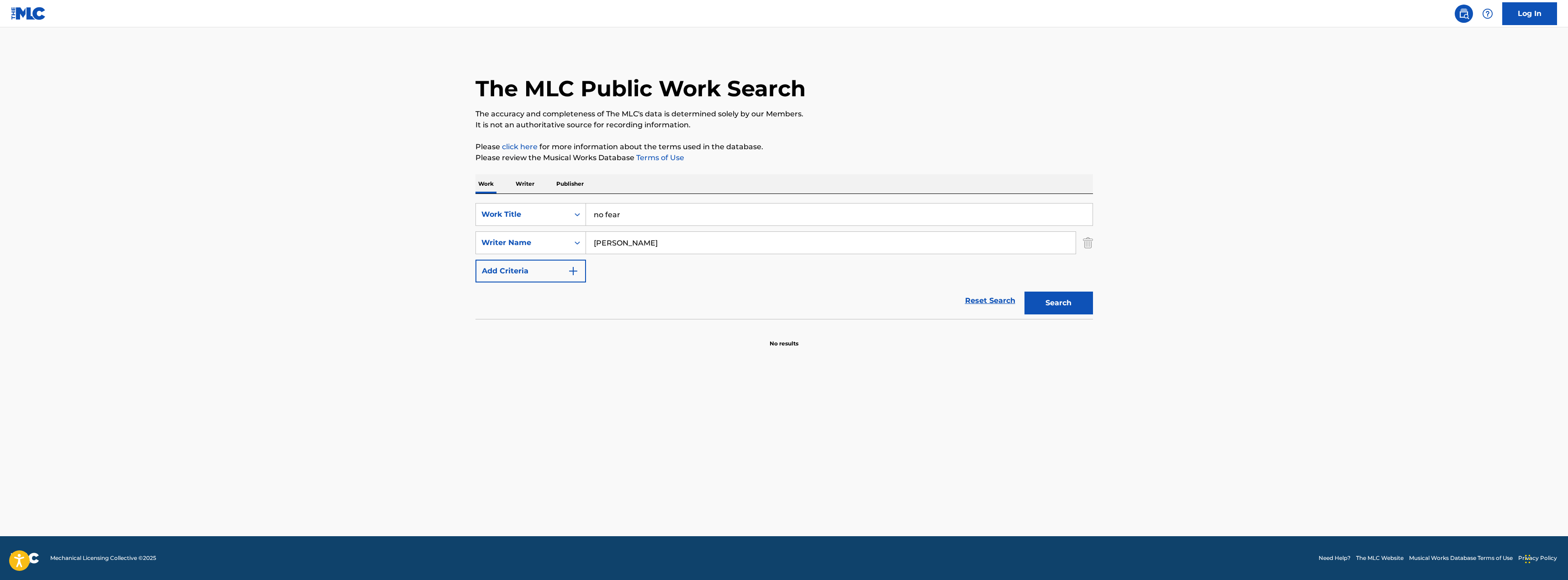
click at [1024, 292] on button "Search" at bounding box center [1058, 303] width 69 height 23
click at [348, 475] on main "The MLC Public Work Search The accuracy and completeness of The MLC's data is d…" at bounding box center [784, 282] width 1568 height 509
click at [651, 221] on input "no fear" at bounding box center [839, 214] width 506 height 22
click at [1063, 310] on button "Search" at bounding box center [1058, 303] width 69 height 23
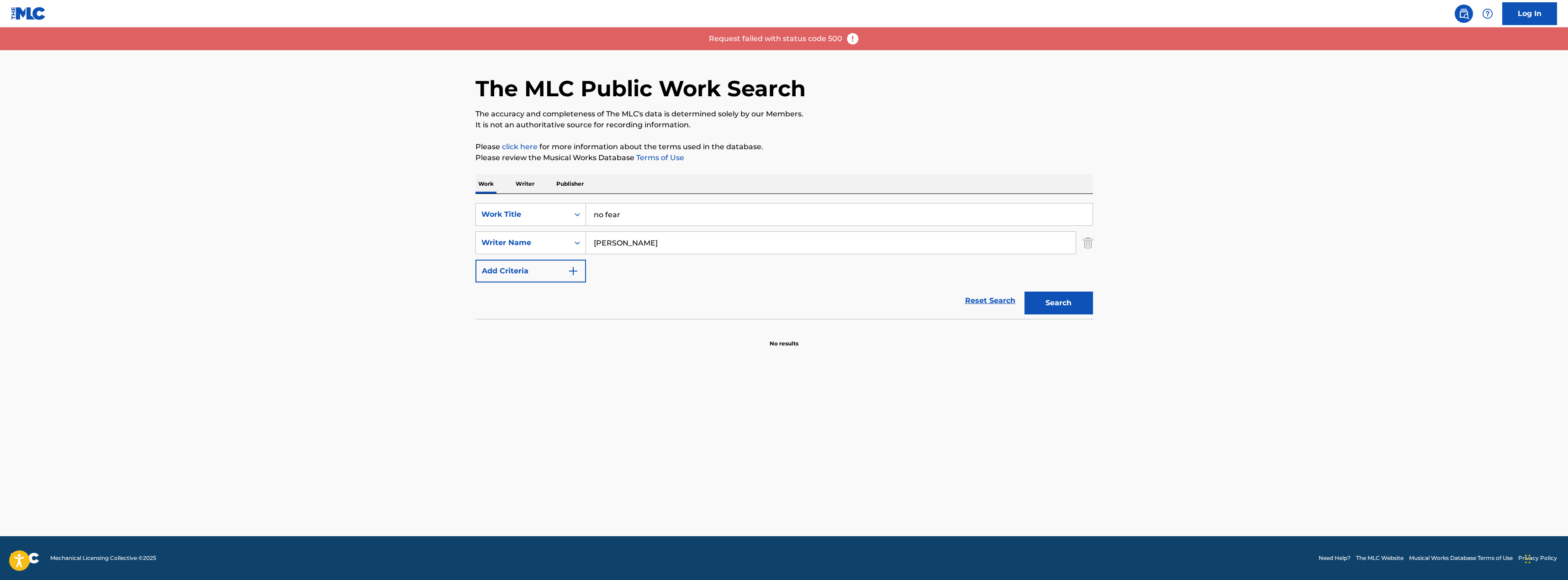
click at [530, 175] on p "Writer" at bounding box center [524, 184] width 24 height 20
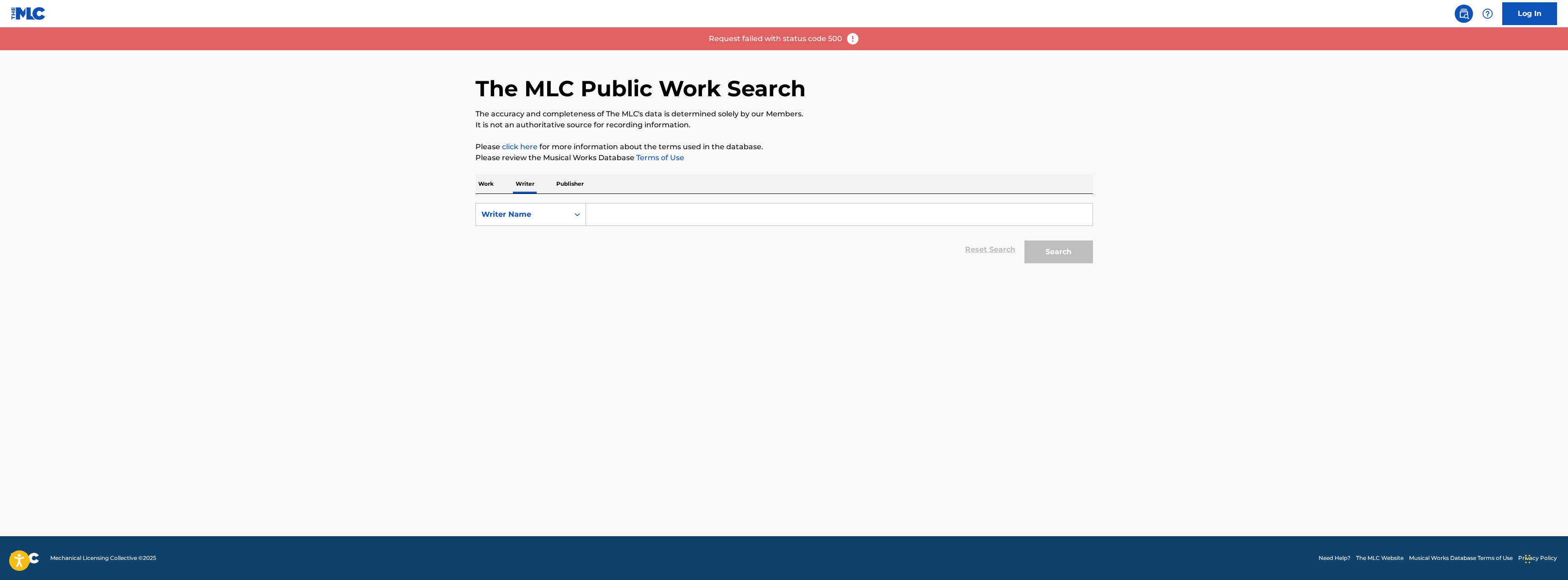
click at [606, 221] on input "Search Form" at bounding box center [839, 214] width 506 height 22
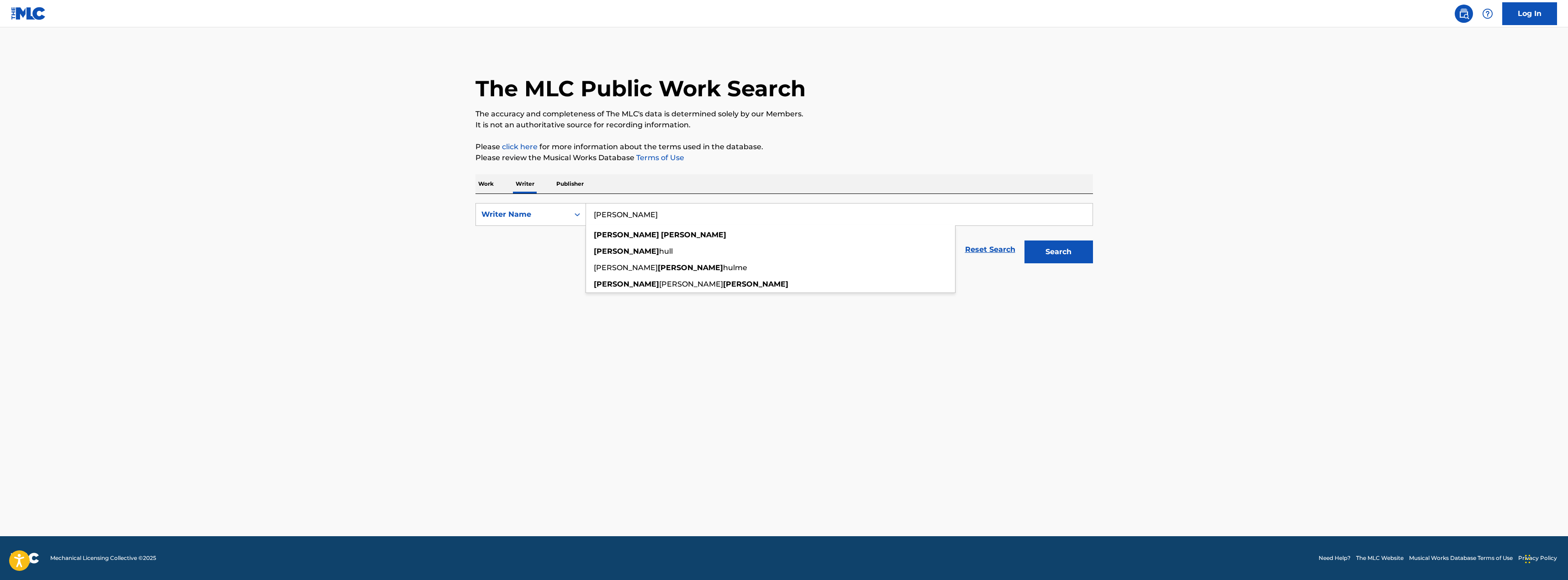
type input "Ethan Hulse"
click at [1024, 241] on button "Search" at bounding box center [1058, 253] width 69 height 23
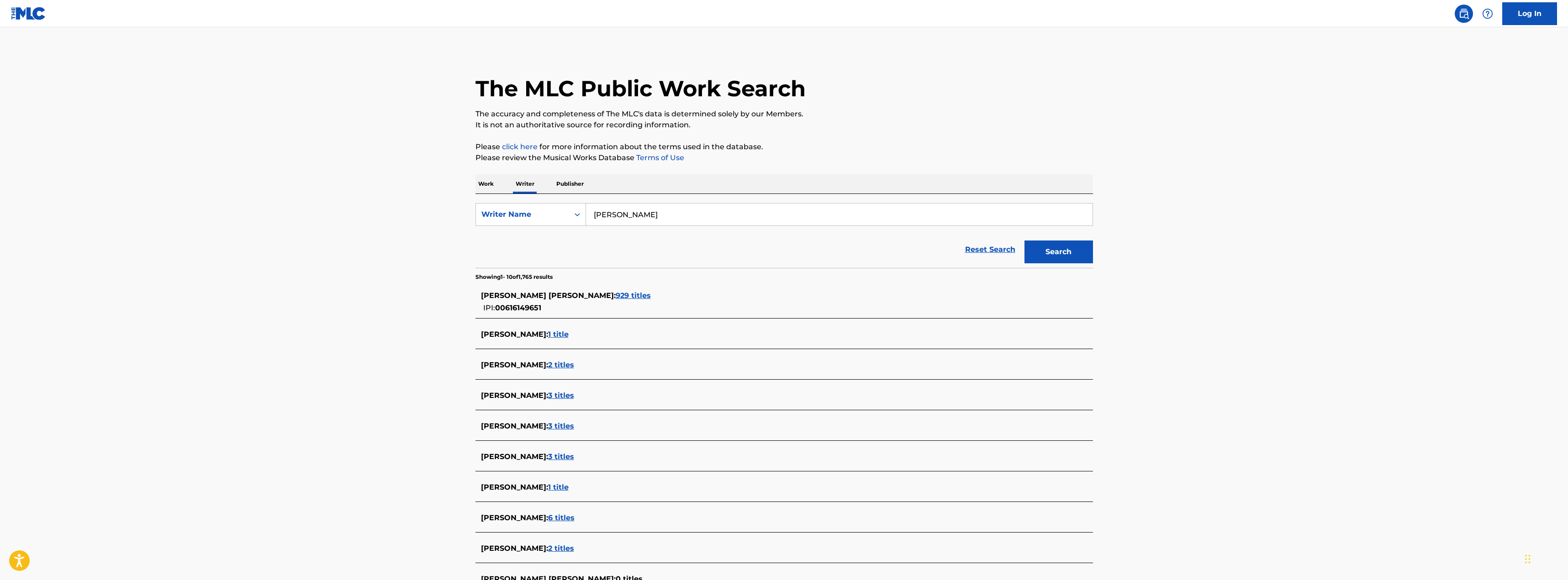
click at [616, 295] on span "929 titles" at bounding box center [634, 296] width 36 height 9
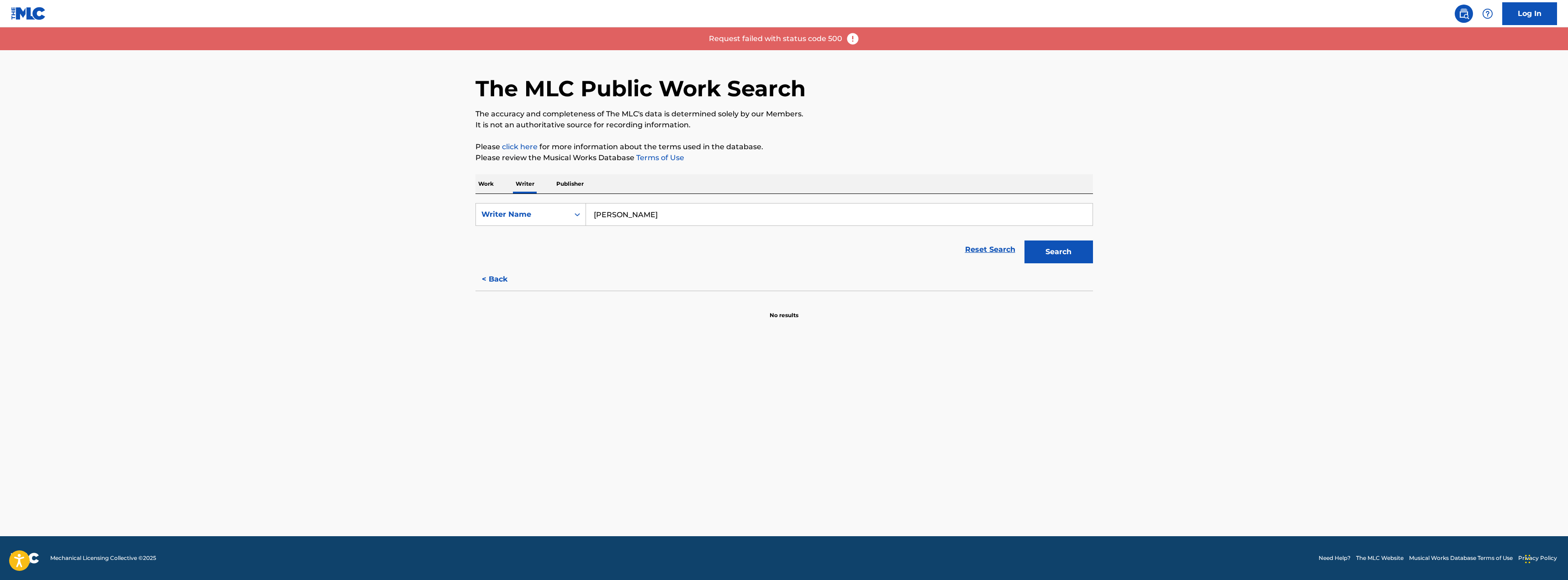
click at [1068, 250] on button "Search" at bounding box center [1058, 253] width 69 height 23
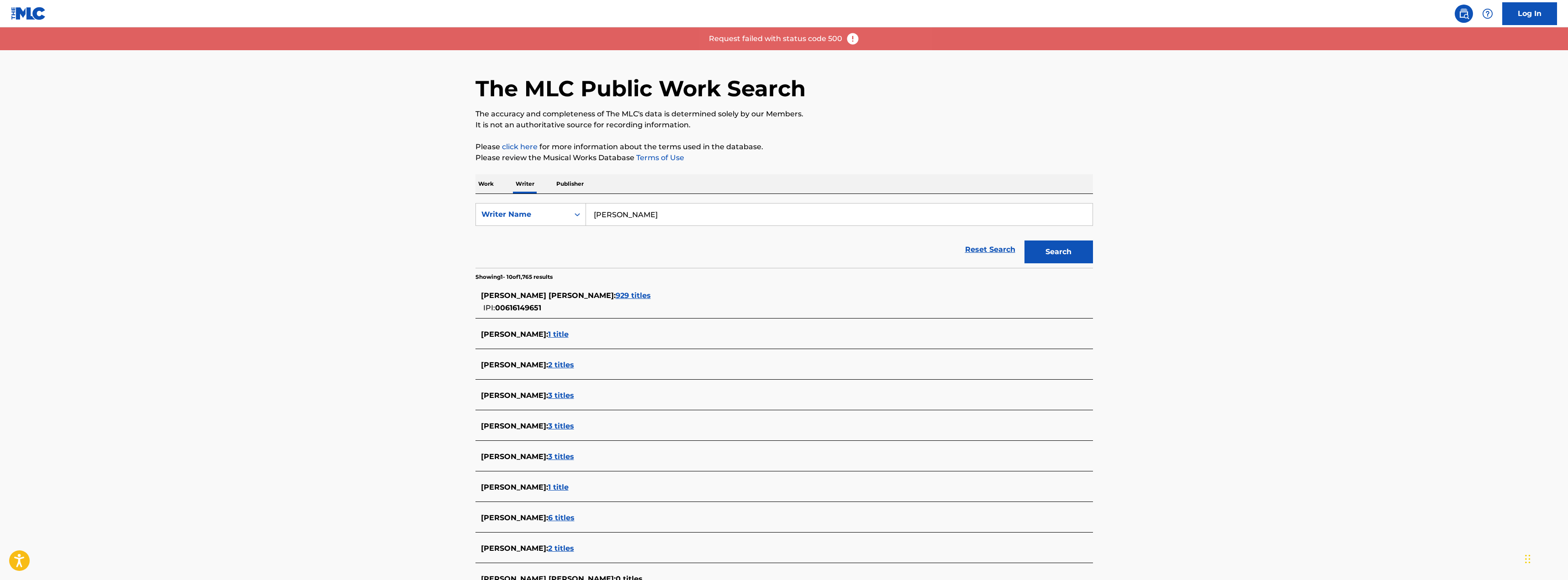
click at [616, 296] on span "929 titles" at bounding box center [634, 296] width 36 height 9
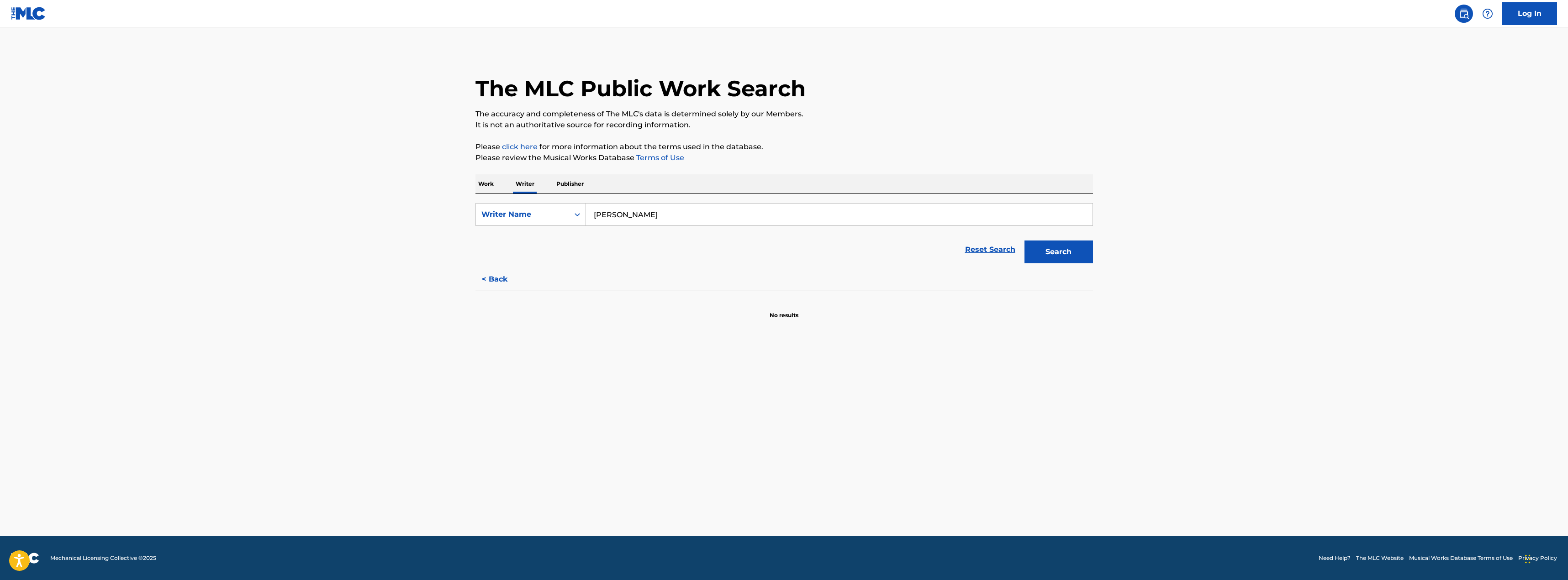
click at [575, 187] on p "Publisher" at bounding box center [570, 184] width 33 height 20
click at [489, 182] on p "Work" at bounding box center [486, 184] width 21 height 20
click at [643, 215] on input "Search Form" at bounding box center [839, 214] width 506 height 22
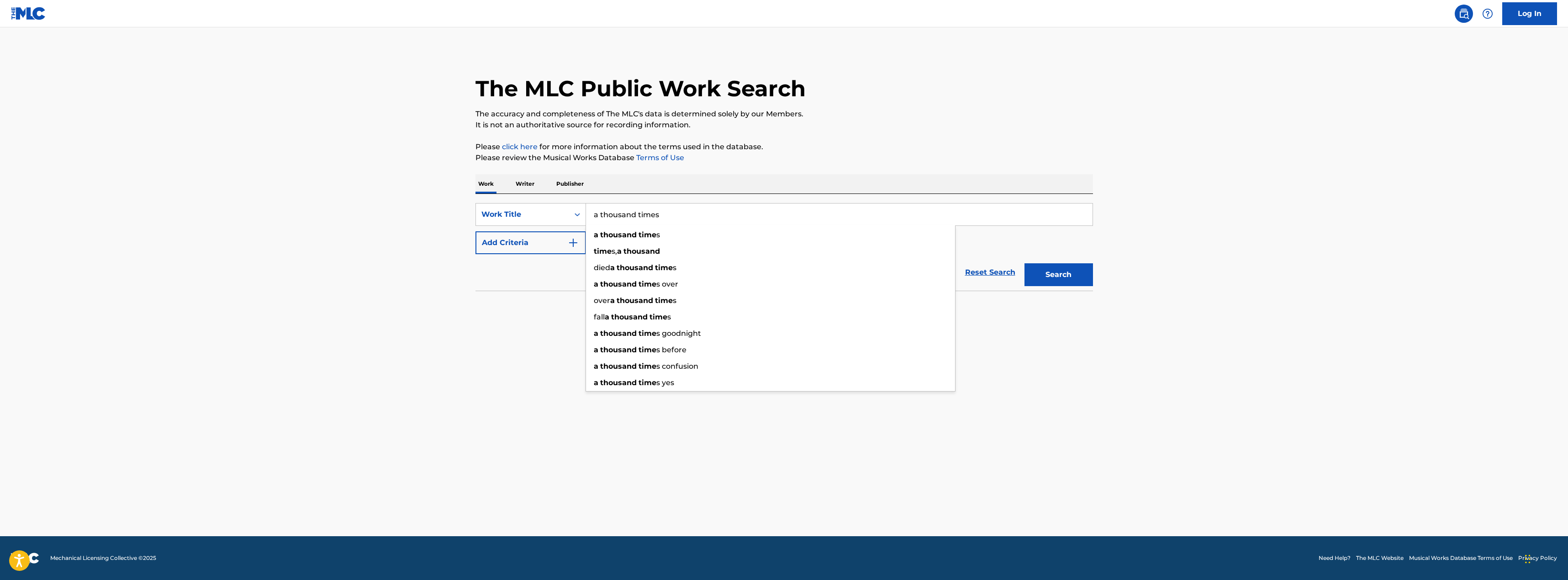
type input "a thousand times"
click at [1024, 263] on button "Search" at bounding box center [1058, 275] width 69 height 23
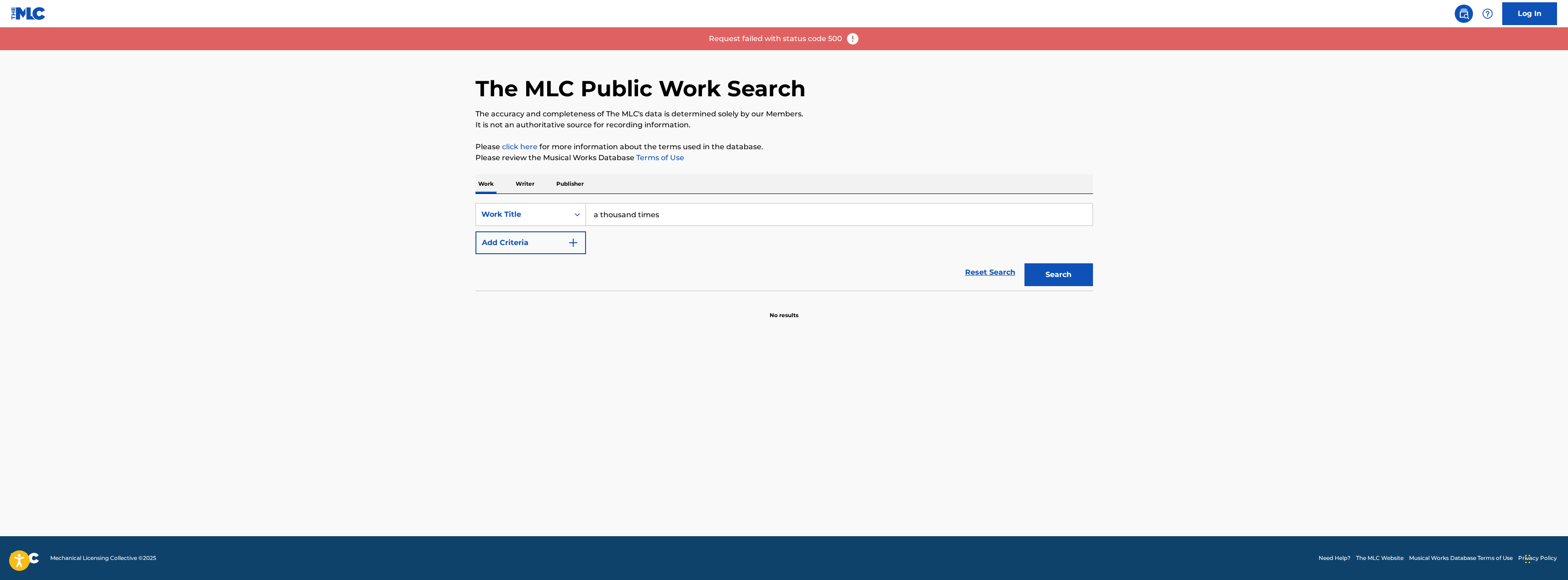
click at [846, 39] on img at bounding box center [853, 38] width 13 height 13
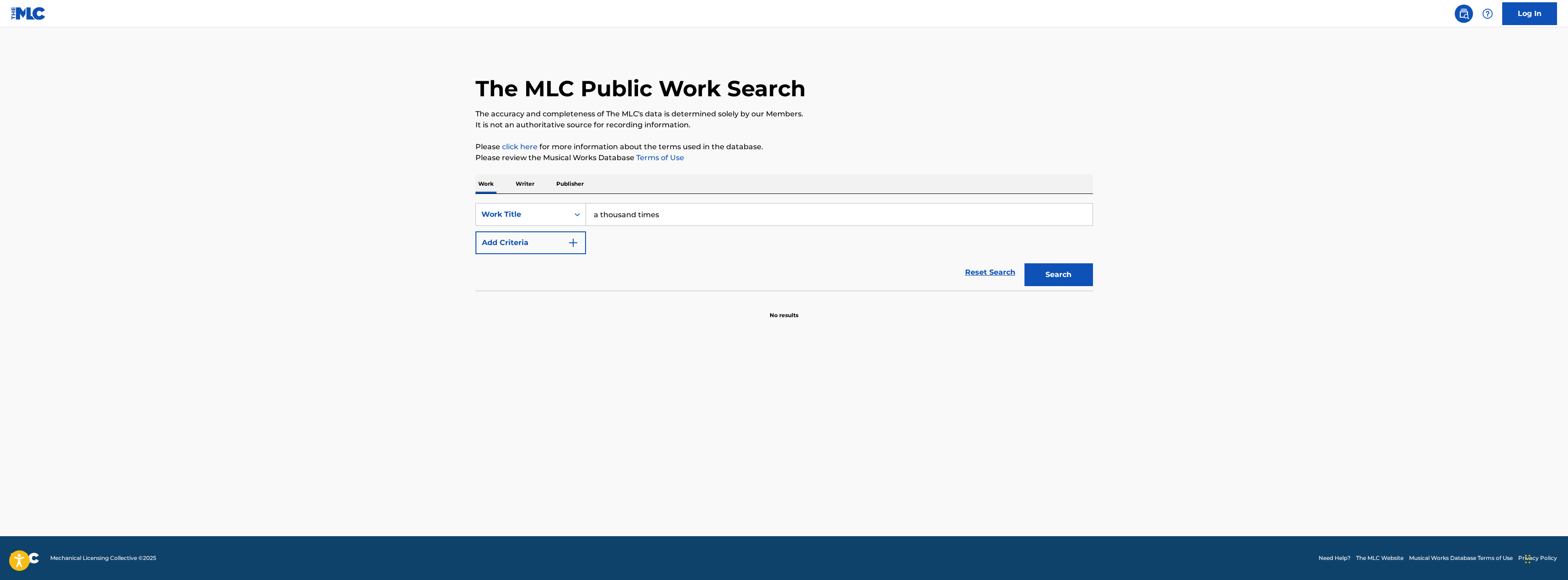
click at [533, 238] on button "Add Criteria" at bounding box center [530, 243] width 110 height 23
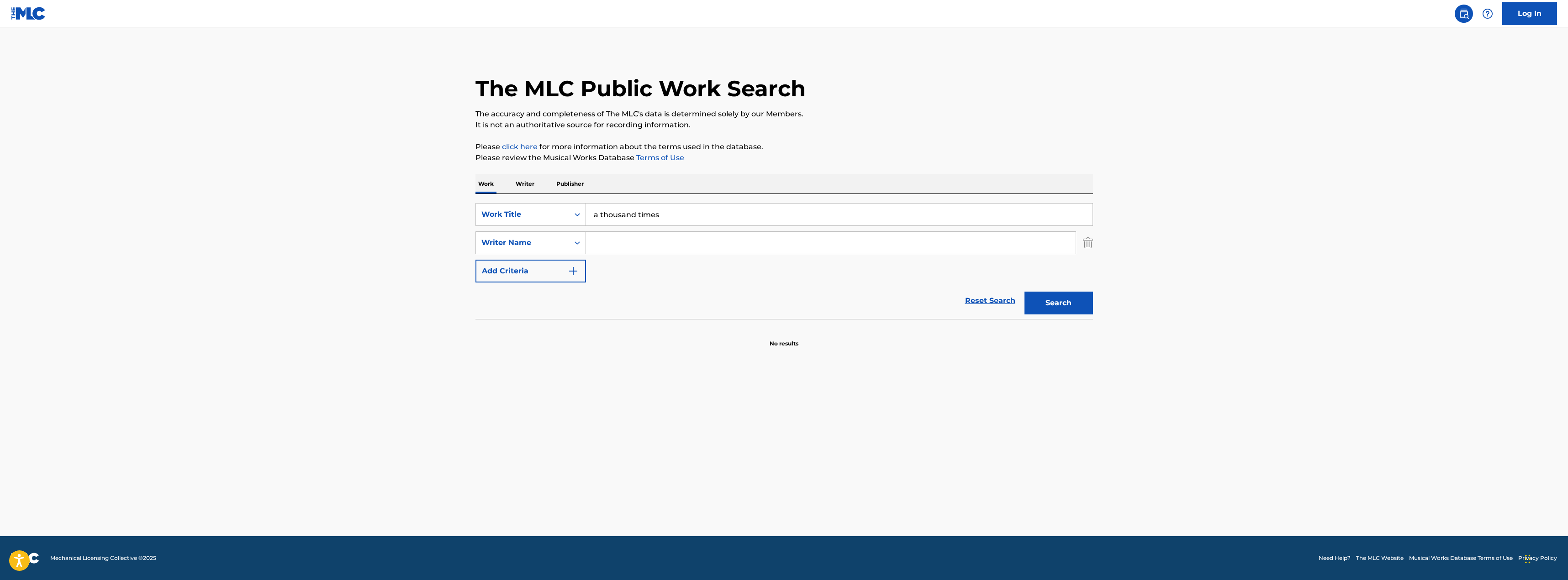
click at [618, 249] on input "Search Form" at bounding box center [831, 243] width 489 height 22
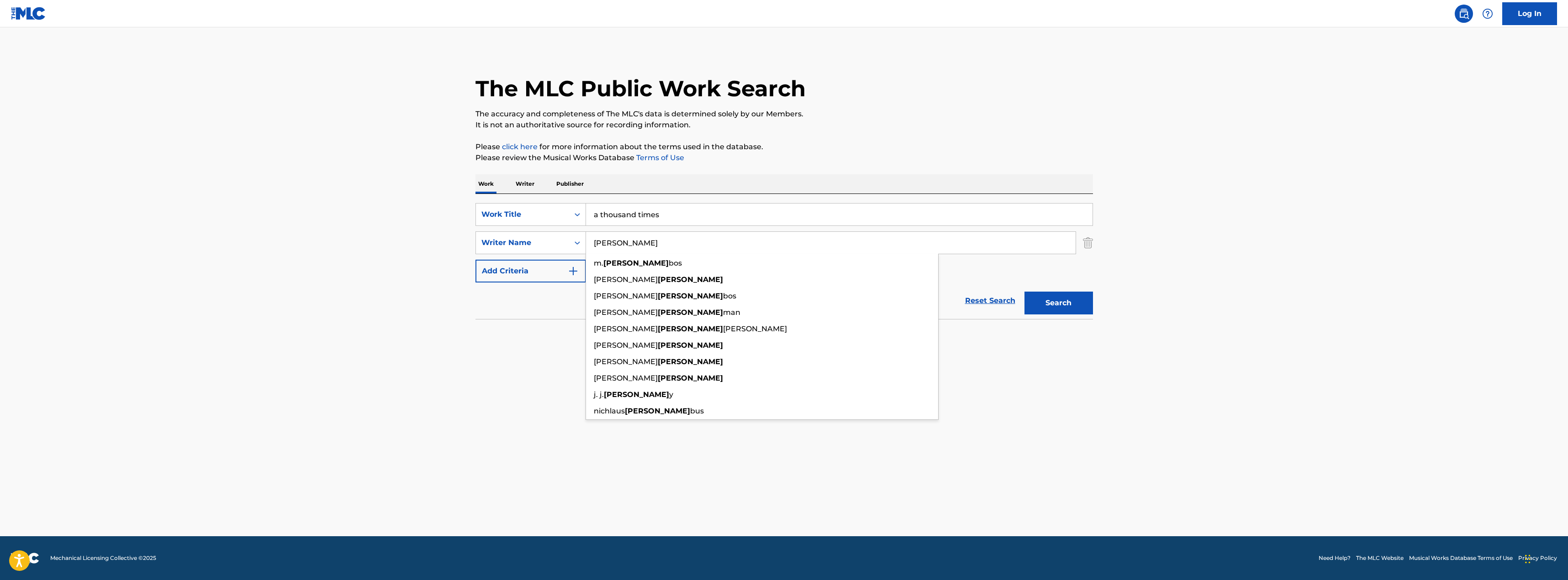
type input "hulse"
click at [1024, 292] on button "Search" at bounding box center [1058, 303] width 69 height 23
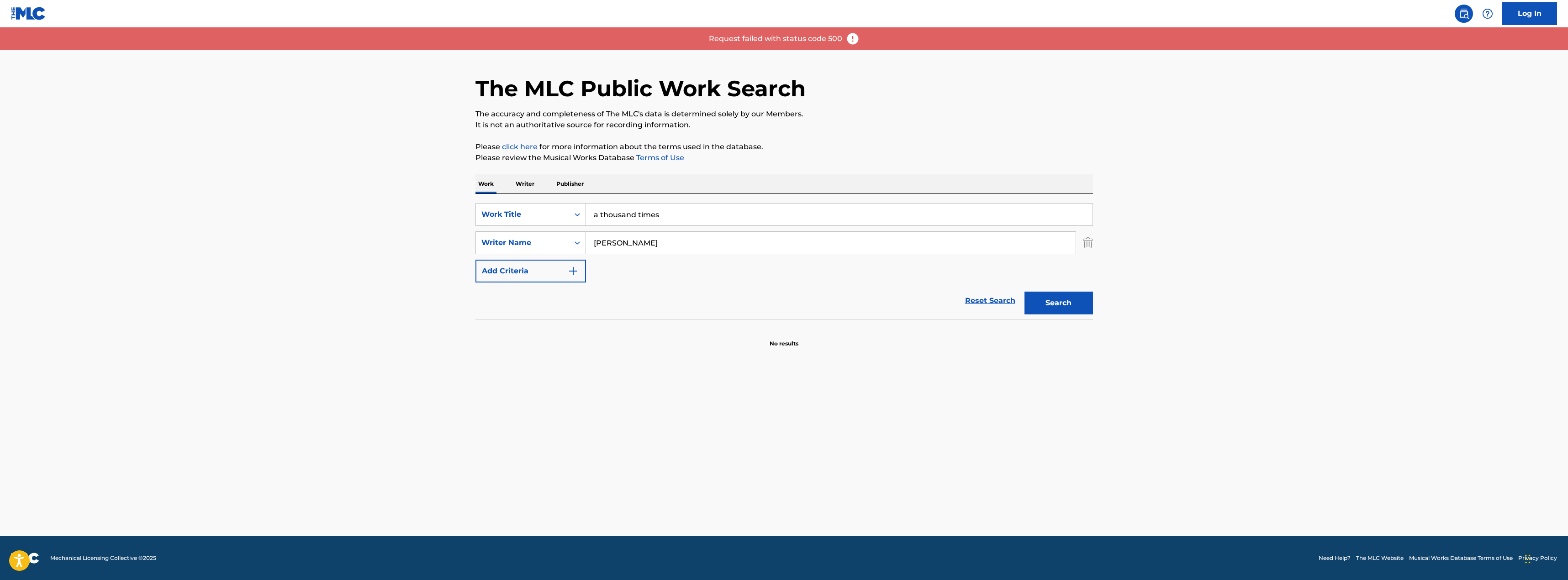
click at [618, 249] on input "hulse" at bounding box center [831, 243] width 489 height 22
click at [579, 121] on p "It is not an authoritative source for recording information." at bounding box center [784, 125] width 618 height 11
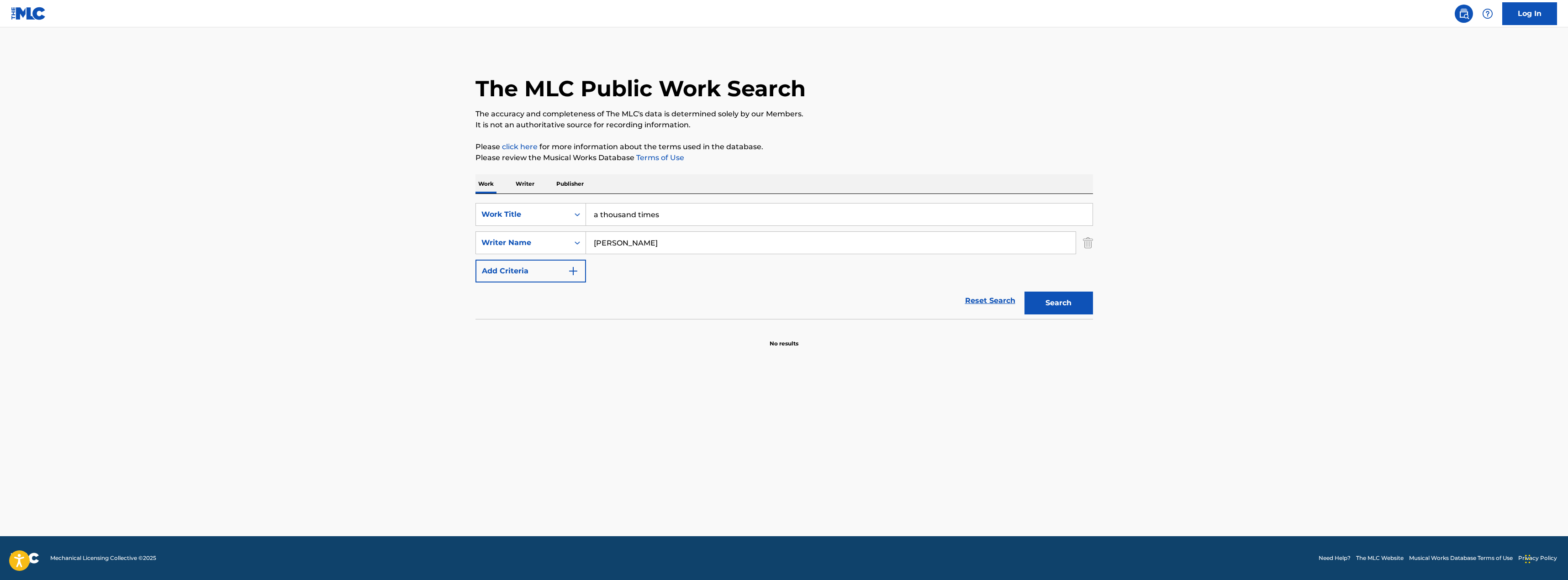
click at [1087, 295] on button "Search" at bounding box center [1058, 303] width 69 height 23
click at [693, 216] on input "a thousand times" at bounding box center [839, 214] width 506 height 22
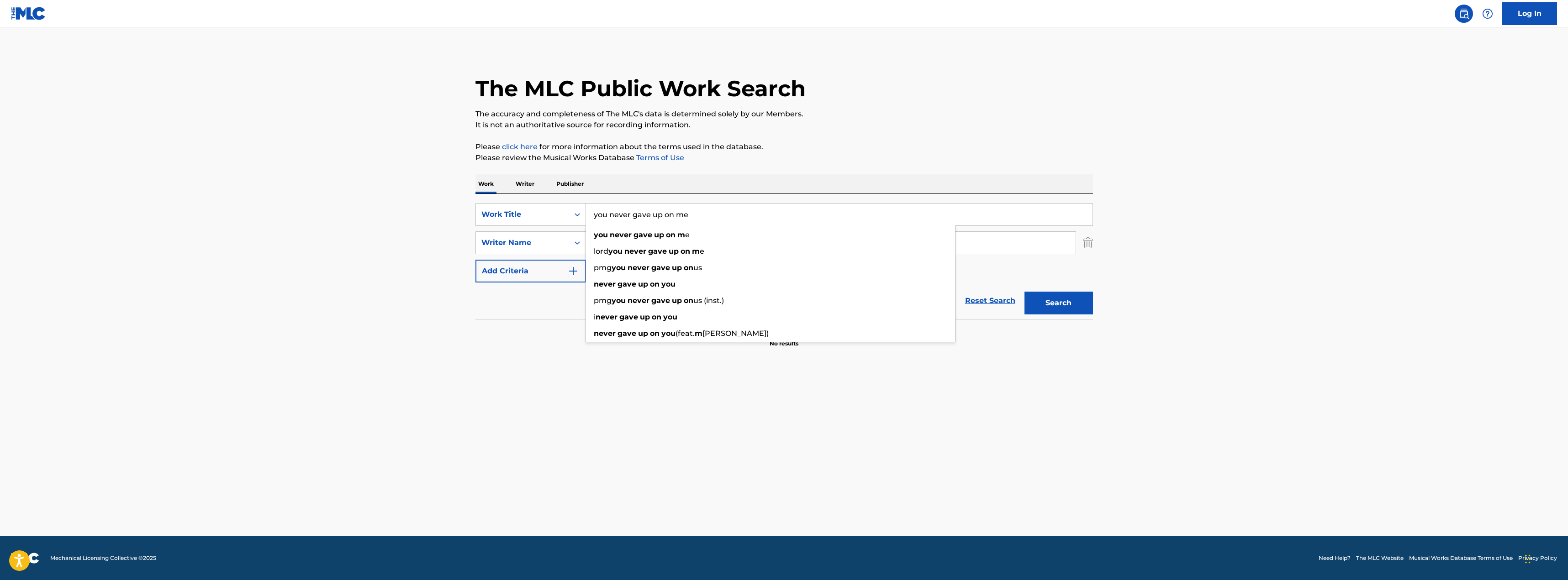
type input "you never gave up on me"
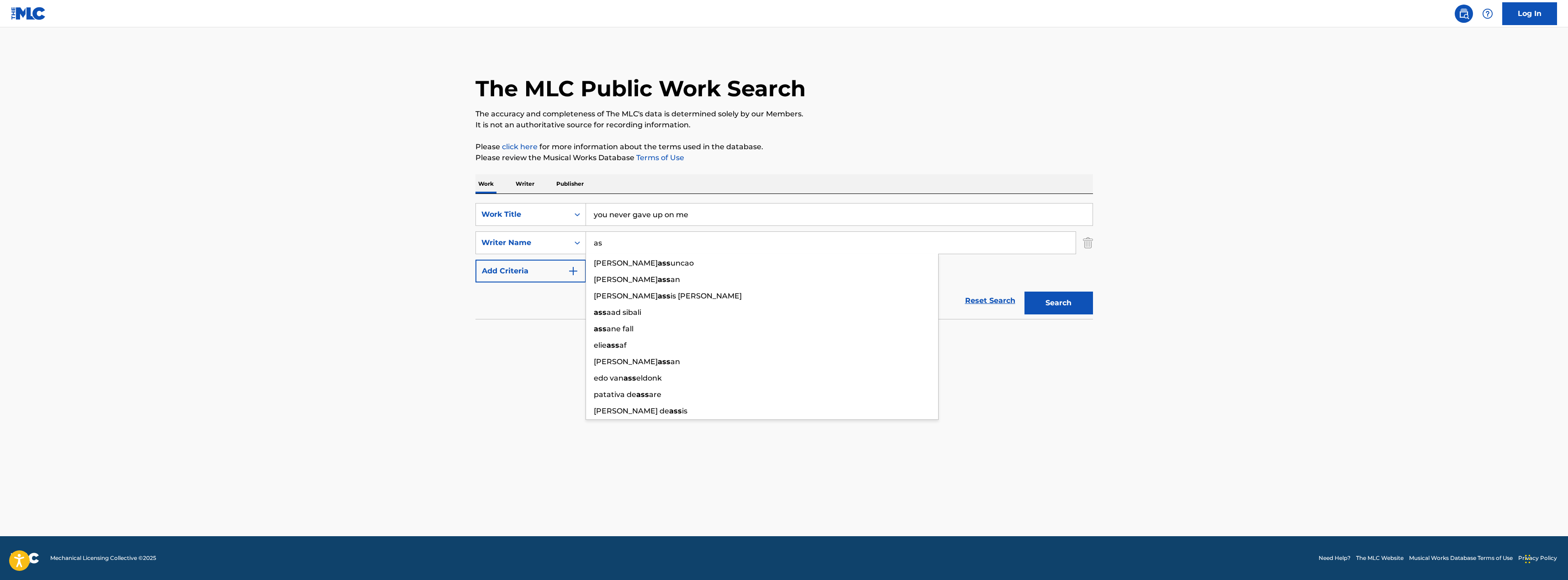
type input "a"
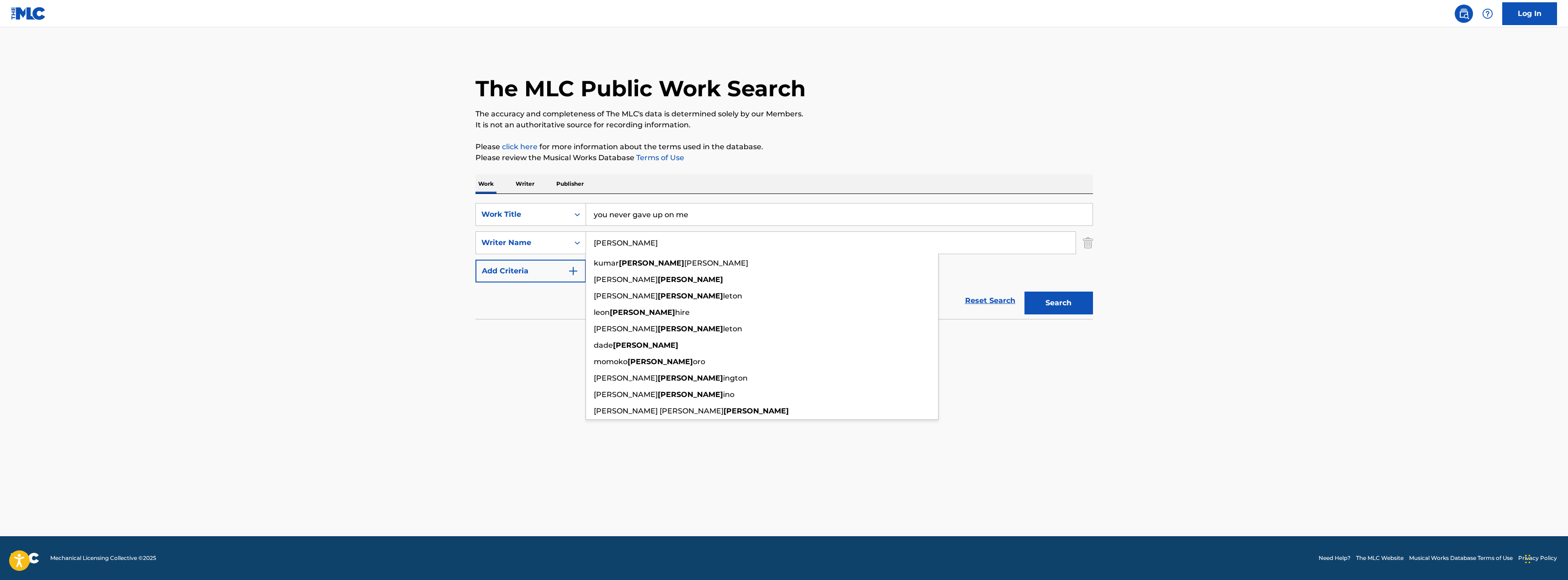
type input "sapp"
click at [1024, 292] on button "Search" at bounding box center [1058, 303] width 69 height 23
click at [737, 215] on input "you never gave up on me" at bounding box center [839, 214] width 506 height 22
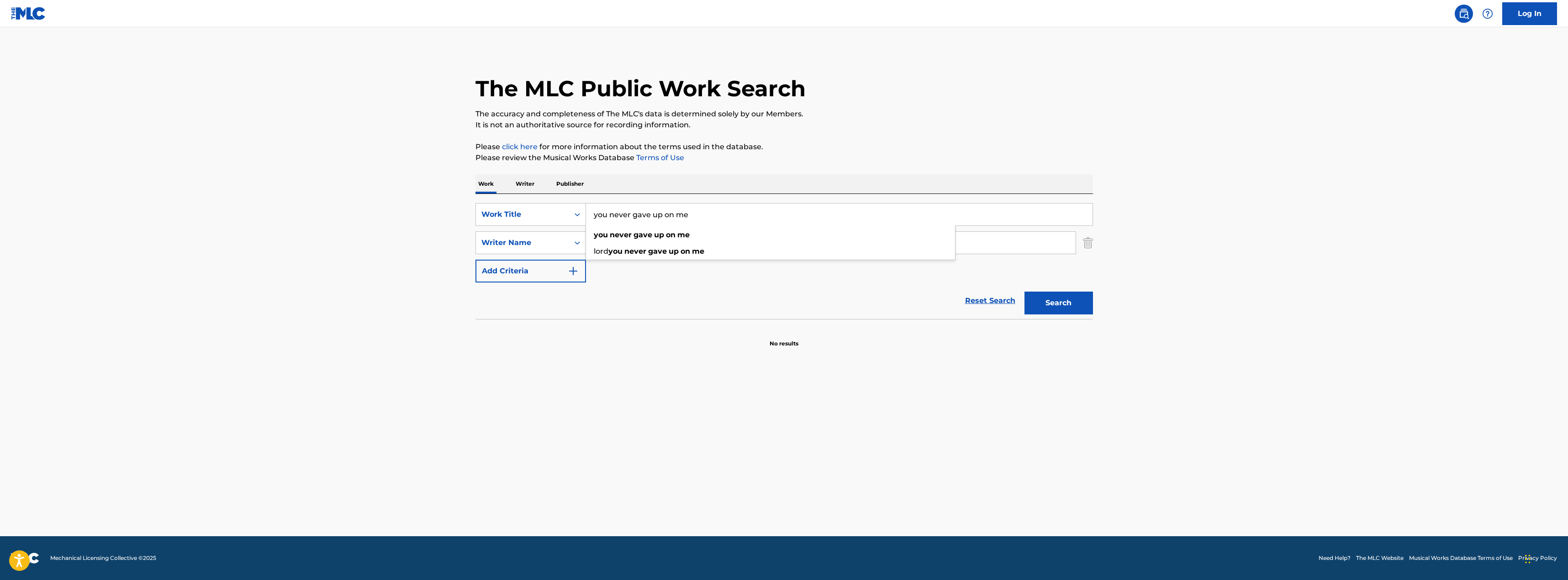
click at [737, 215] on input "you never gave up on me" at bounding box center [839, 214] width 506 height 22
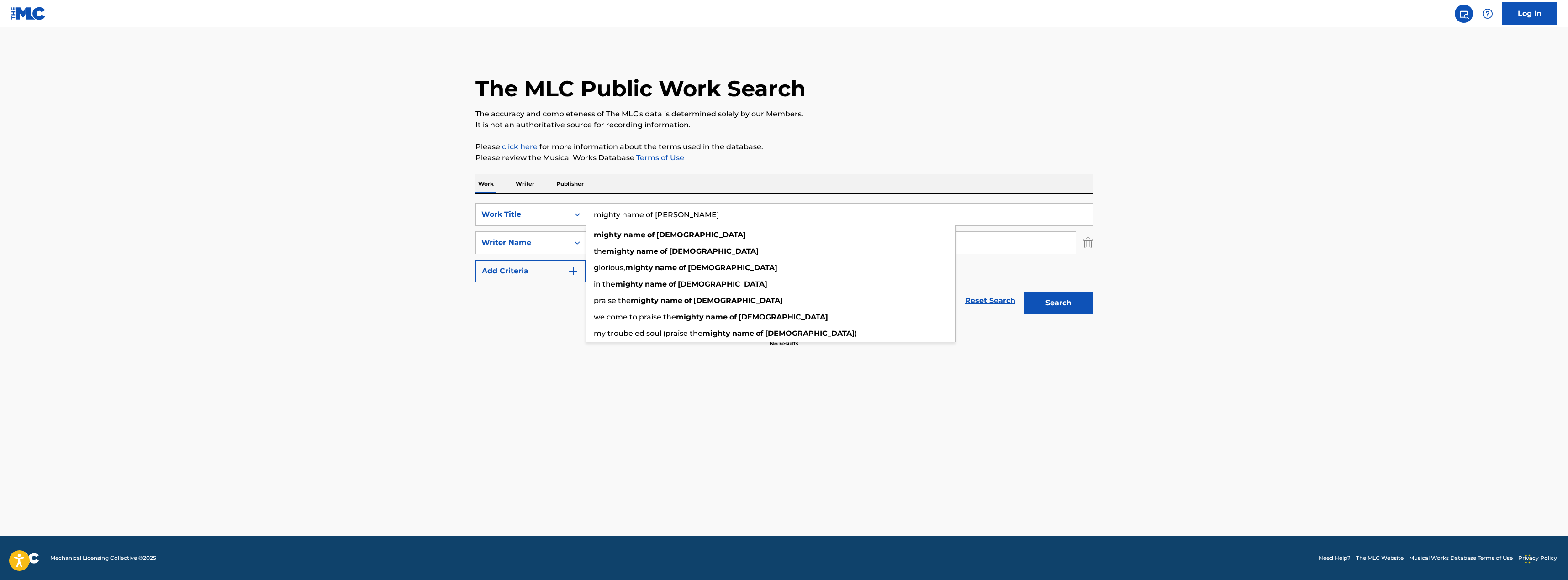
type input "mighty name of jesus"
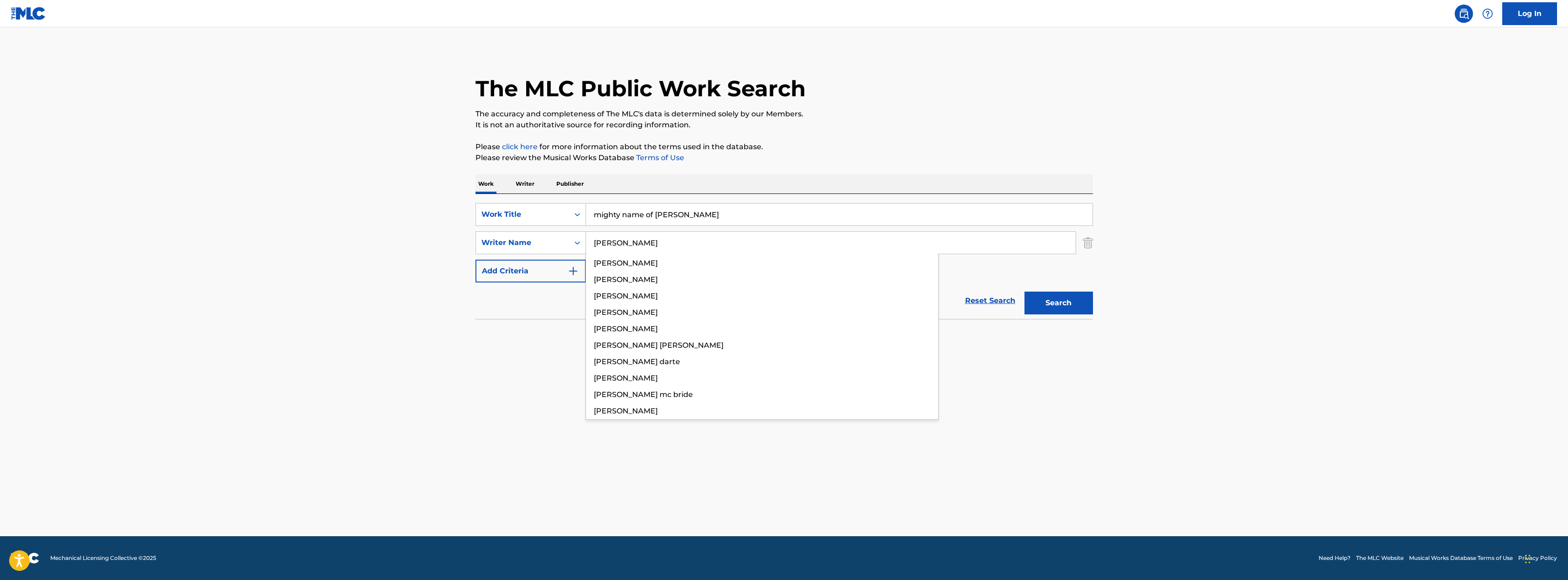
type input "darst"
click at [1024, 292] on button "Search" at bounding box center [1058, 303] width 69 height 23
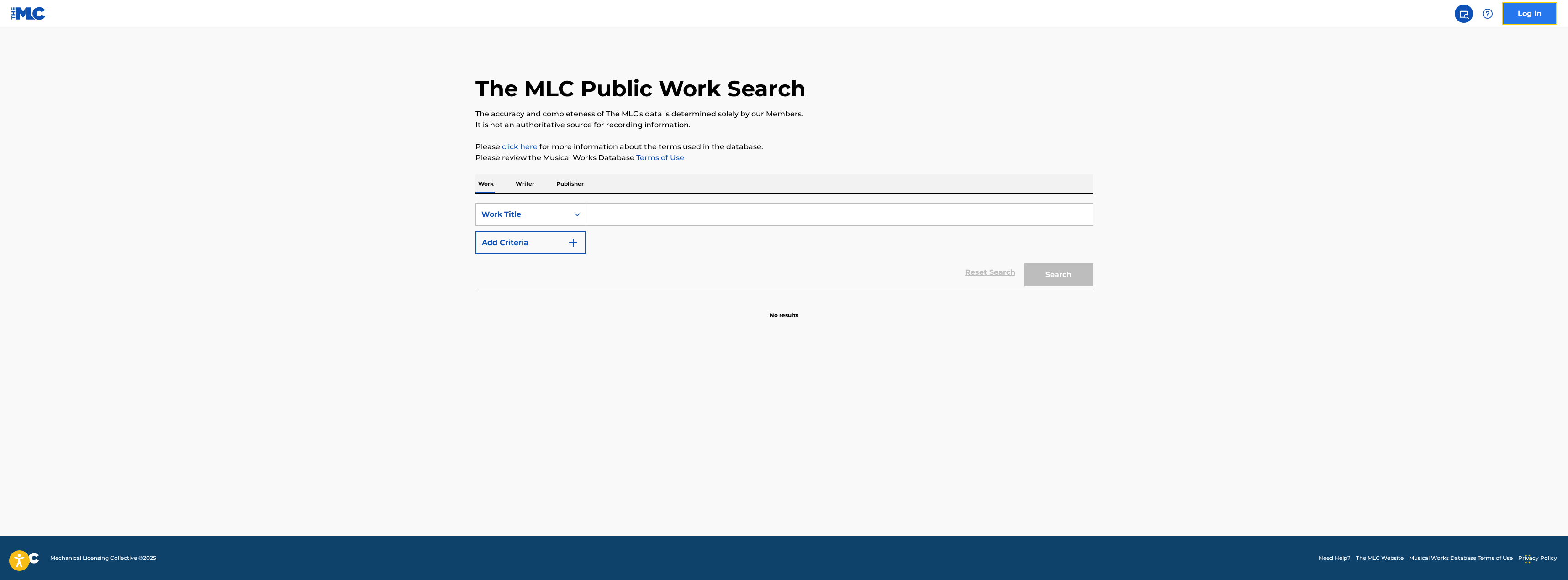
click at [1524, 4] on link "Log In" at bounding box center [1530, 14] width 55 height 23
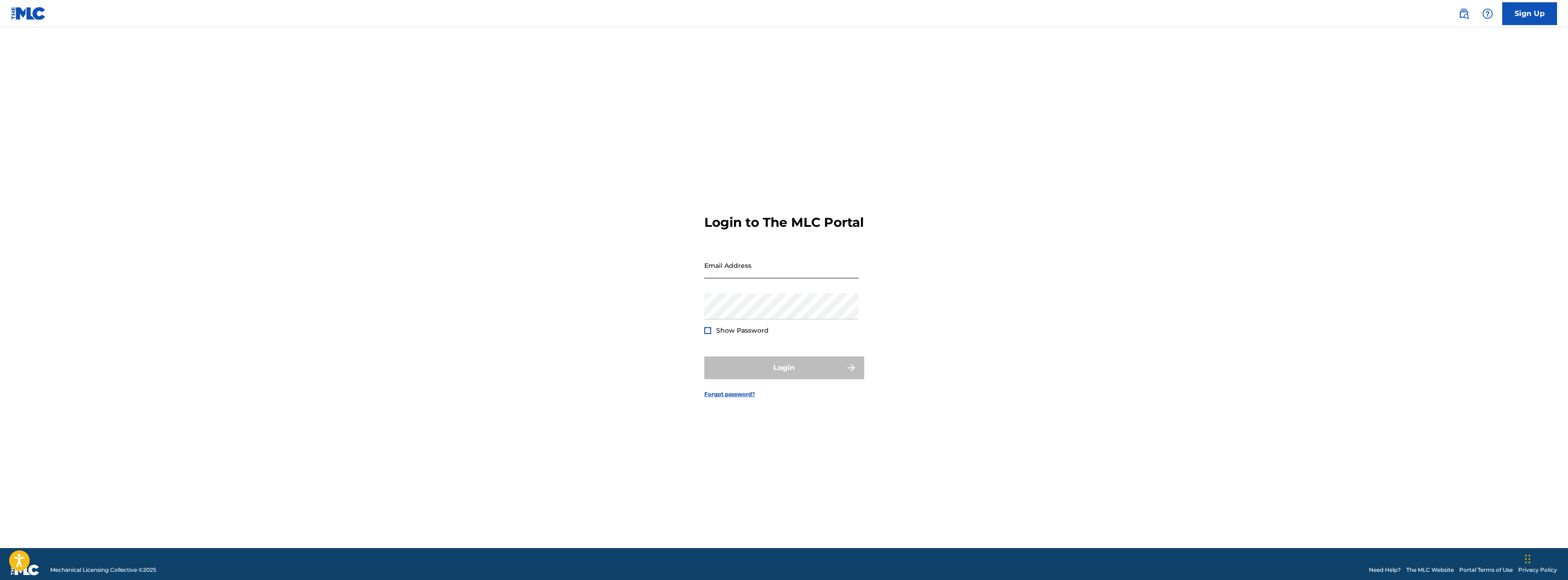
click at [839, 276] on input "Email Address" at bounding box center [782, 265] width 155 height 26
type input "[EMAIL_ADDRESS][PERSON_NAME][DOMAIN_NAME]"
click at [776, 379] on button "Login" at bounding box center [785, 368] width 160 height 23
click at [777, 324] on input "Code" at bounding box center [782, 310] width 155 height 26
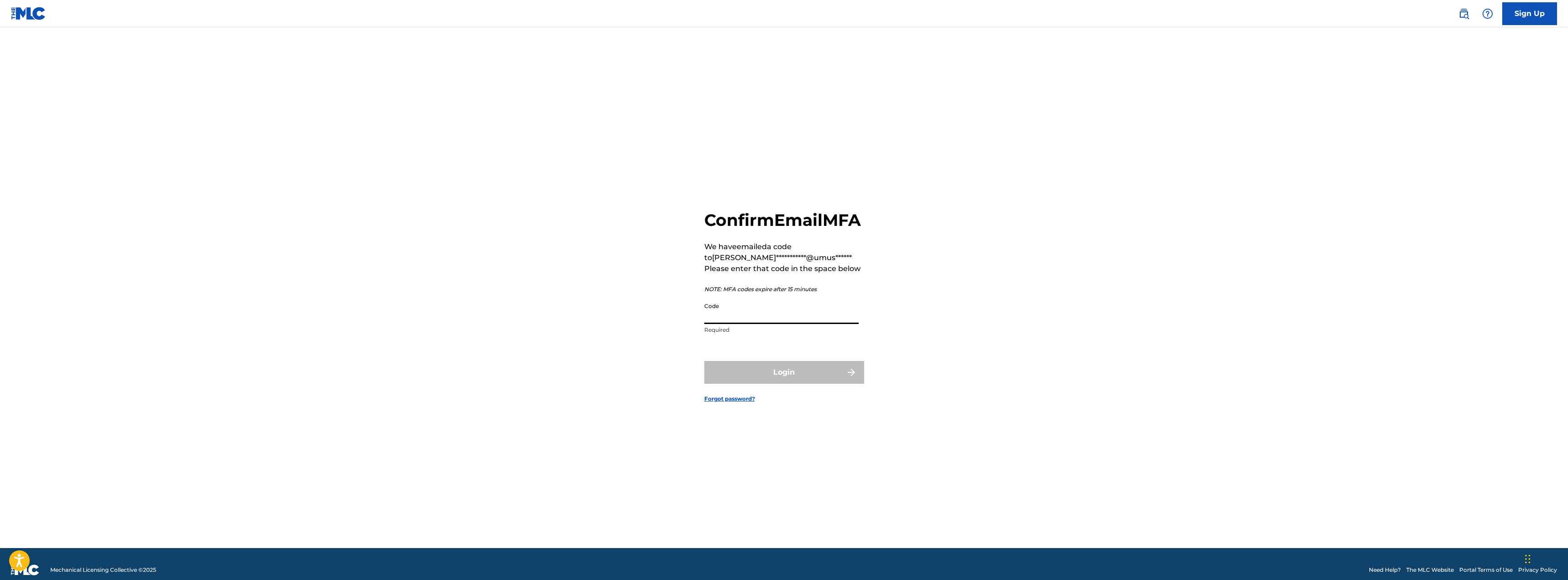
paste input "853013"
type input "853013"
click at [795, 384] on button "Login" at bounding box center [785, 373] width 160 height 23
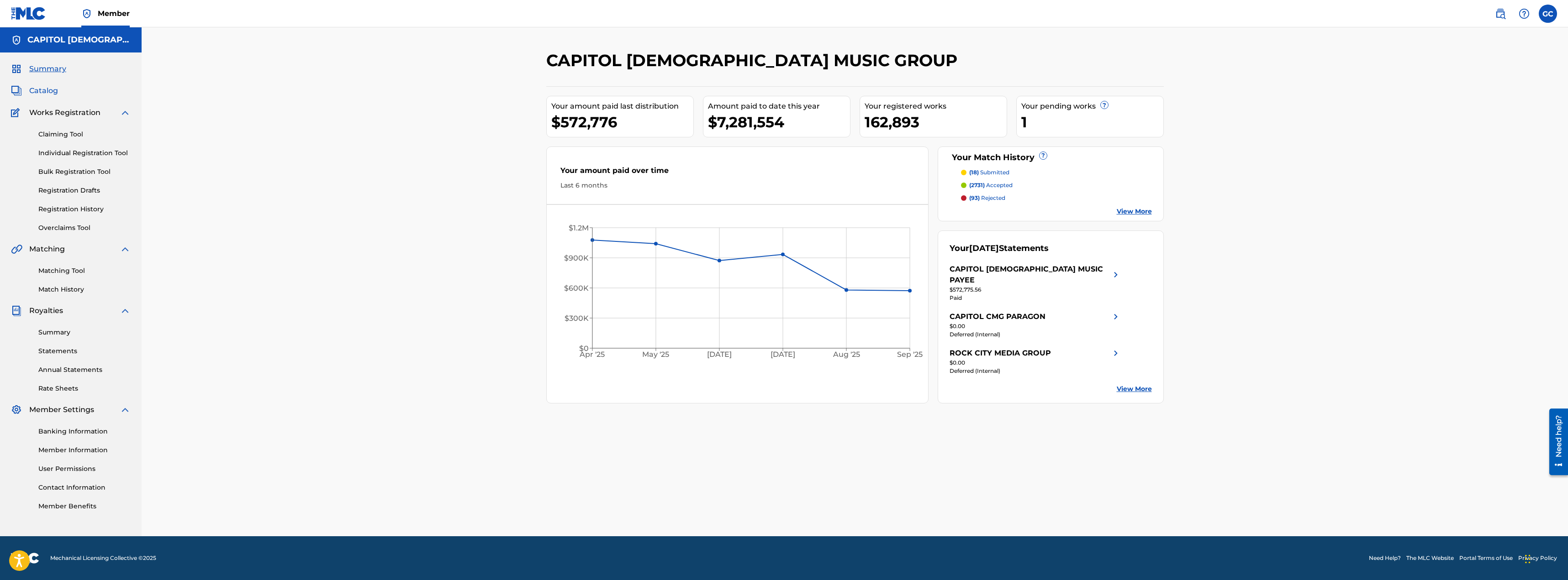
drag, startPoint x: 60, startPoint y: 90, endPoint x: 53, endPoint y: 90, distance: 7.0
click at [57, 90] on div "Catalog" at bounding box center [70, 91] width 119 height 11
click at [53, 90] on span "Catalog" at bounding box center [44, 91] width 28 height 11
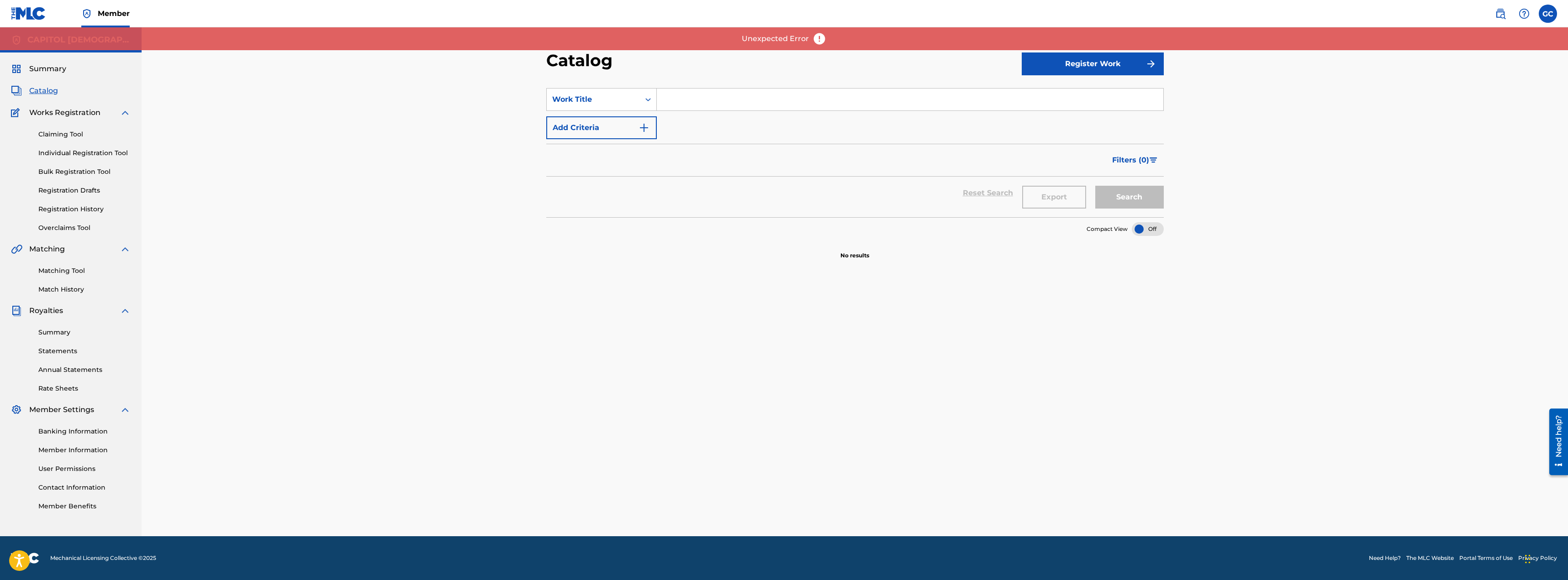
click at [755, 100] on input "Search Form" at bounding box center [909, 100] width 506 height 22
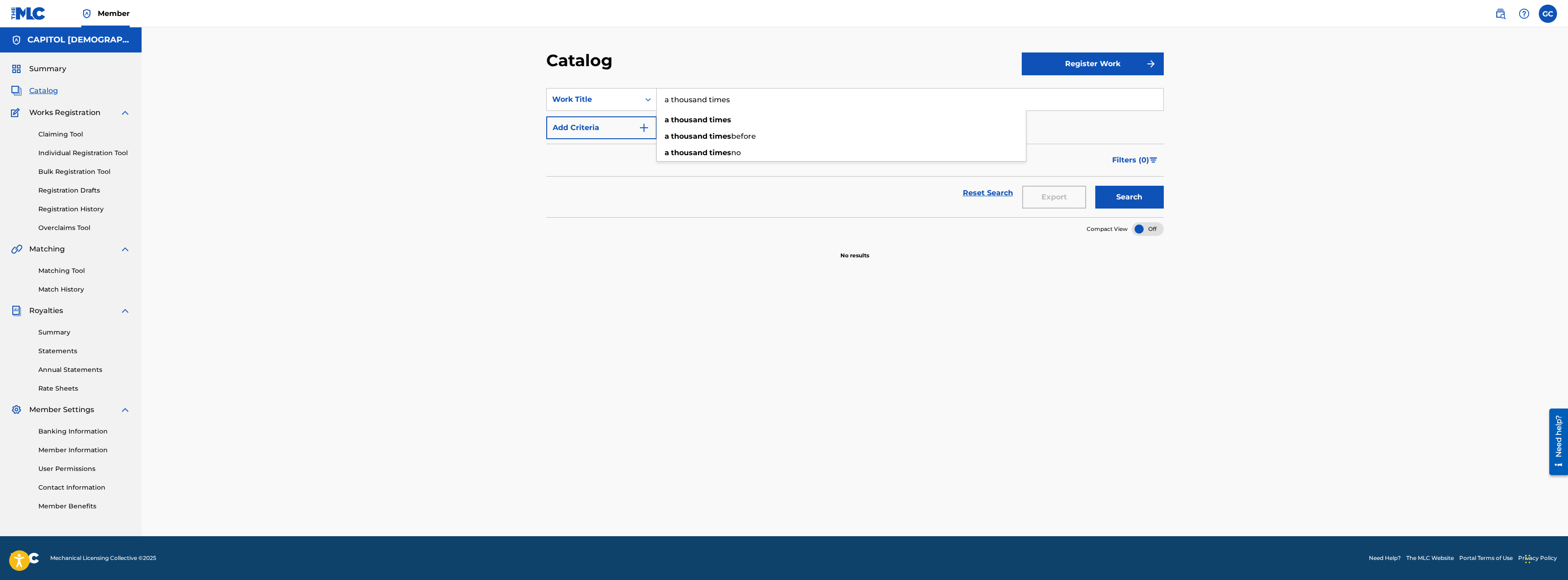
type input "a thousand times"
click at [1095, 186] on button "Search" at bounding box center [1129, 197] width 69 height 23
click at [1562, 434] on div "Need help?" at bounding box center [1559, 436] width 12 height 42
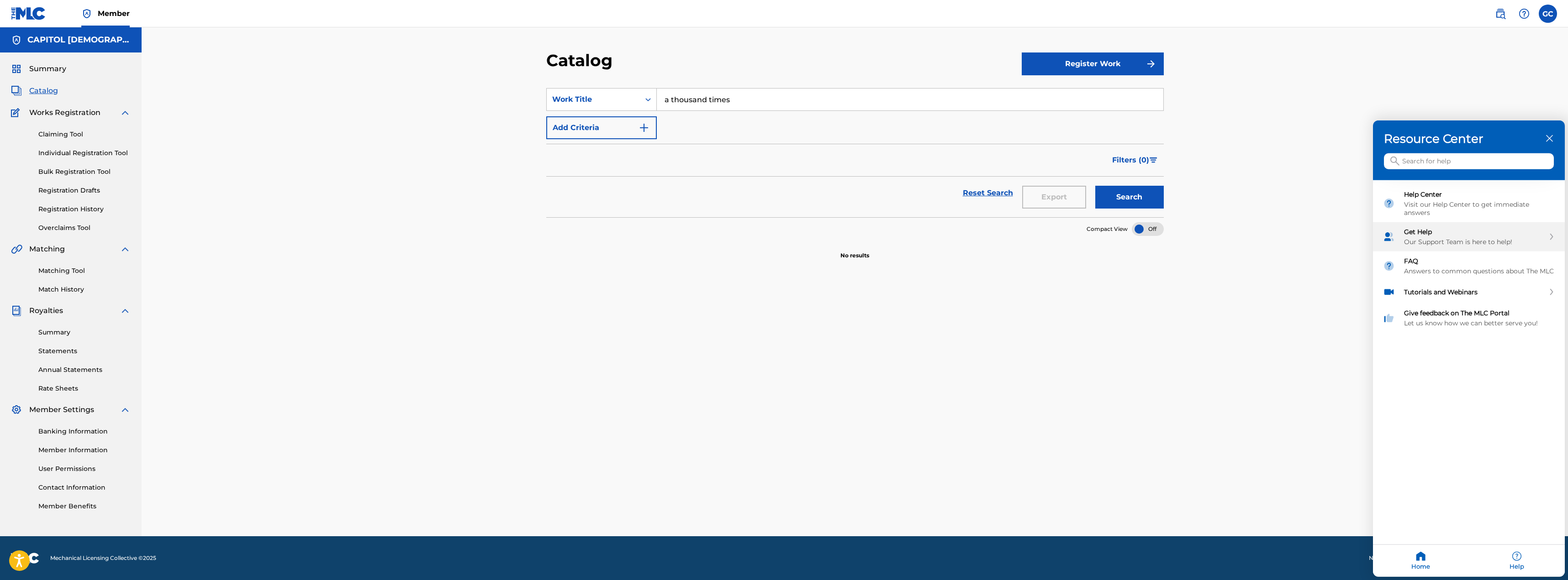
click at [1479, 247] on div "Get Help Our Support Team is here to help!" at bounding box center [1469, 237] width 192 height 29
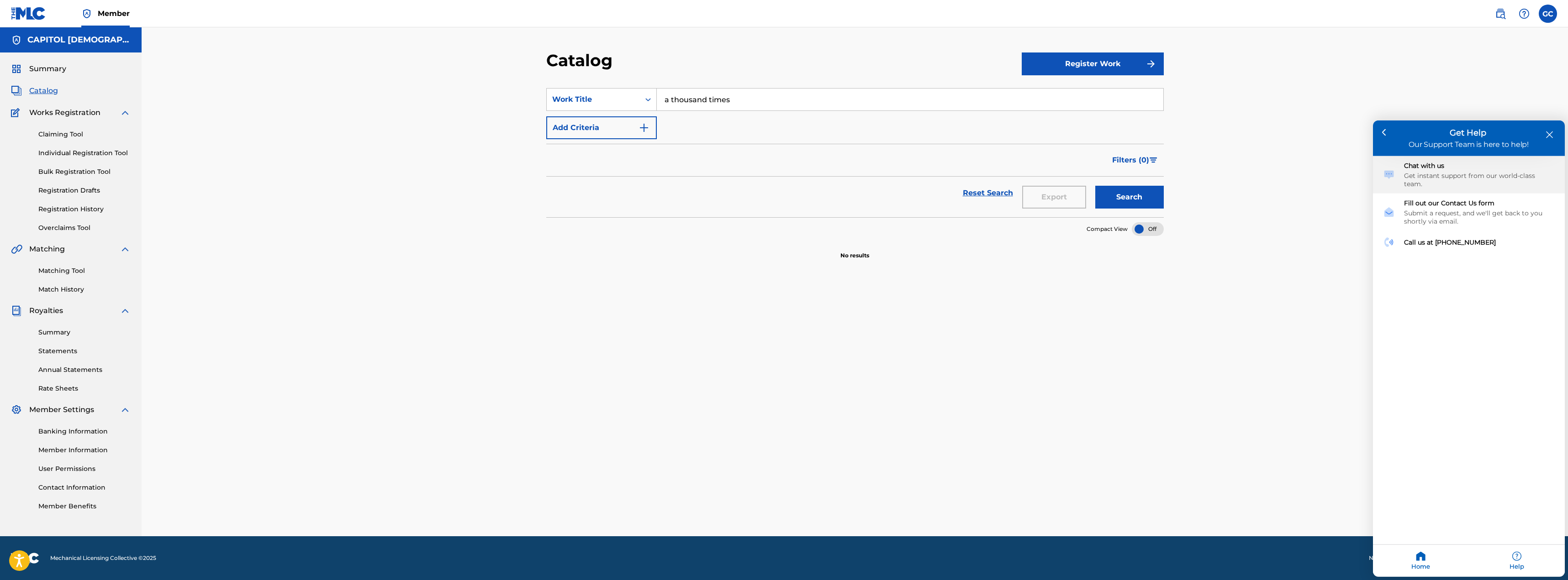
click at [1475, 179] on div "Get instant support from our world-class team." at bounding box center [1479, 180] width 150 height 16
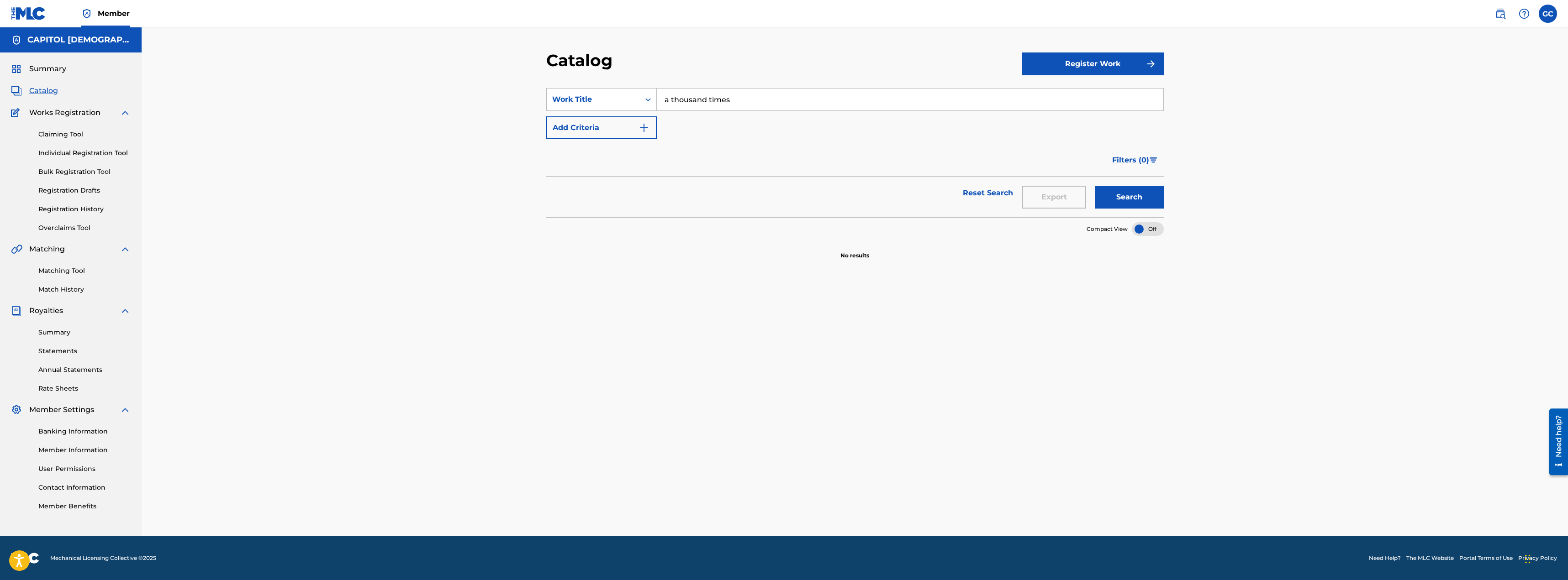
click at [1554, 433] on div "Need help?" at bounding box center [1559, 436] width 12 height 42
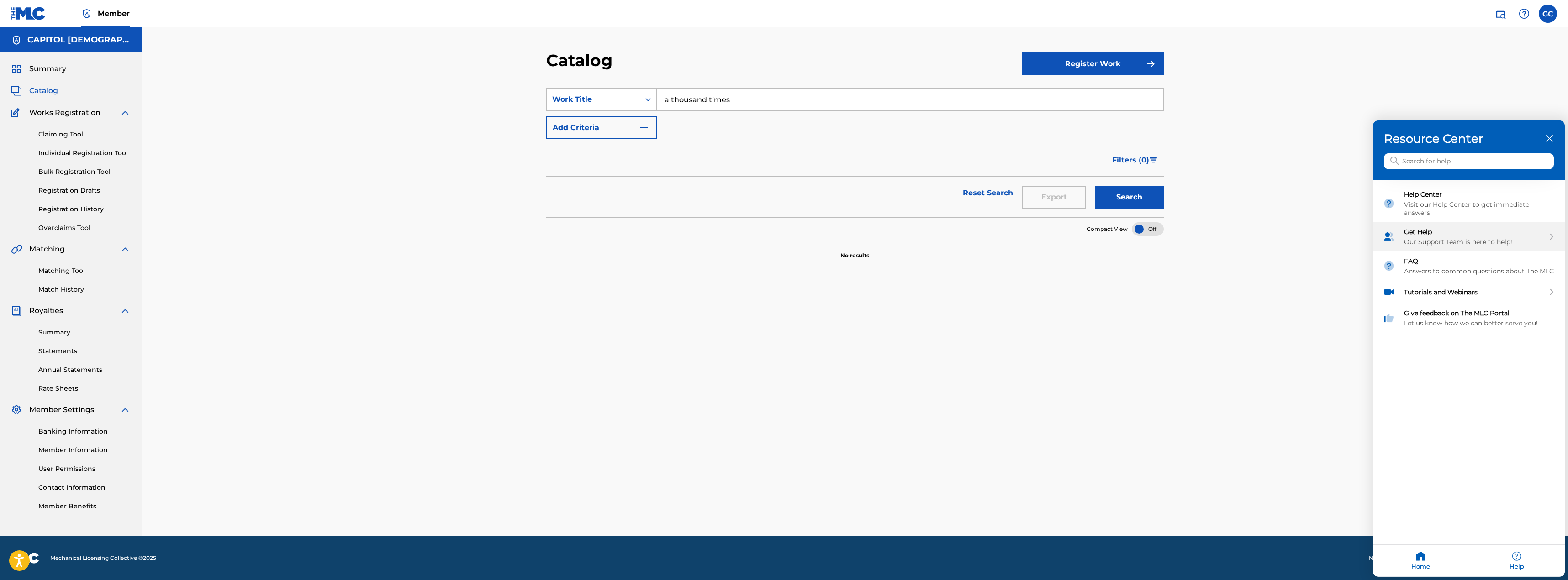
click at [1454, 246] on div "Get Help Our Support Team is here to help!" at bounding box center [1469, 237] width 192 height 29
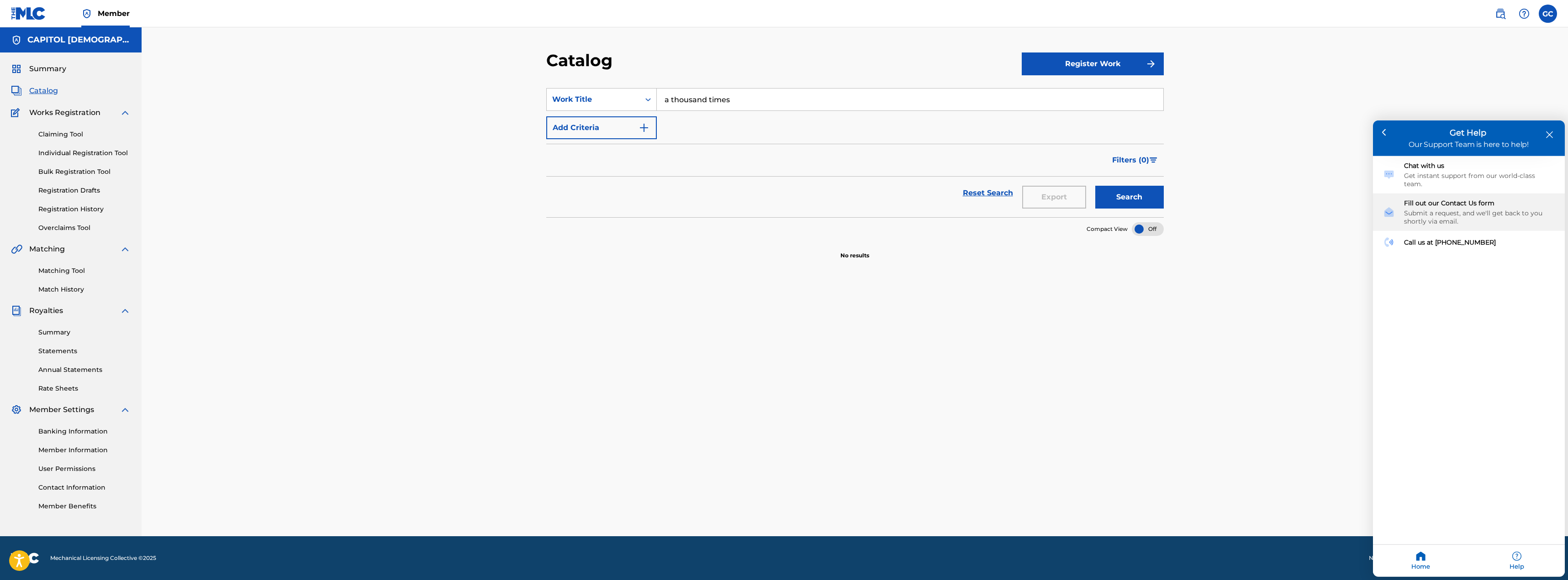
click at [1467, 214] on div "Submit a request, and we'll get back to you shortly via email." at bounding box center [1479, 217] width 150 height 16
